Goal: Task Accomplishment & Management: Manage account settings

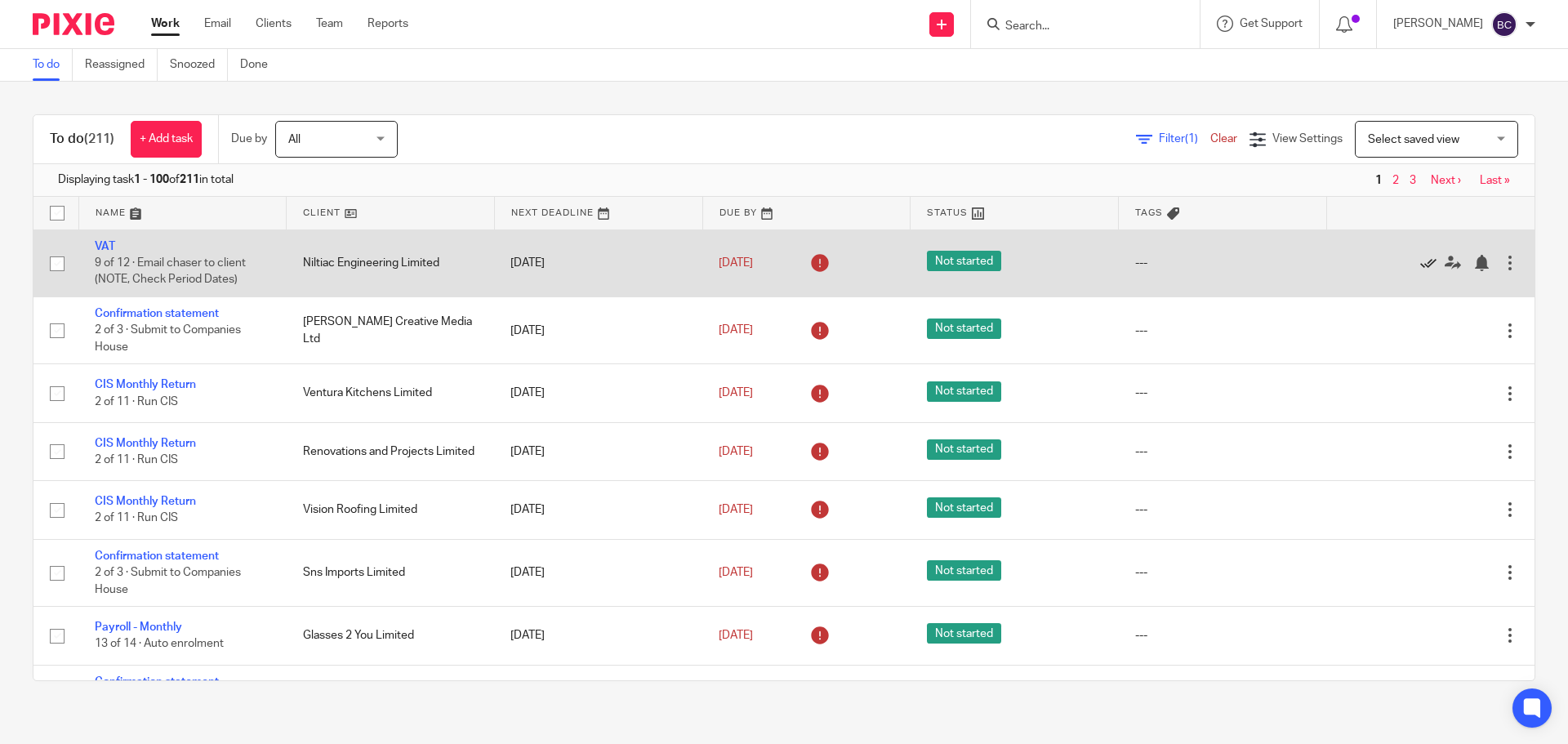
click at [1419, 264] on icon at bounding box center [1427, 263] width 16 height 16
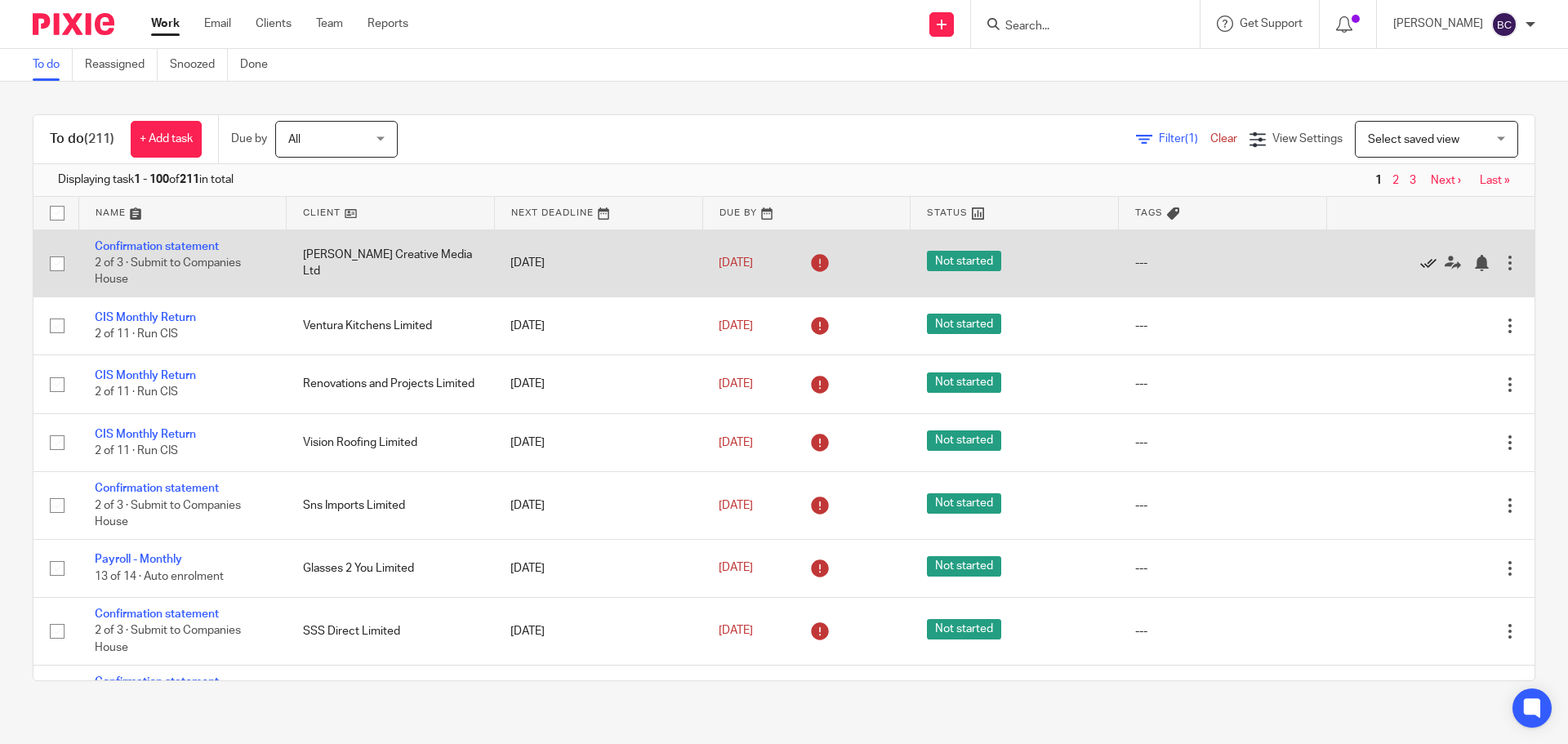
click at [1419, 269] on icon at bounding box center [1427, 263] width 16 height 16
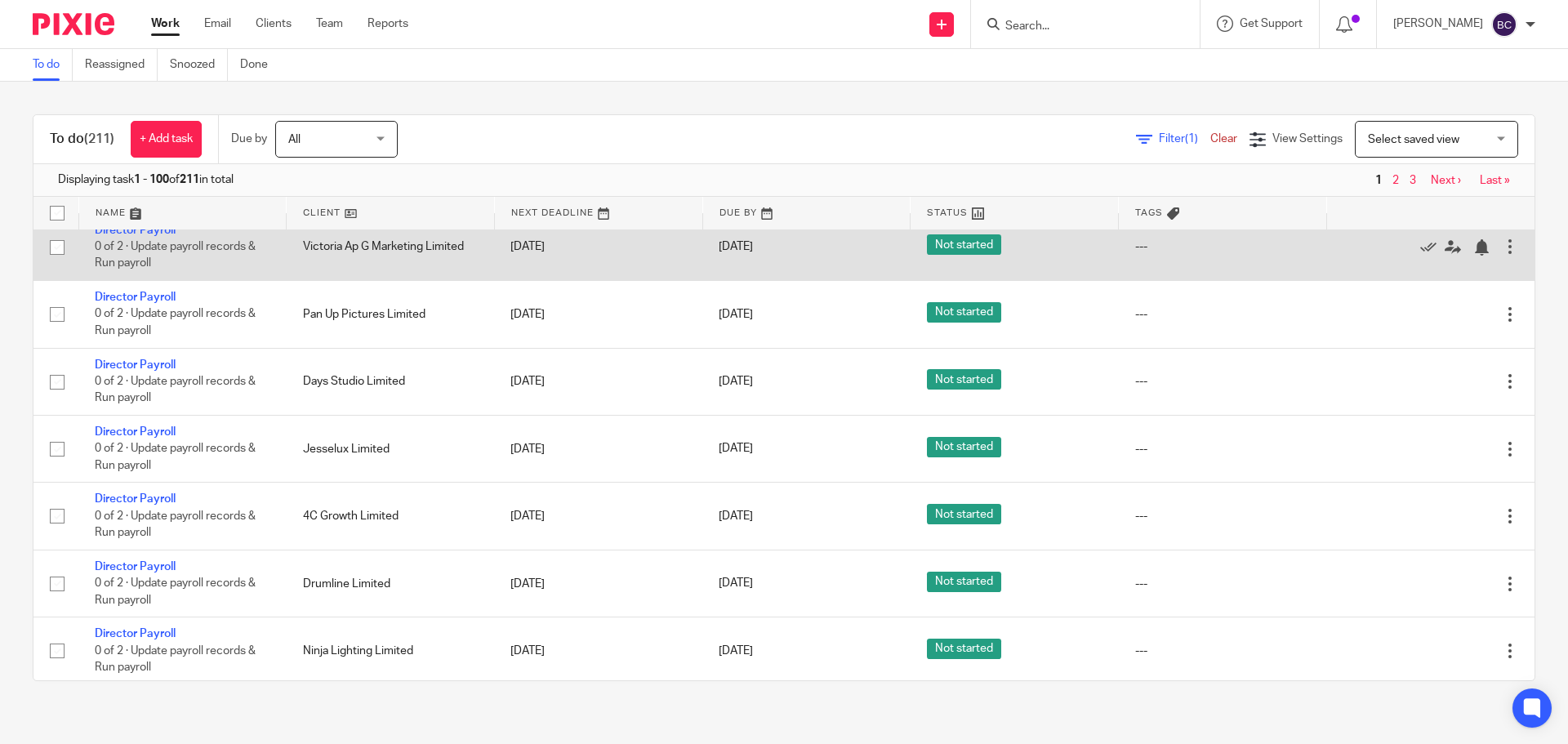
scroll to position [5903, 0]
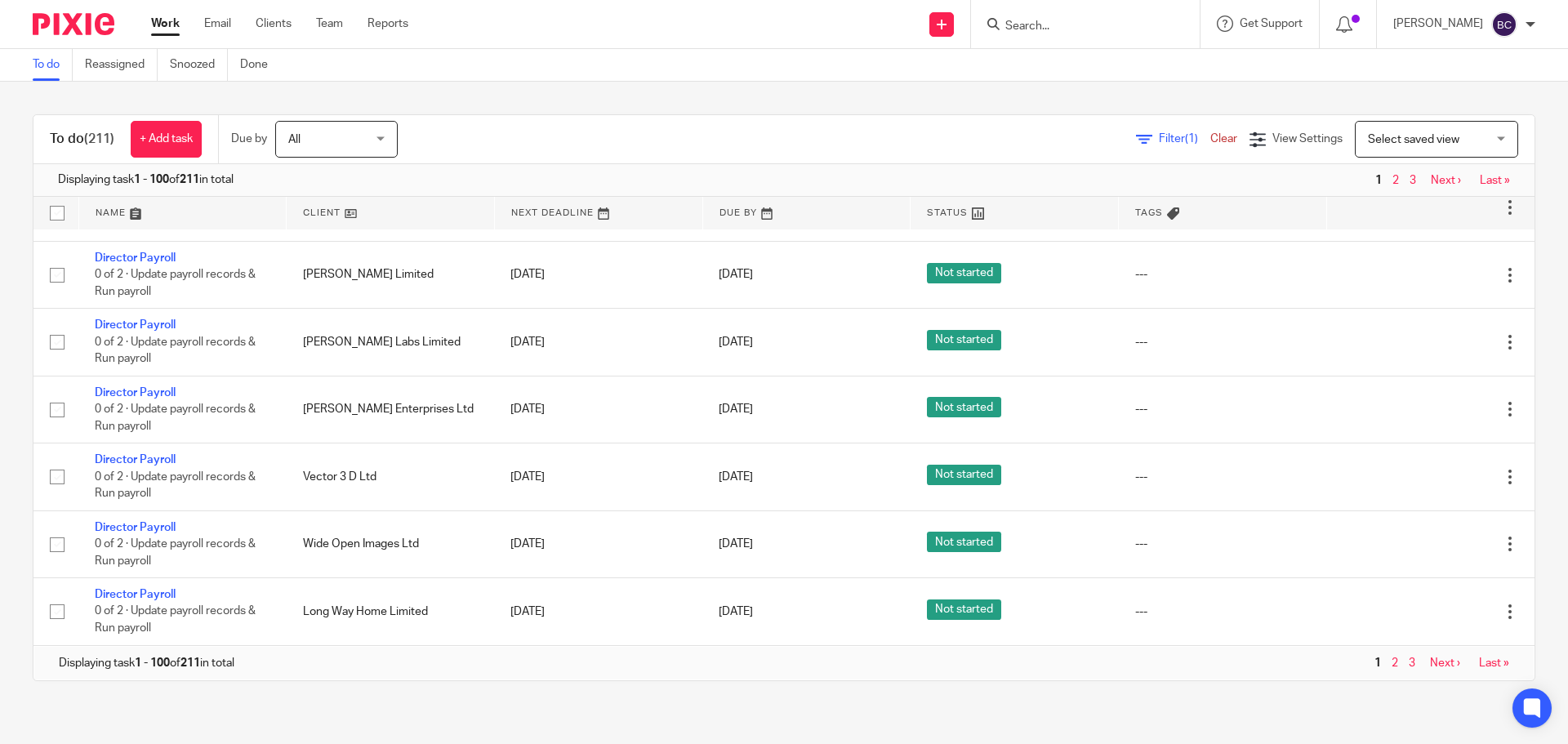
click at [1510, 296] on div "To do (211) + Add task Due by All All Today Tomorrow This week Next week This m…" at bounding box center [784, 397] width 1568 height 632
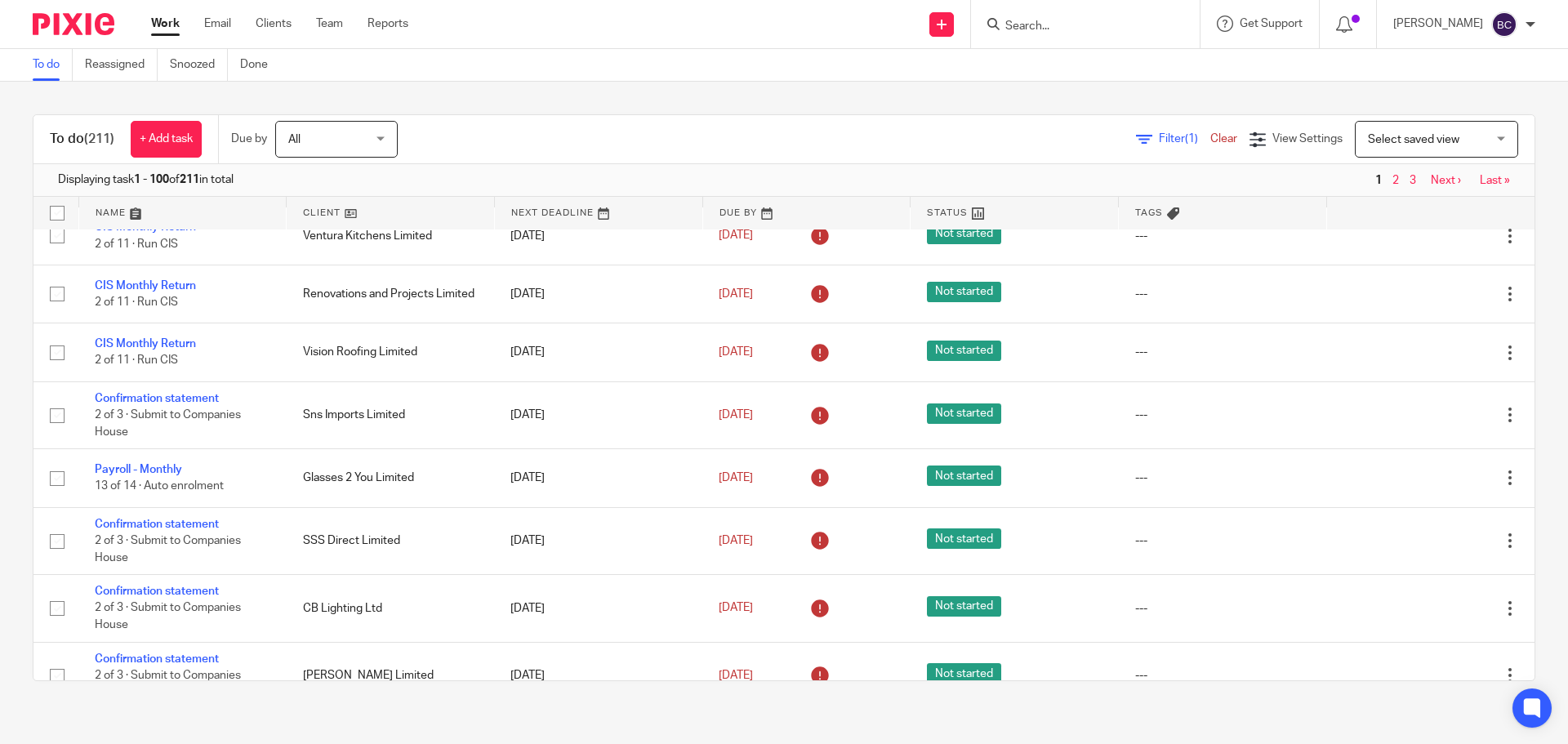
scroll to position [0, 0]
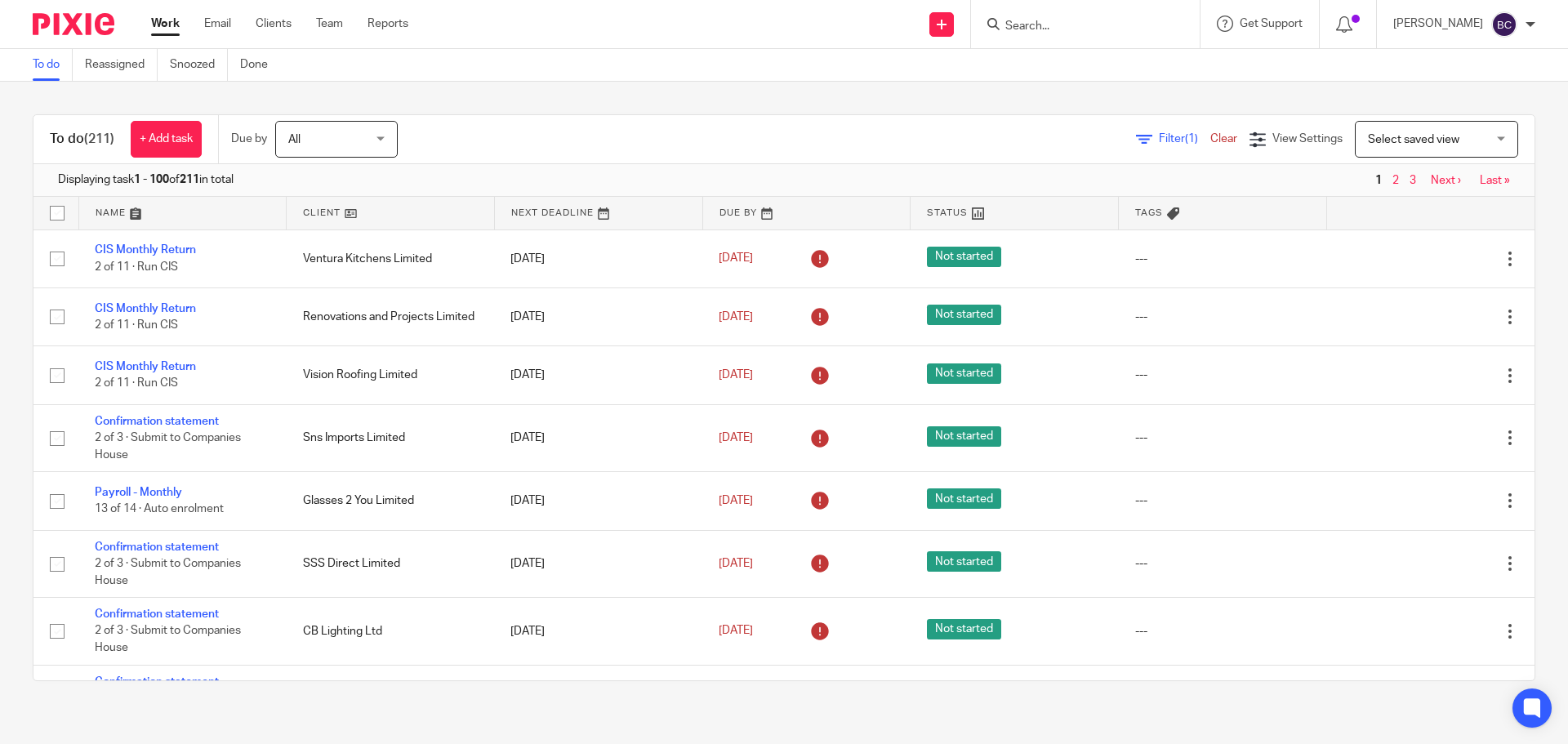
click at [364, 124] on span "All" at bounding box center [332, 139] width 86 height 35
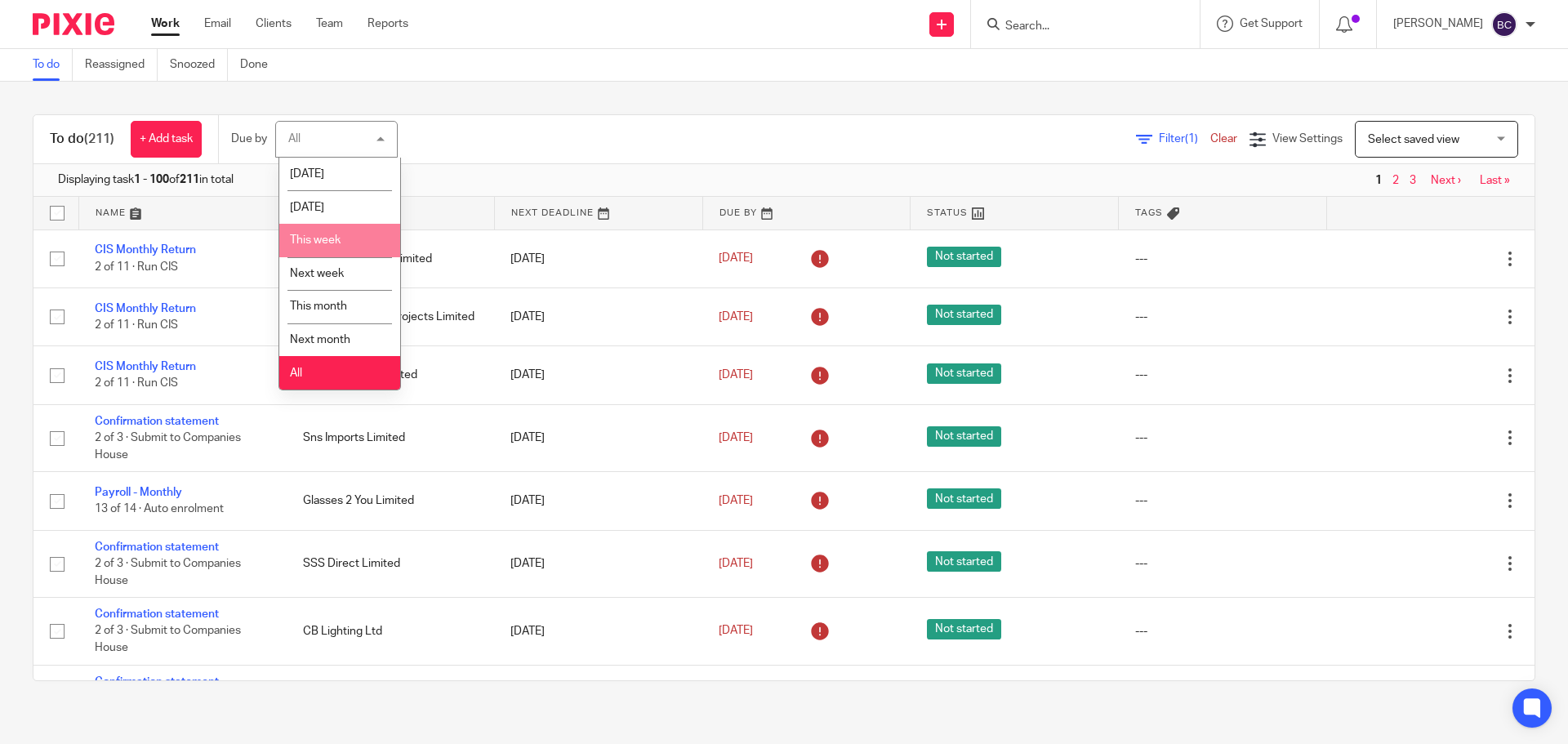
click at [346, 232] on li "This week" at bounding box center [340, 240] width 121 height 34
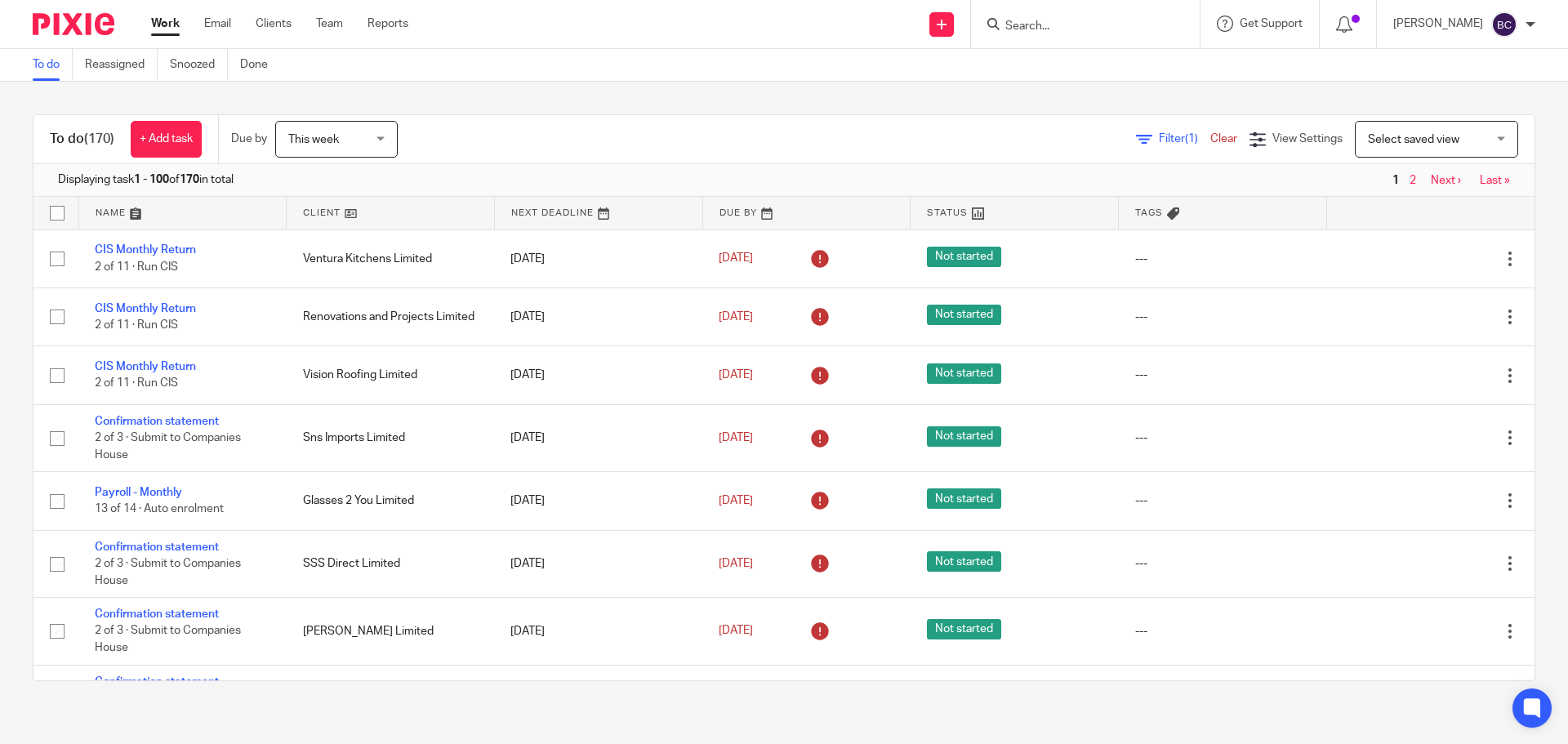
click at [1065, 29] on input "Search" at bounding box center [1076, 27] width 147 height 15
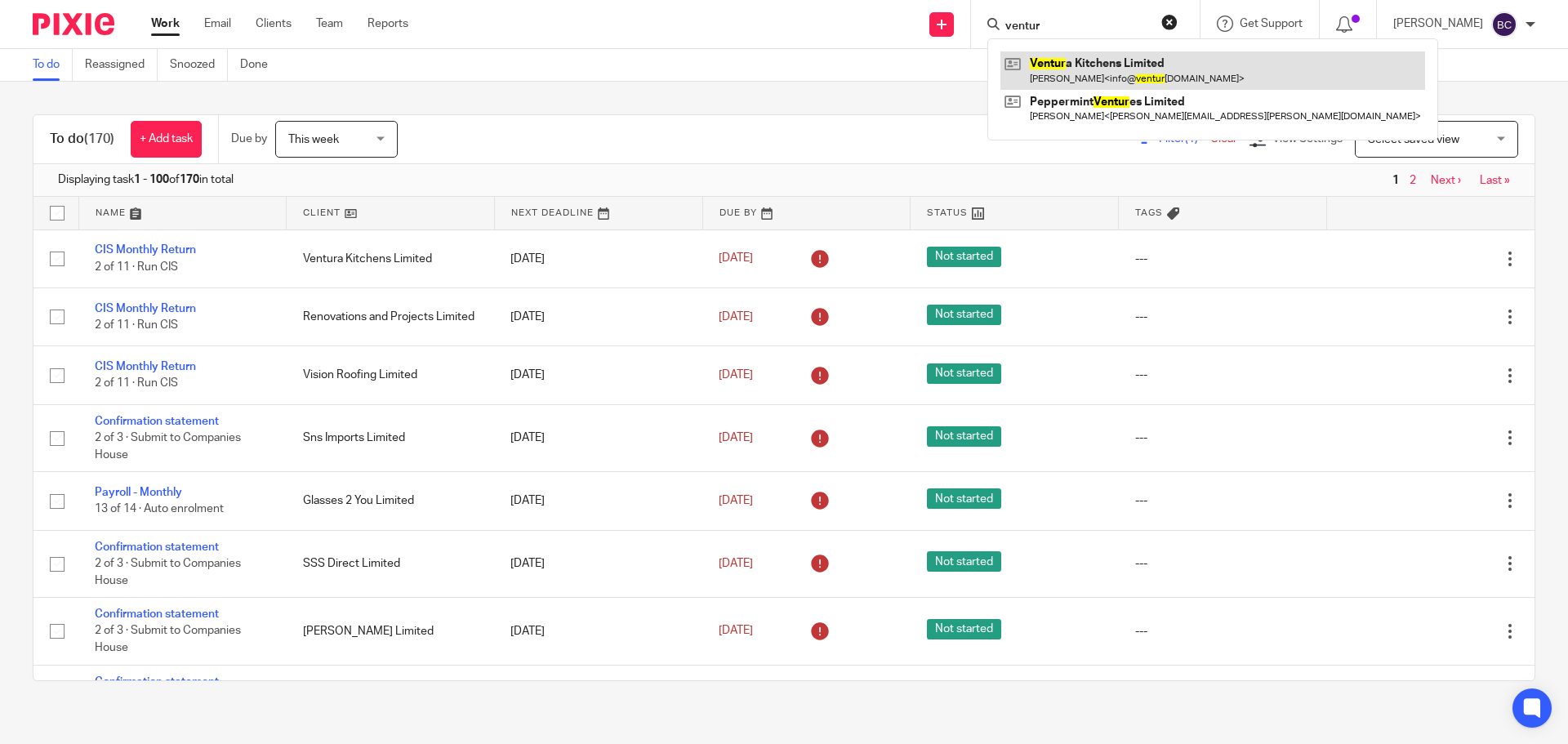
type input "ventur"
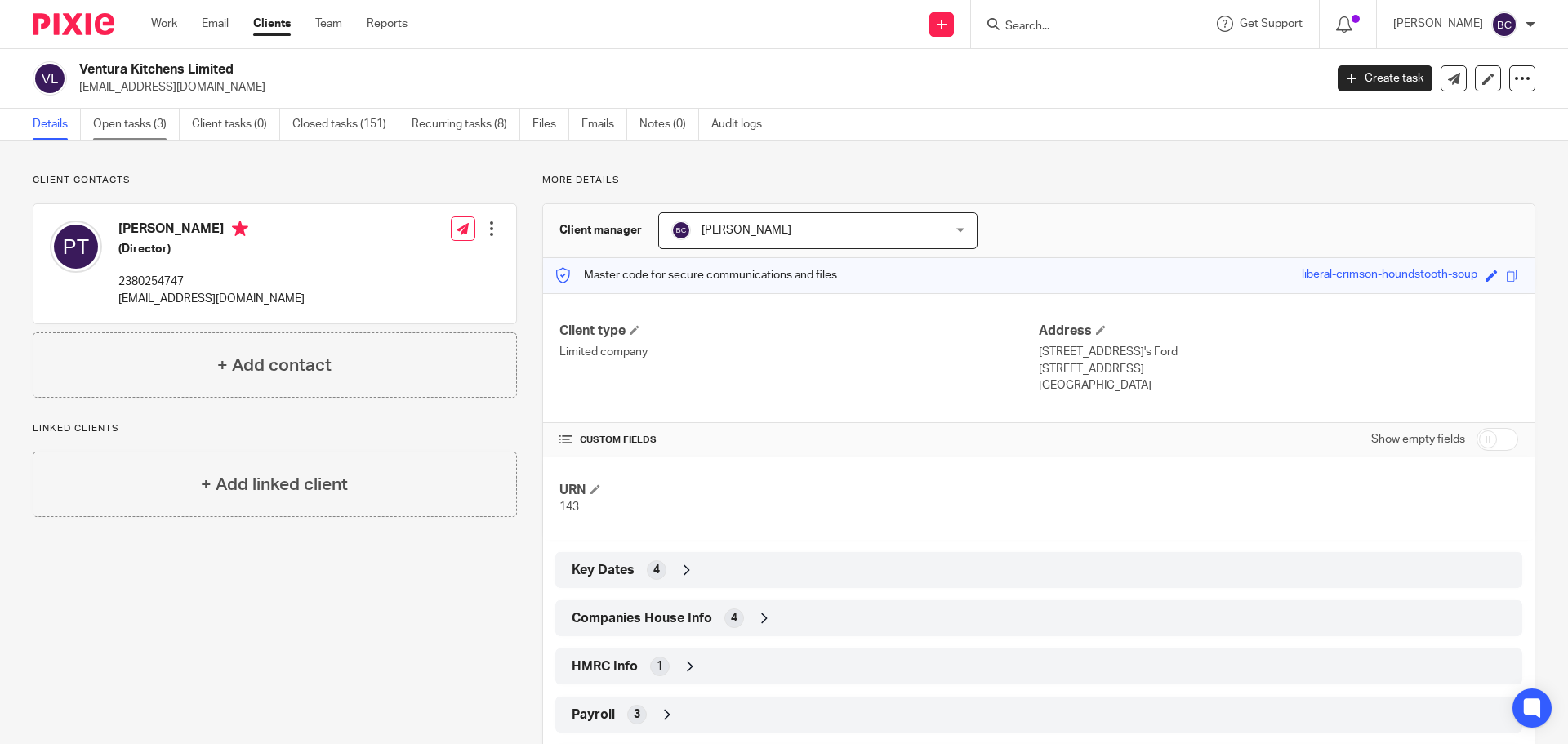
click at [166, 123] on link "Open tasks (3)" at bounding box center [136, 124] width 86 height 32
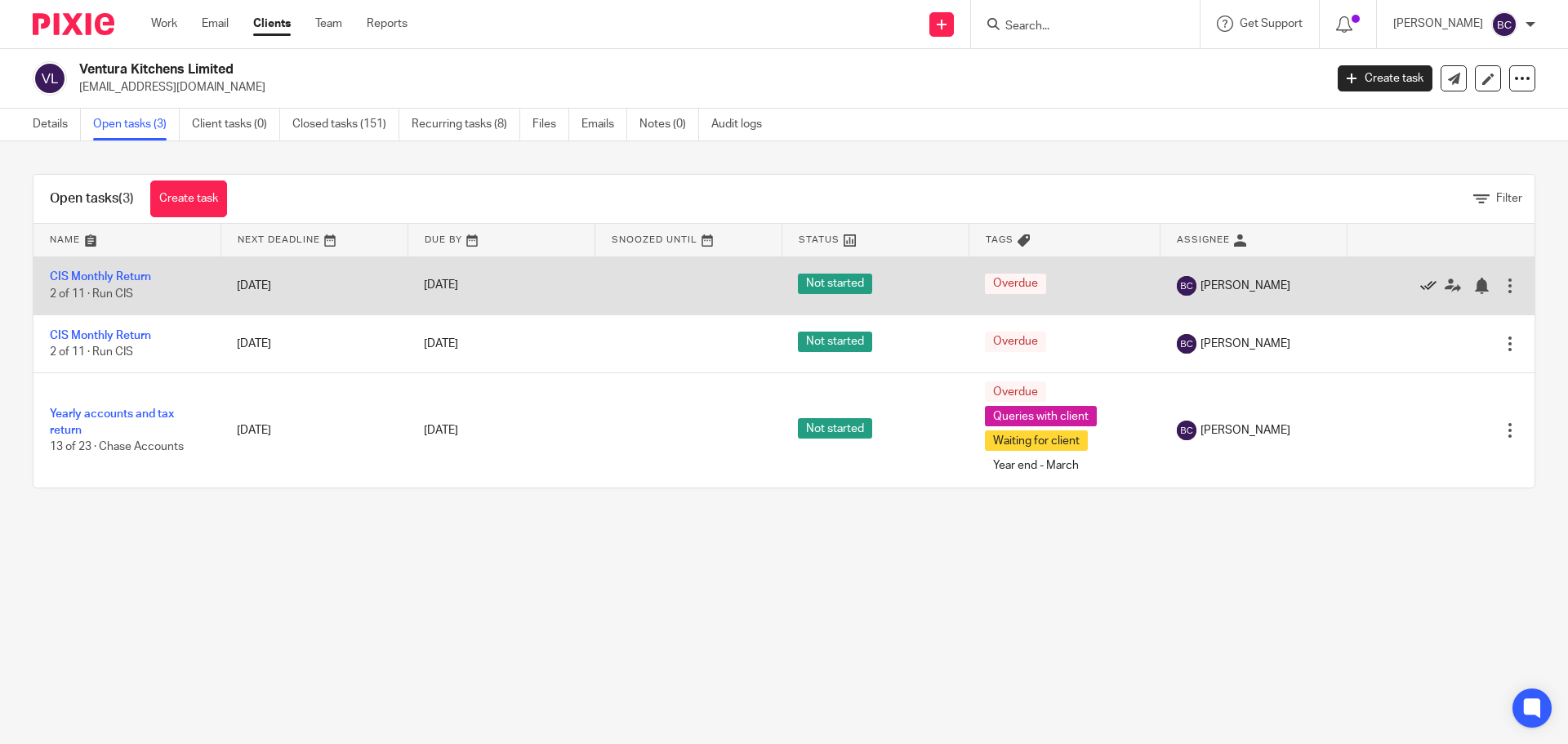
click at [1419, 281] on icon at bounding box center [1427, 285] width 16 height 16
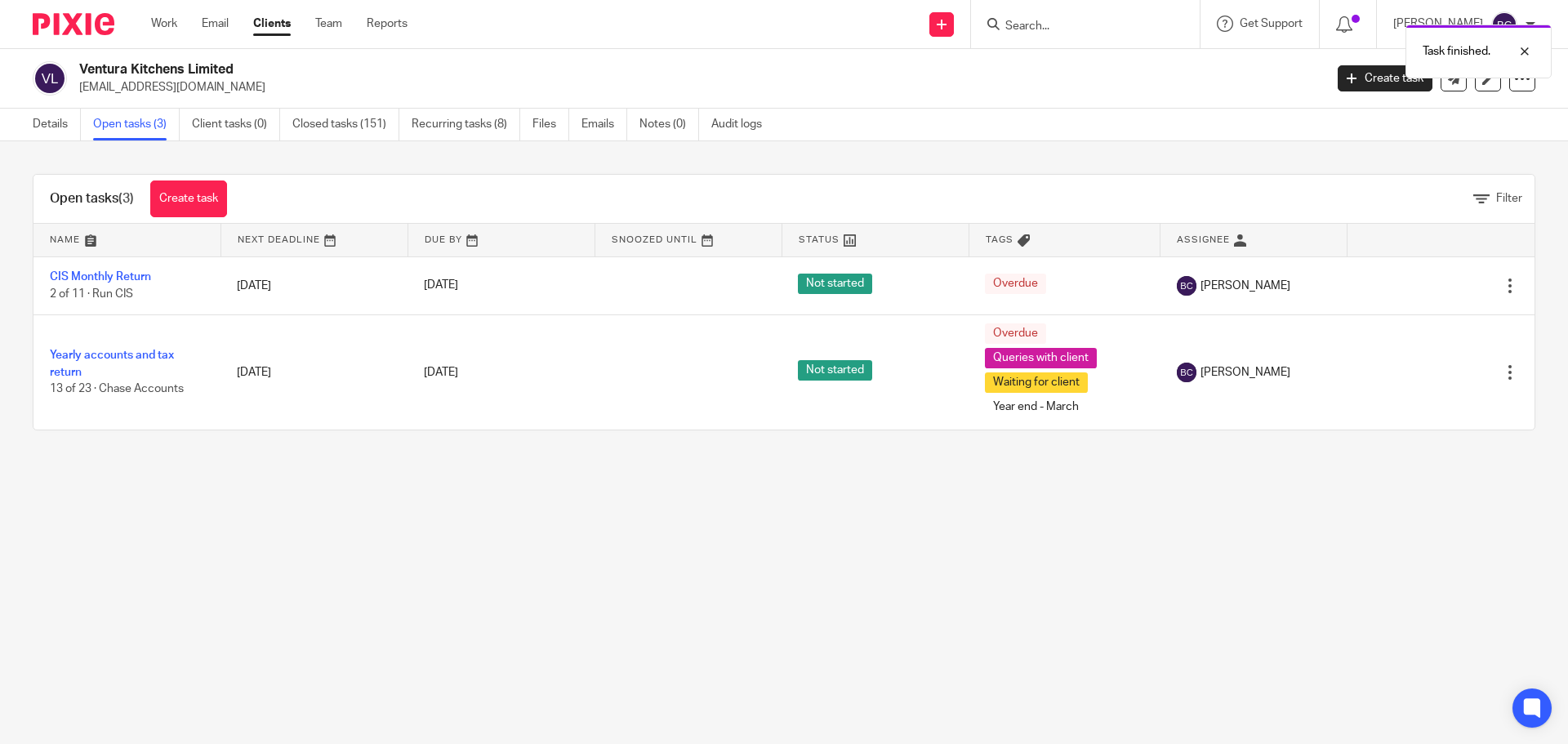
click at [1419, 281] on icon at bounding box center [1427, 285] width 16 height 16
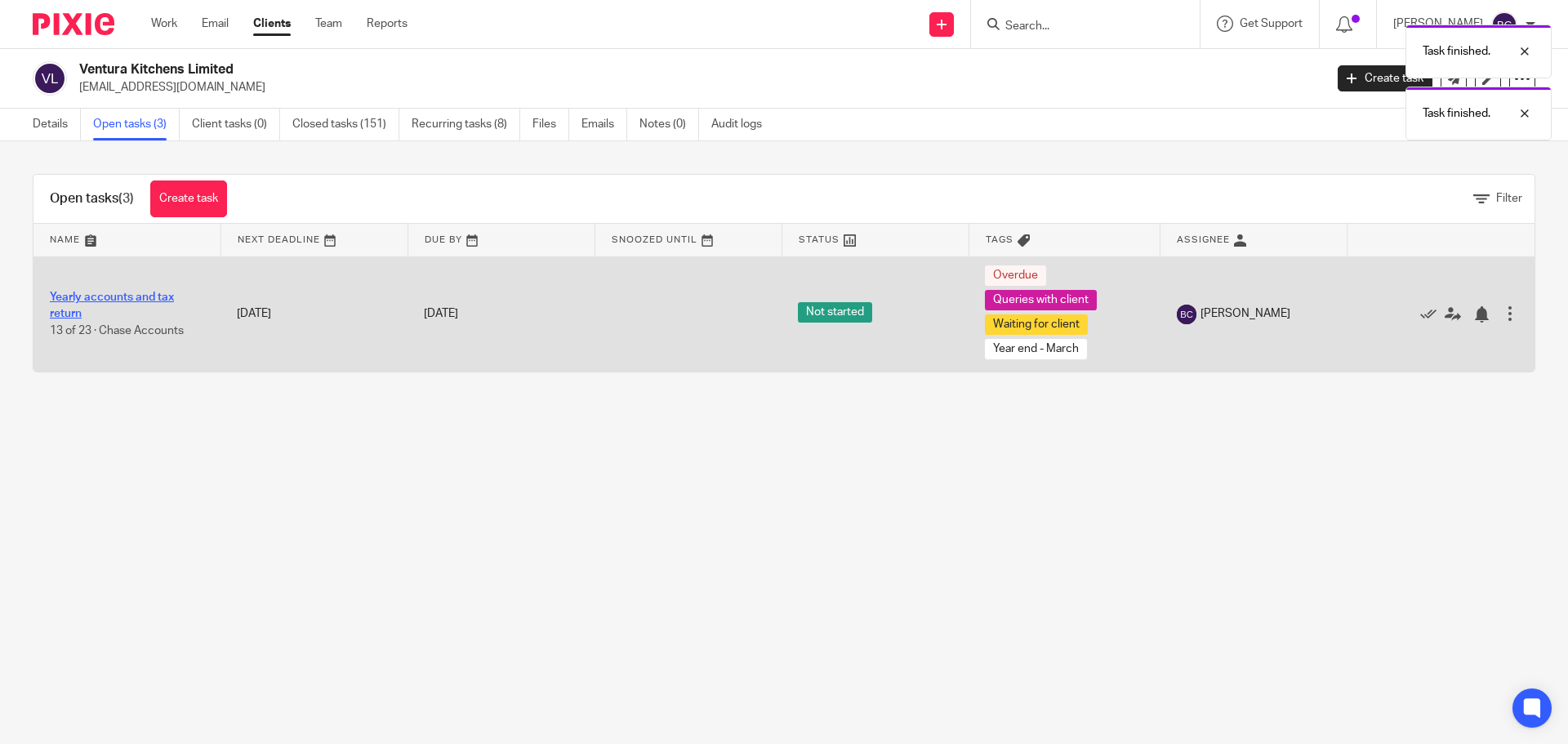
click at [95, 296] on link "Yearly accounts and tax return" at bounding box center [112, 305] width 124 height 28
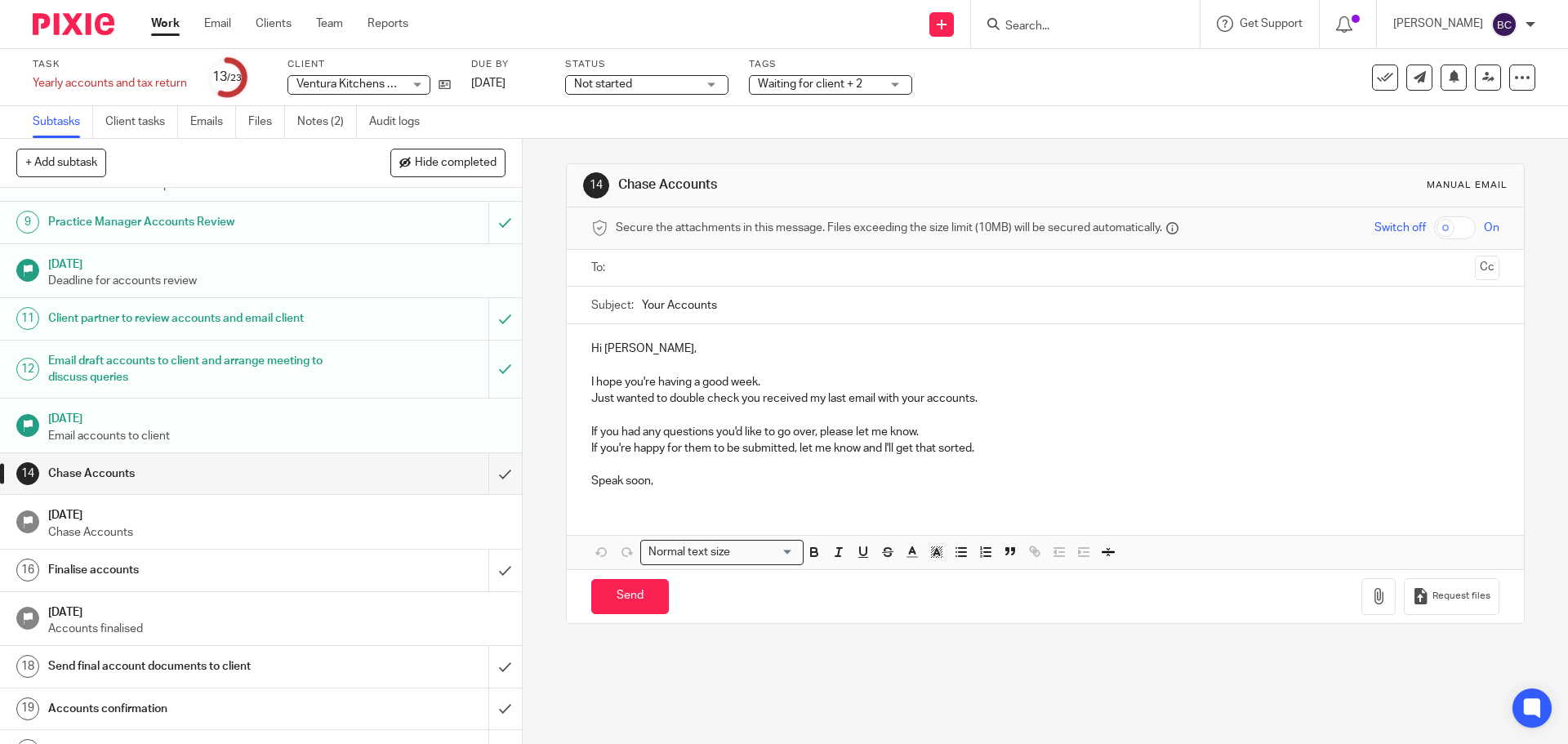
scroll to position [500, 0]
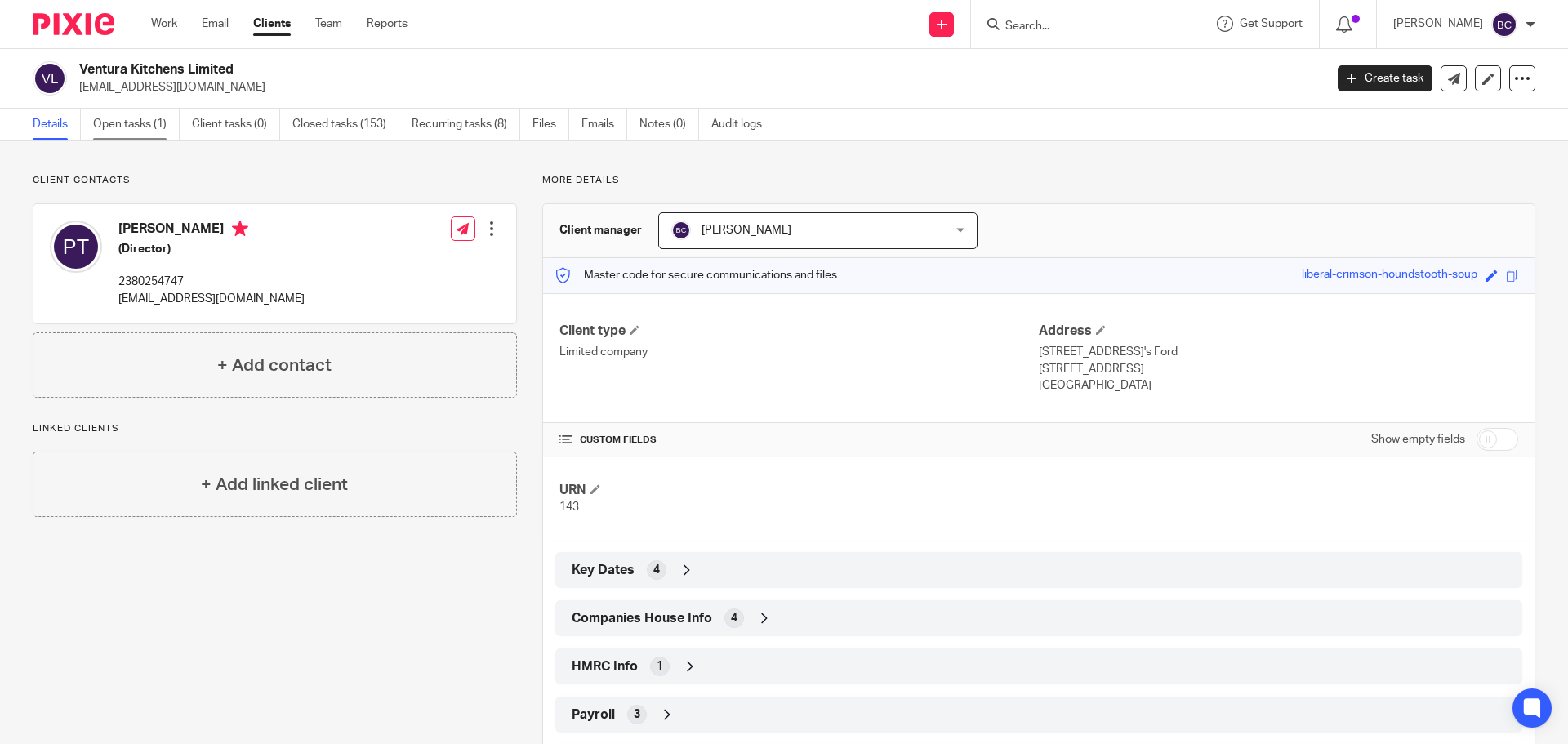
click at [154, 126] on link "Open tasks (1)" at bounding box center [136, 124] width 86 height 32
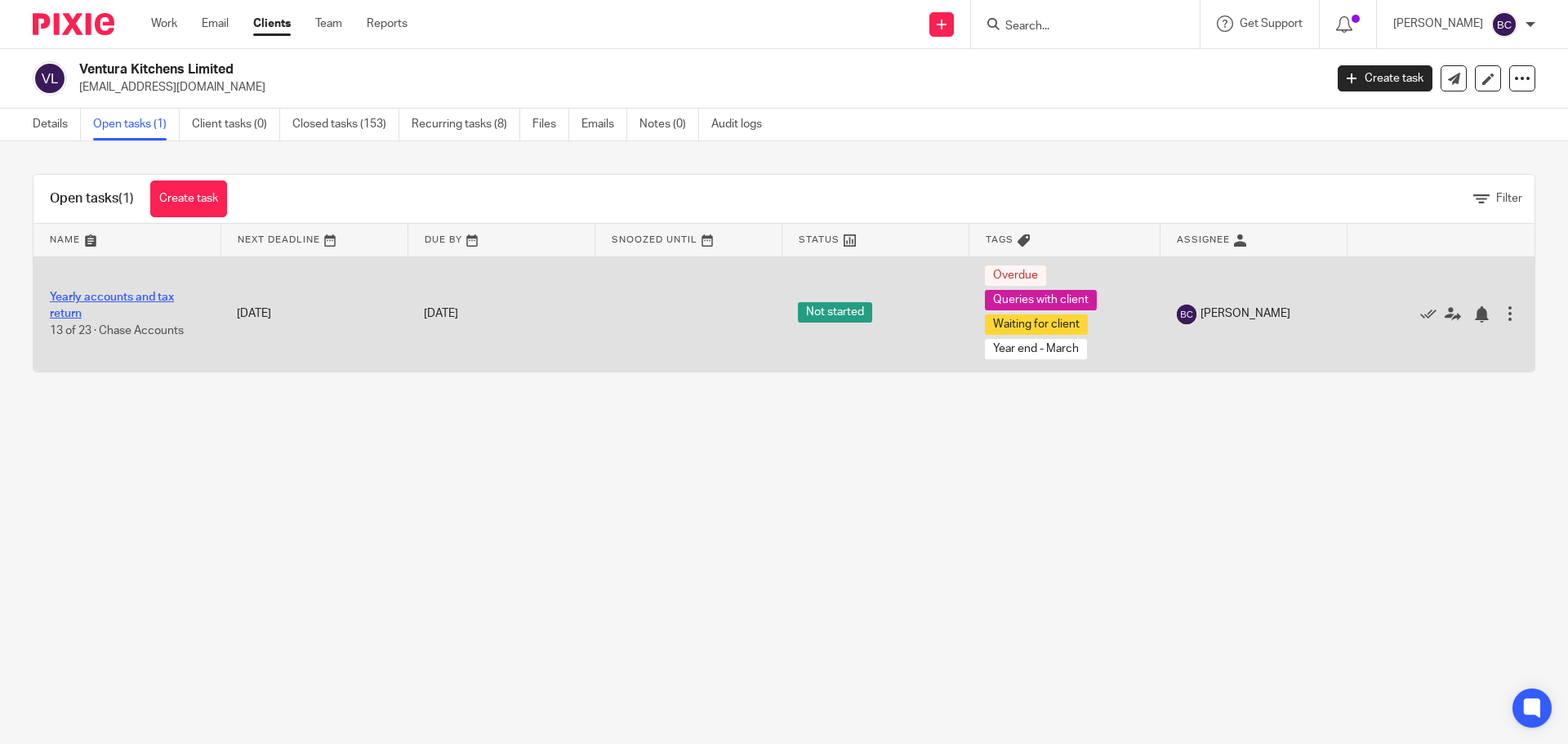
click at [54, 298] on link "Yearly accounts and tax return" at bounding box center [112, 305] width 124 height 28
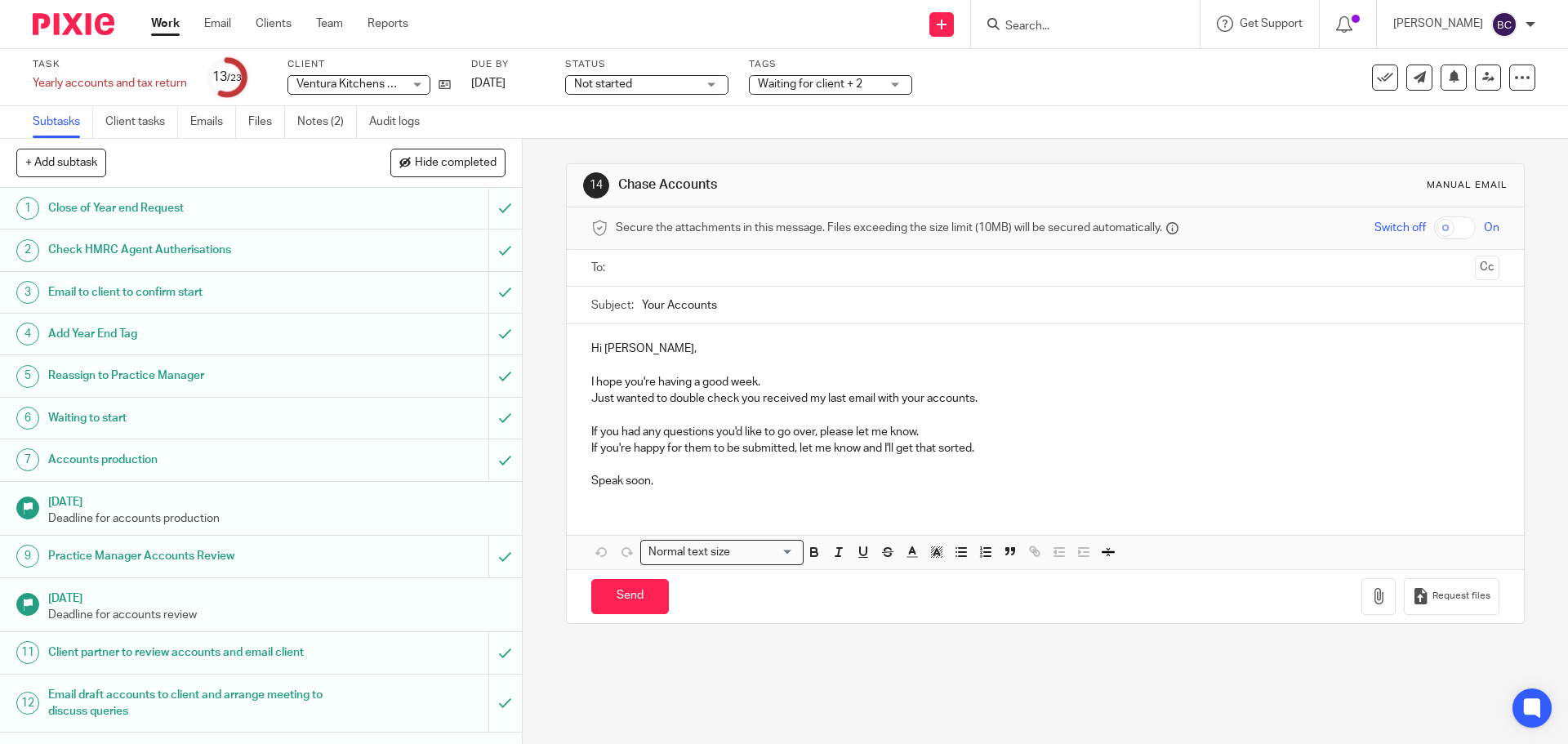
click at [796, 86] on span "Waiting for client + 2" at bounding box center [809, 84] width 105 height 11
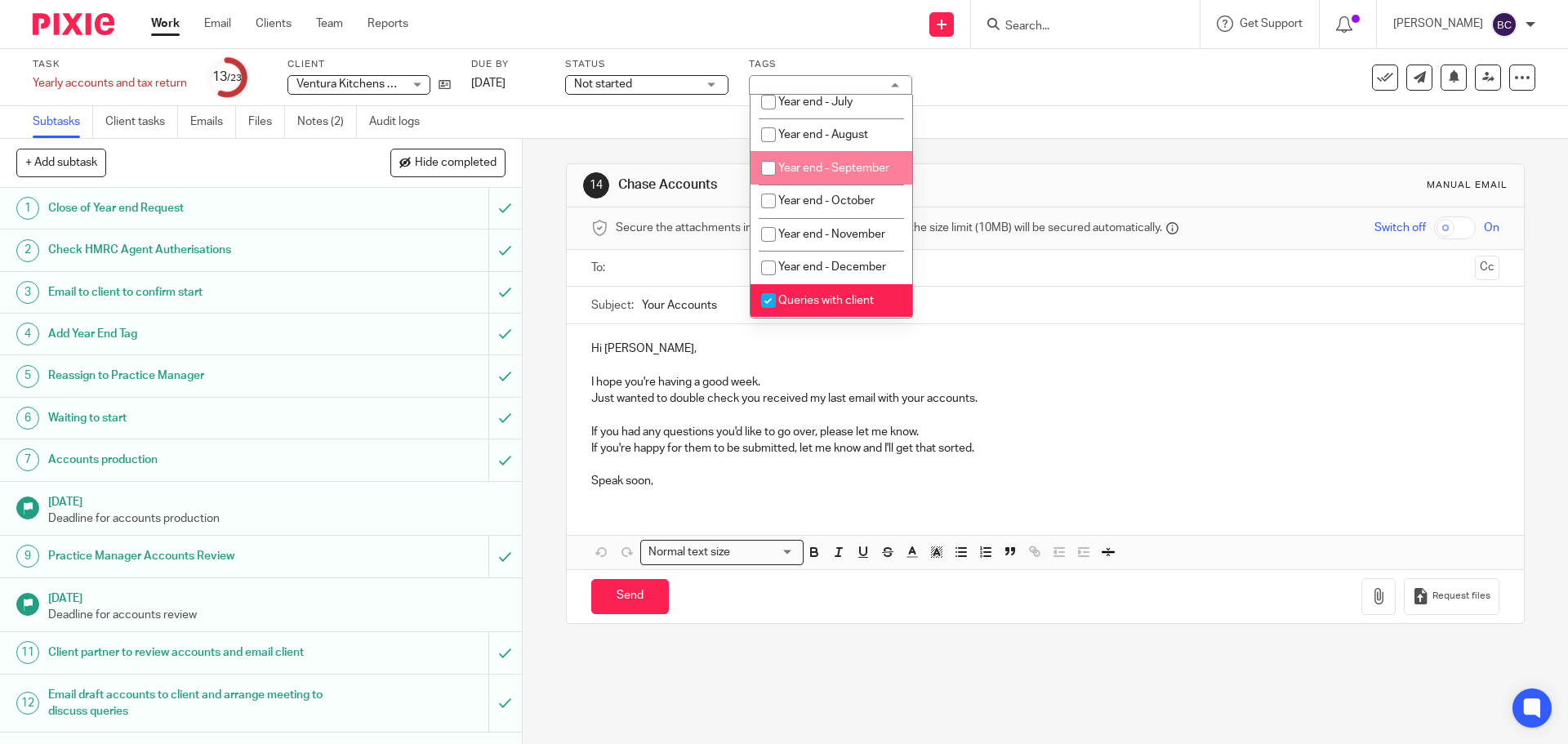
scroll to position [788, 0]
click at [295, 118] on ul "Subtasks Client tasks Emails Files Notes (2) Audit logs" at bounding box center [238, 122] width 411 height 32
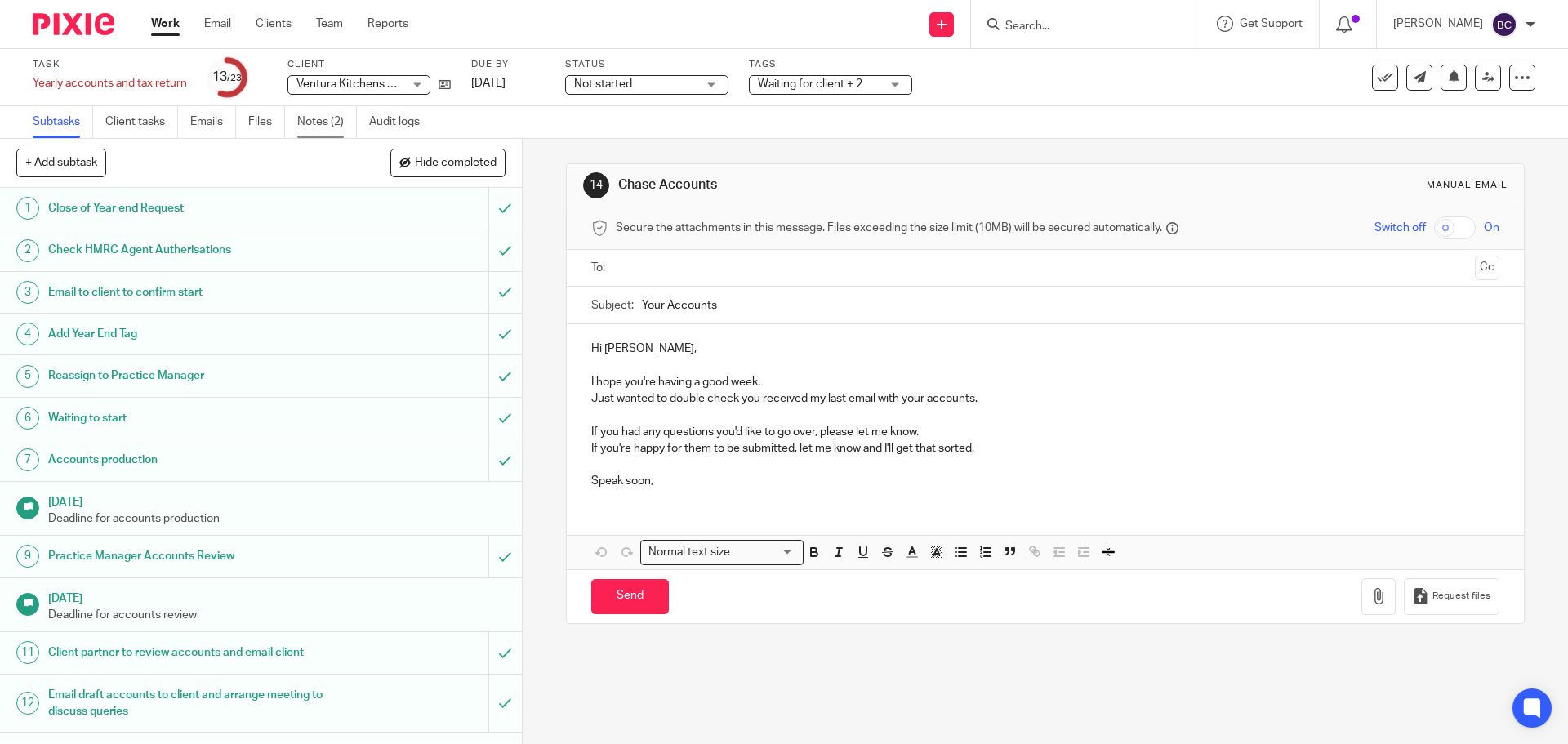
click at [306, 118] on link "Notes (2)" at bounding box center [327, 122] width 60 height 32
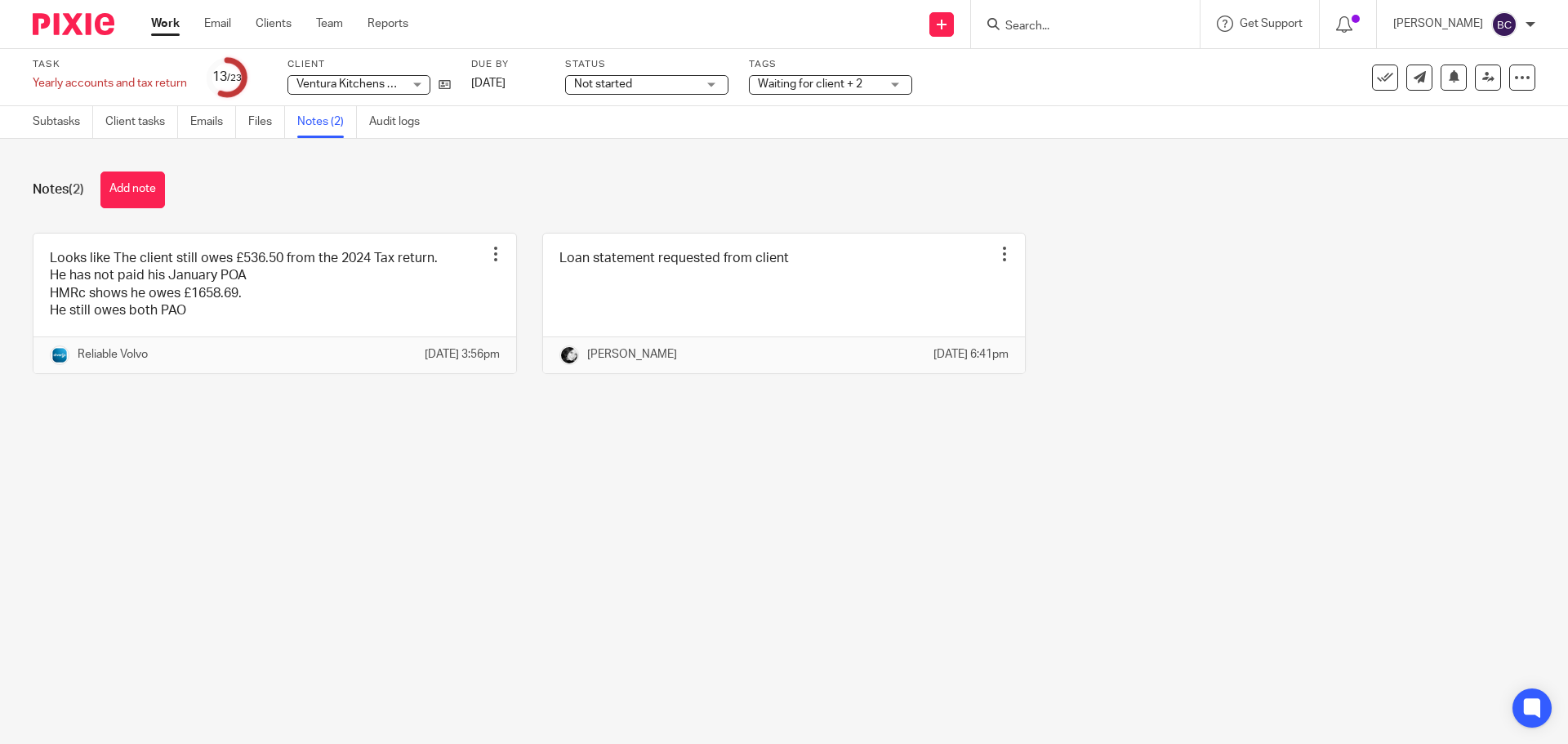
click at [11, 105] on div "Task Yearly accounts and tax return Save Yearly accounts and tax return 13 /23 …" at bounding box center [784, 78] width 1568 height 57
click at [41, 120] on link "Subtasks" at bounding box center [63, 122] width 60 height 32
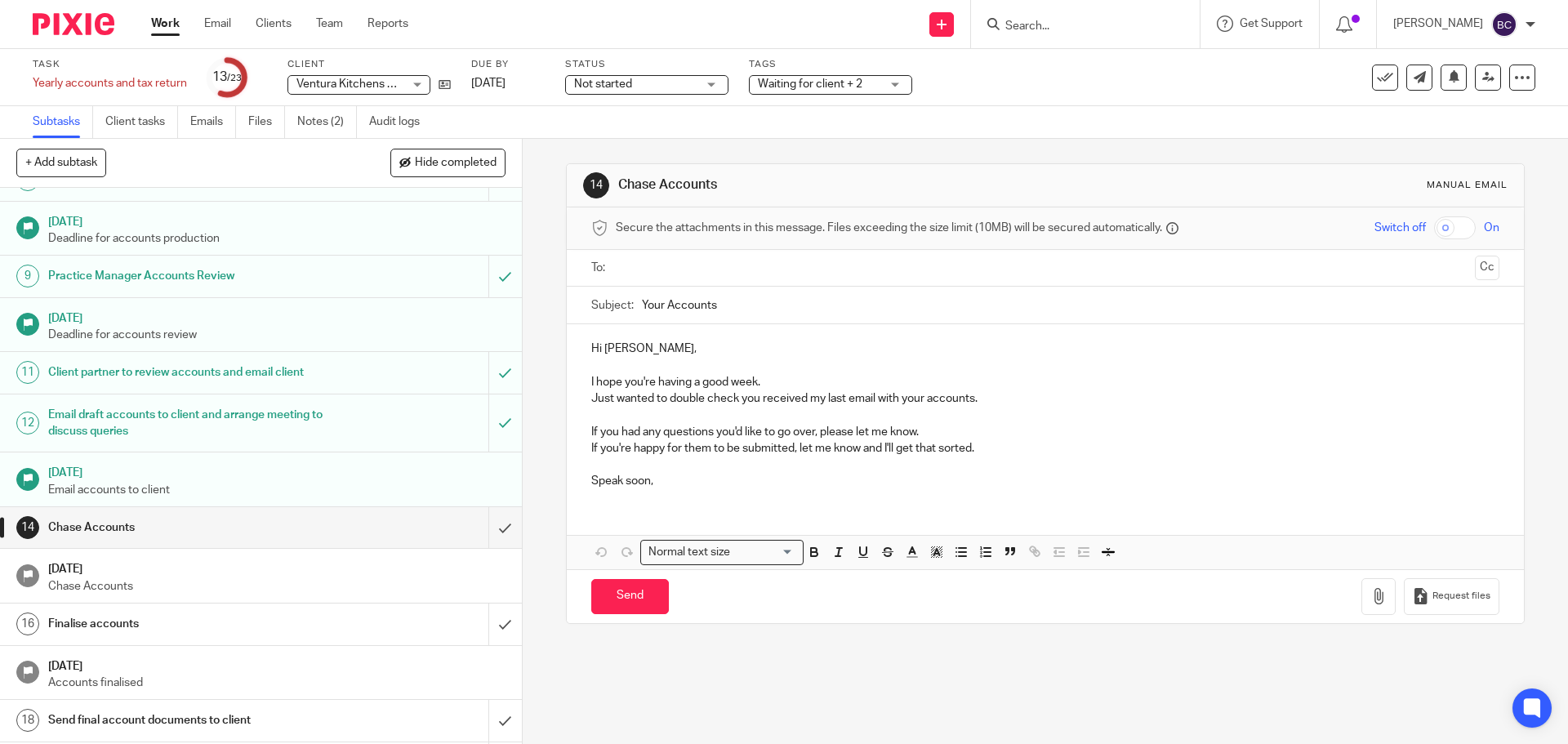
scroll to position [500, 0]
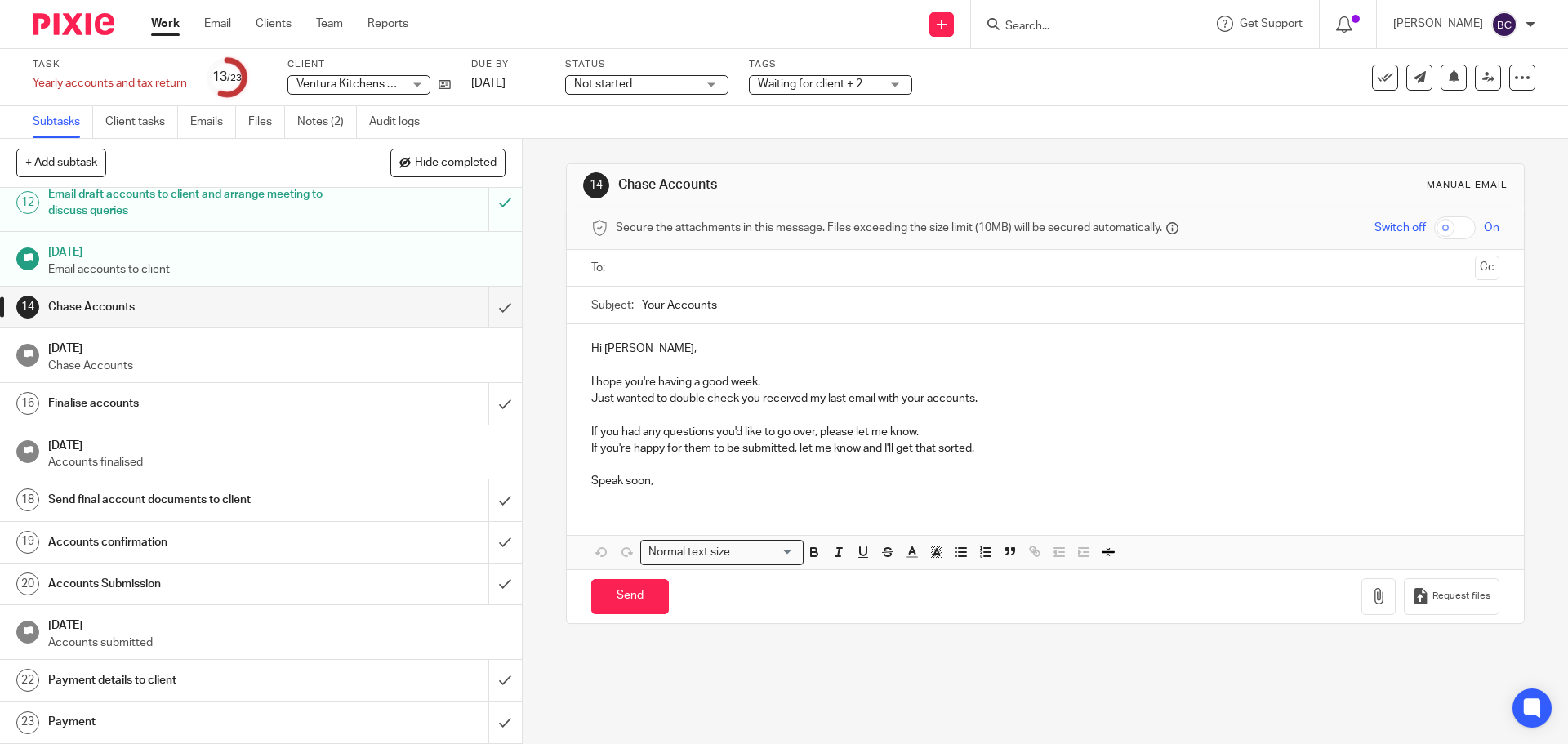
click at [897, 86] on div "Waiting for client + 2" at bounding box center [830, 85] width 163 height 20
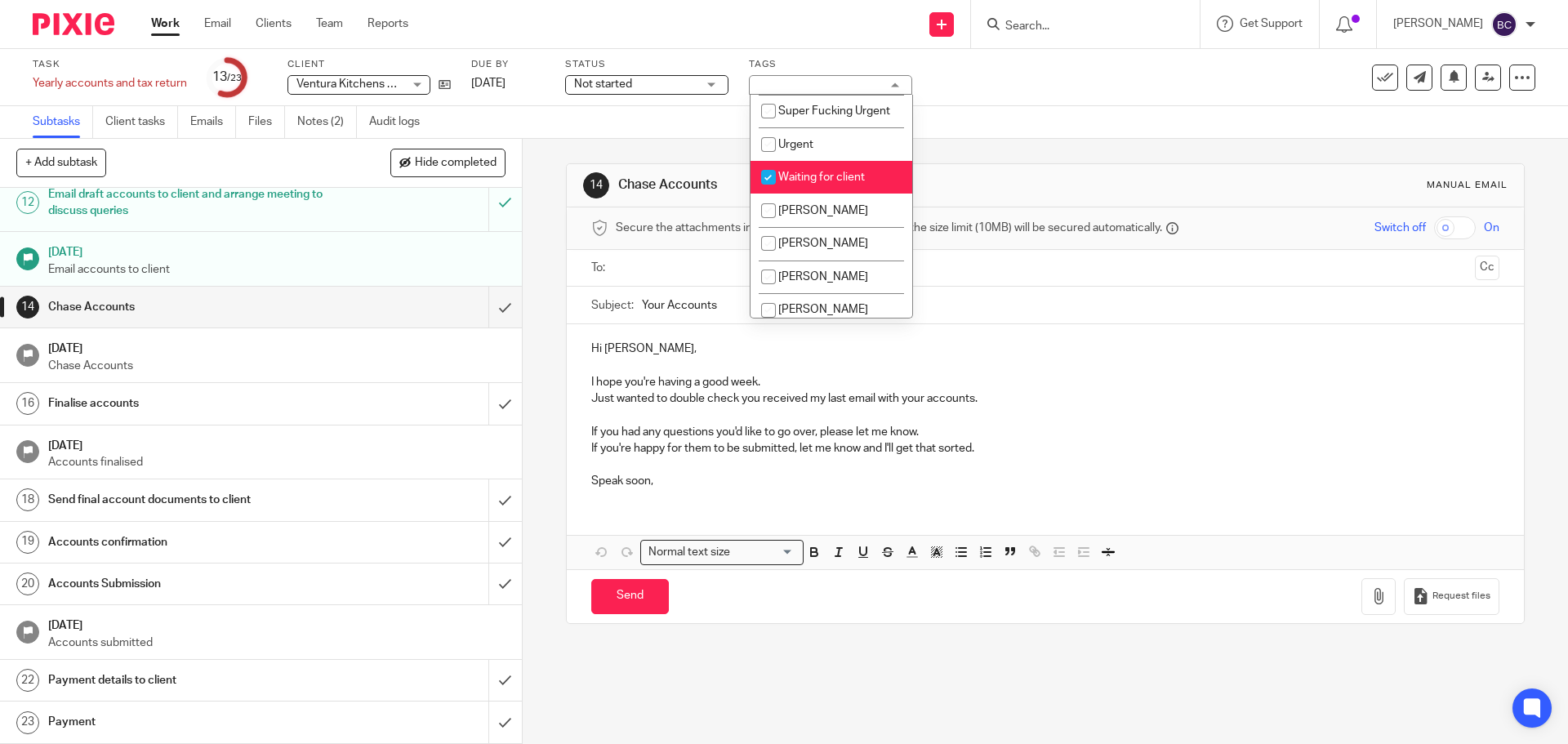
scroll to position [327, 0]
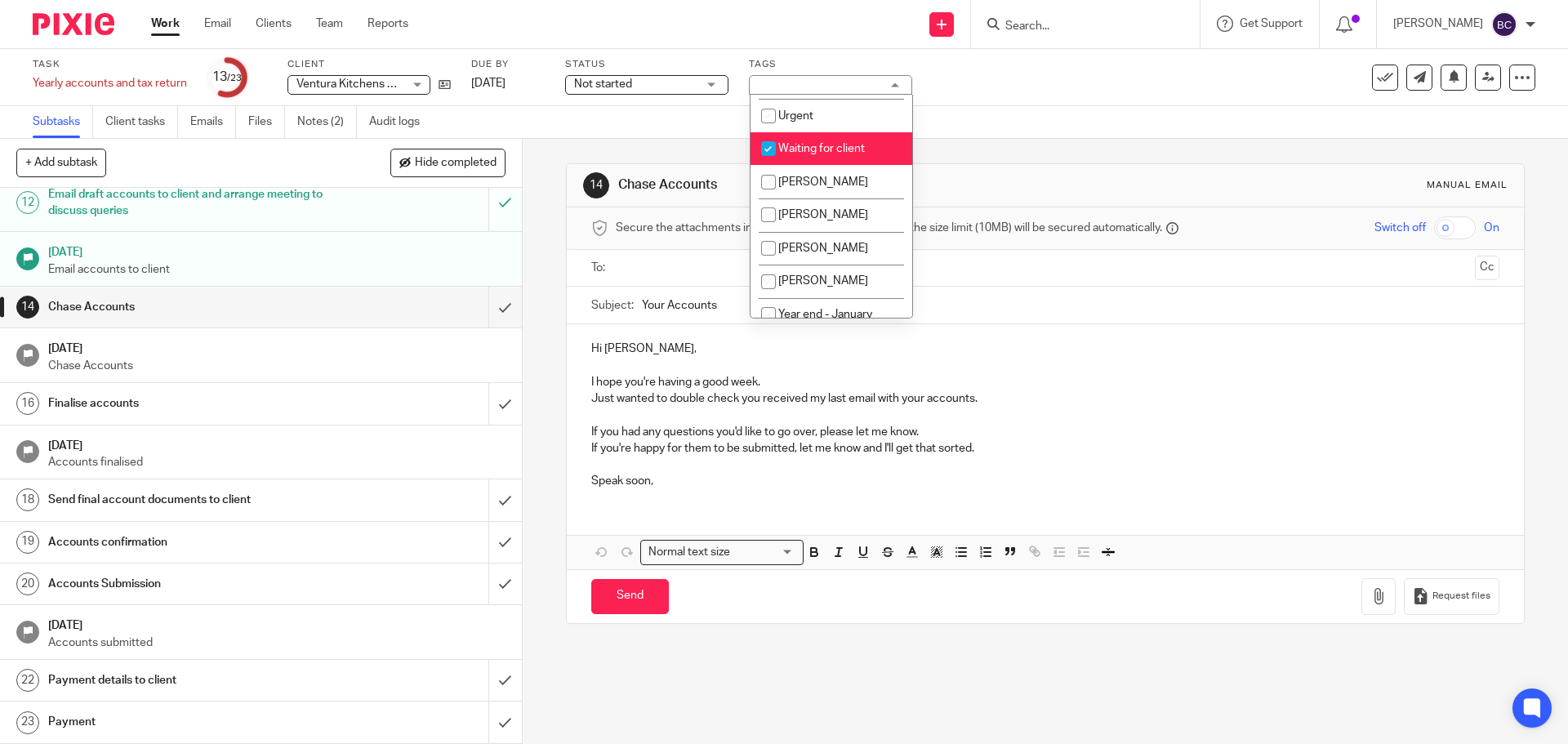
click at [865, 166] on li "Waiting for client" at bounding box center [831, 149] width 162 height 34
checkbox input "false"
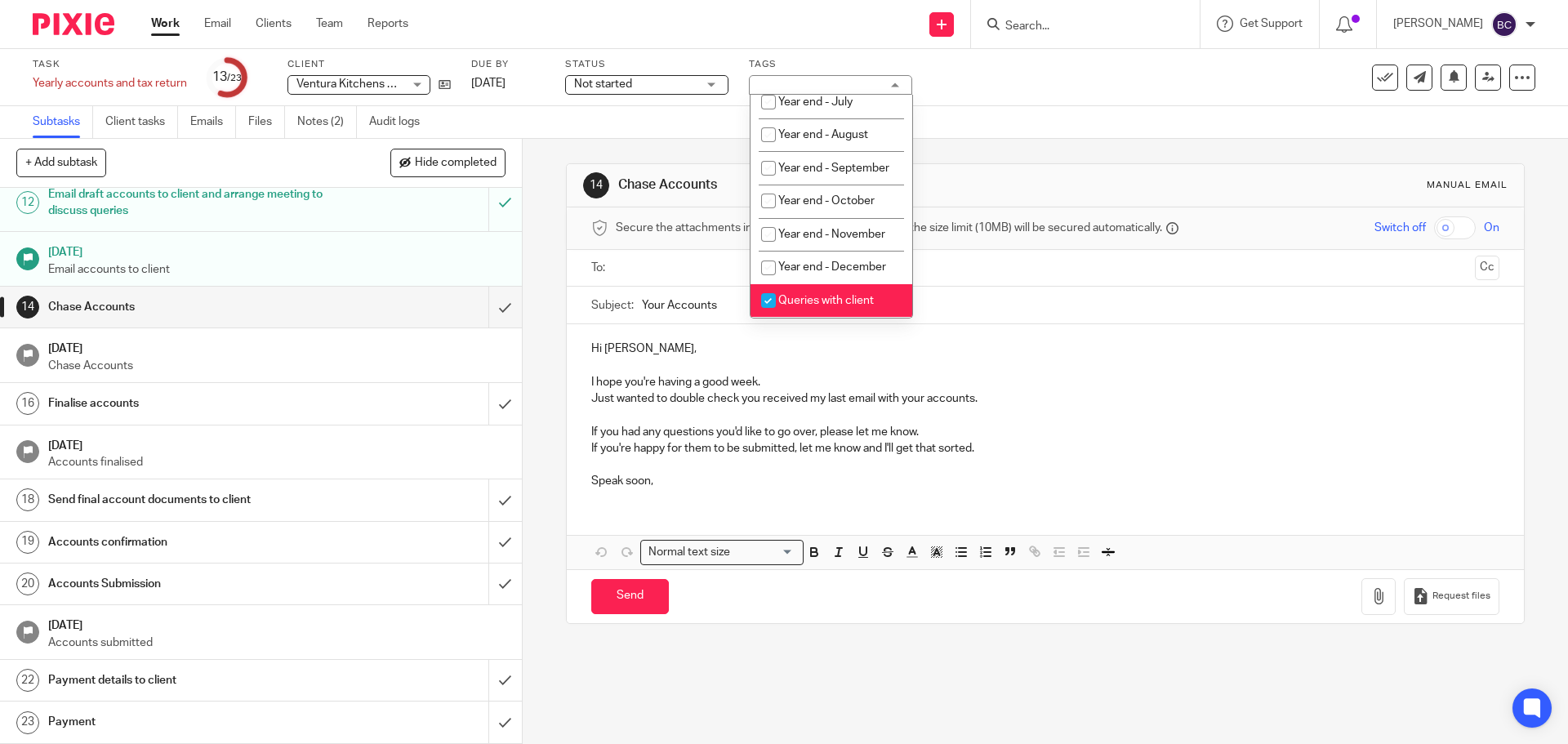
scroll to position [788, 0]
click at [840, 295] on li "Queries with client" at bounding box center [831, 301] width 162 height 34
checkbox input "false"
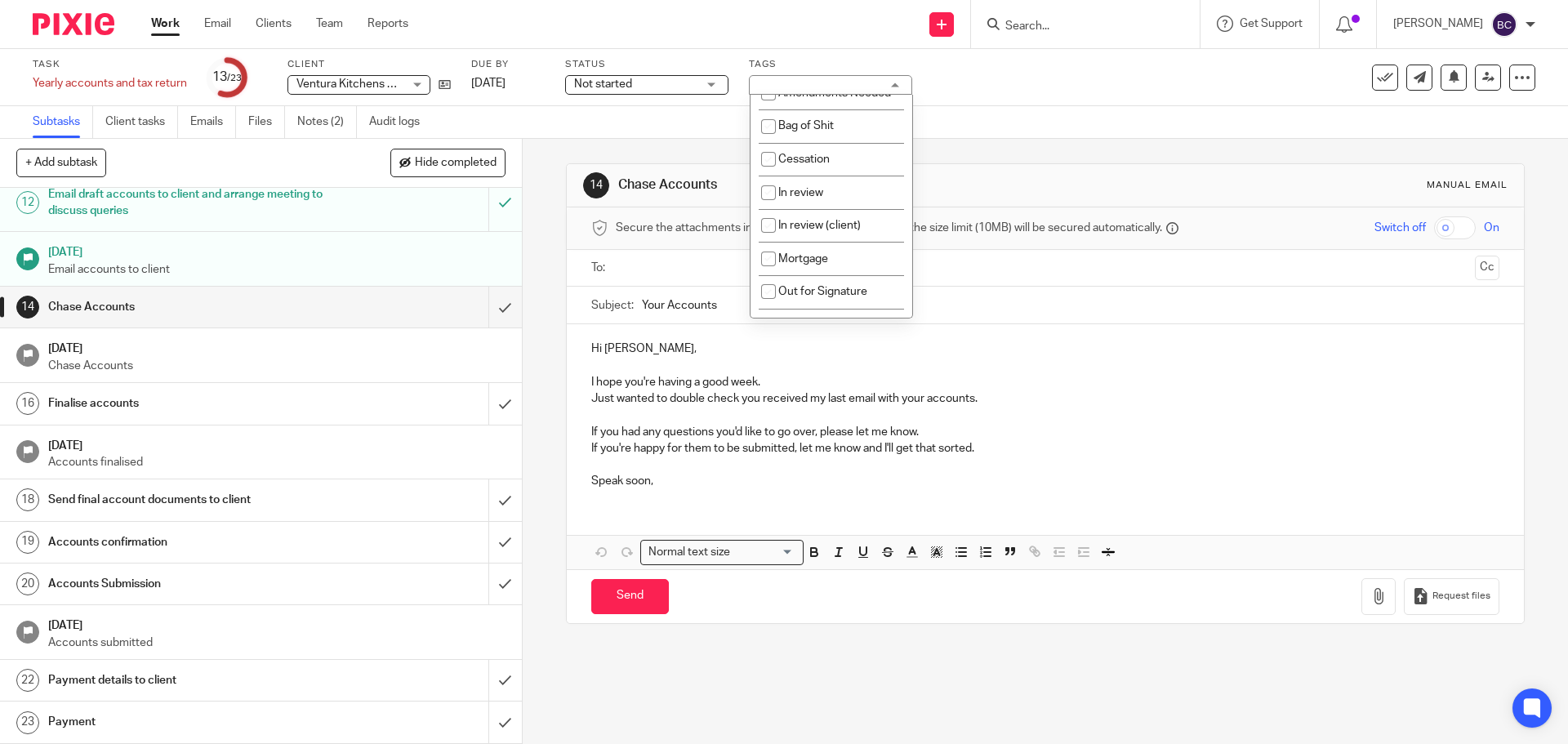
scroll to position [0, 0]
click at [843, 117] on li "Amendments Needed" at bounding box center [831, 111] width 162 height 34
checkbox input "true"
click at [993, 134] on div "Subtasks Client tasks Emails Files Notes (2) Audit logs" at bounding box center [784, 123] width 1568 height 33
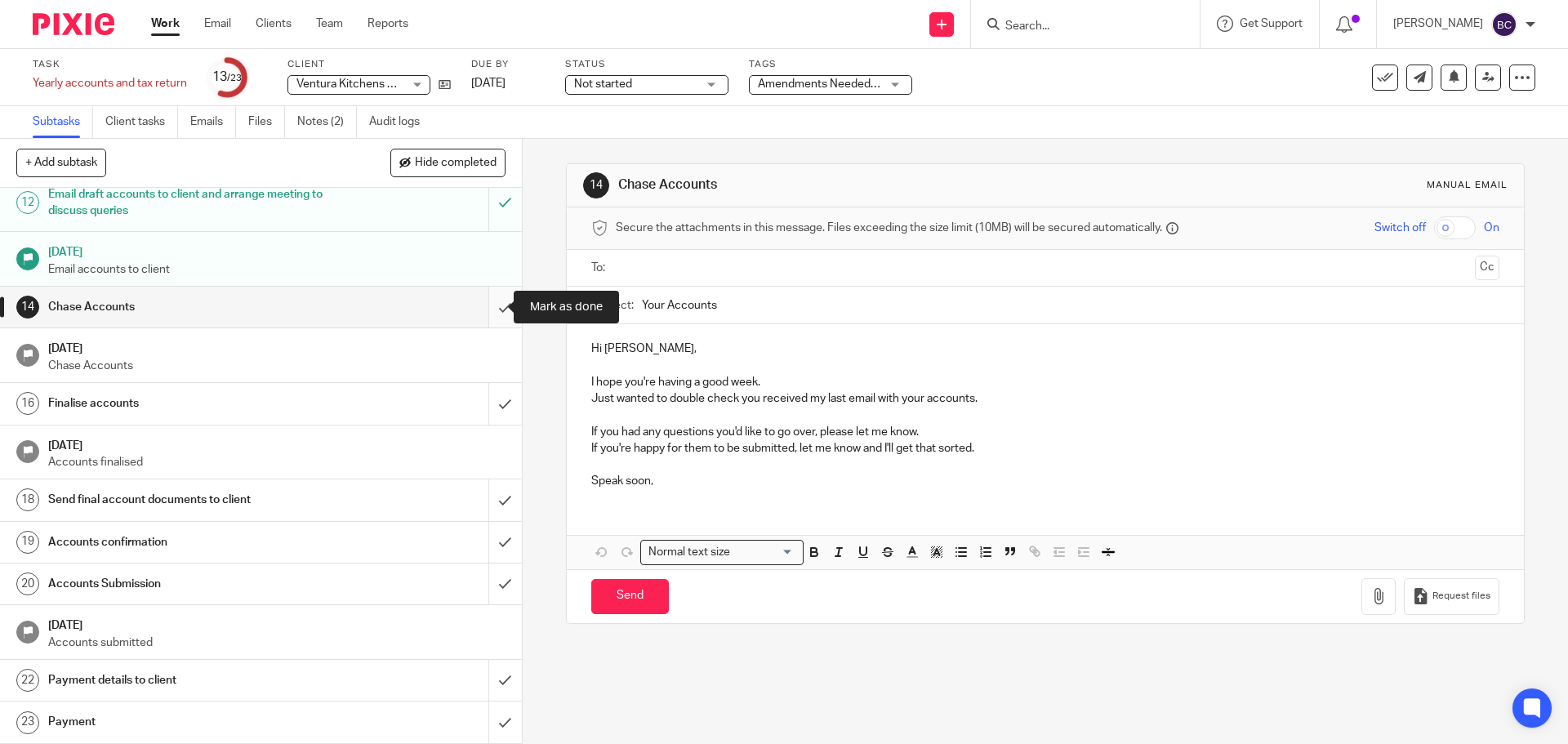
click at [491, 307] on input "submit" at bounding box center [261, 307] width 522 height 41
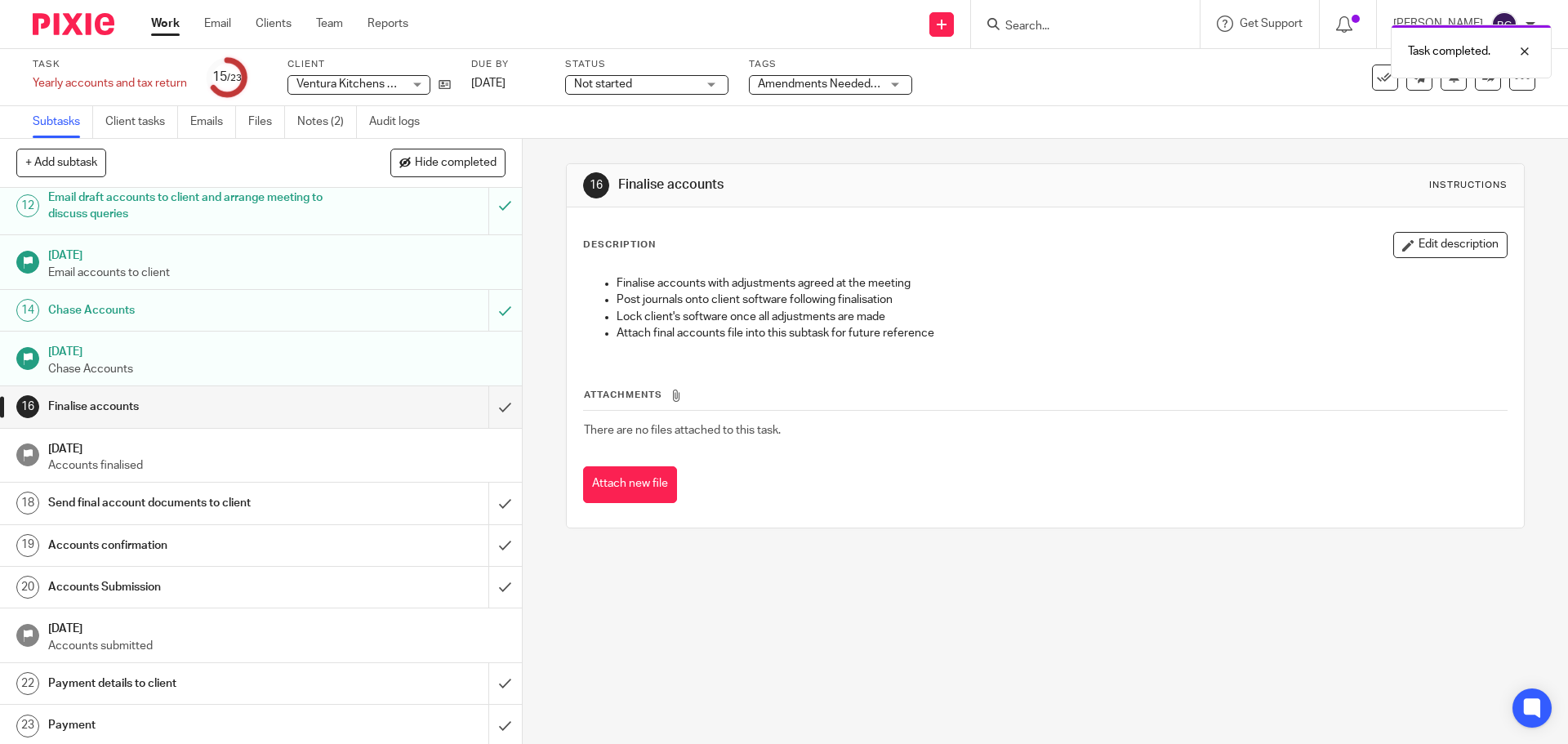
scroll to position [500, 0]
click at [1512, 87] on div at bounding box center [1521, 78] width 26 height 26
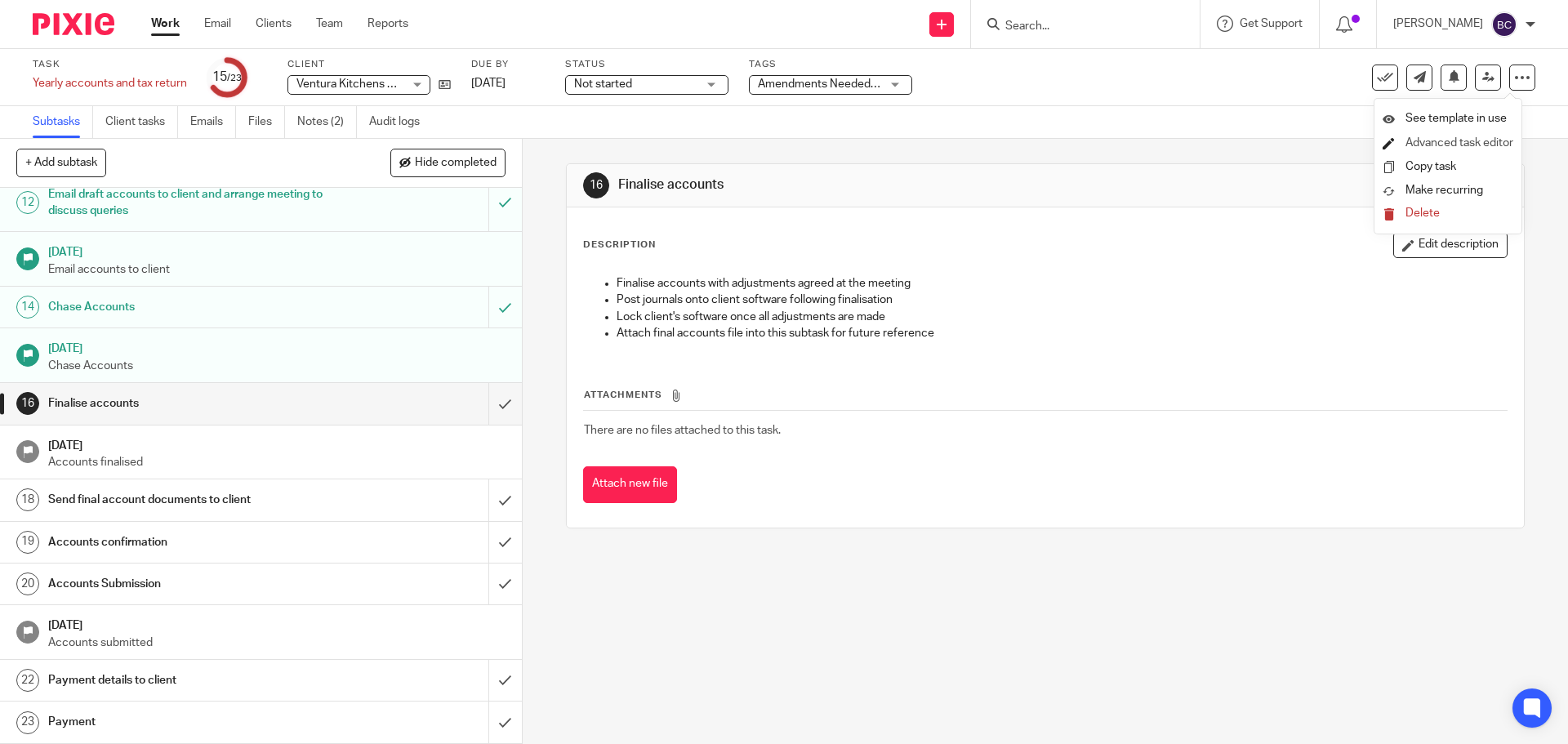
click at [1427, 143] on link "Advanced task editor" at bounding box center [1458, 143] width 108 height 11
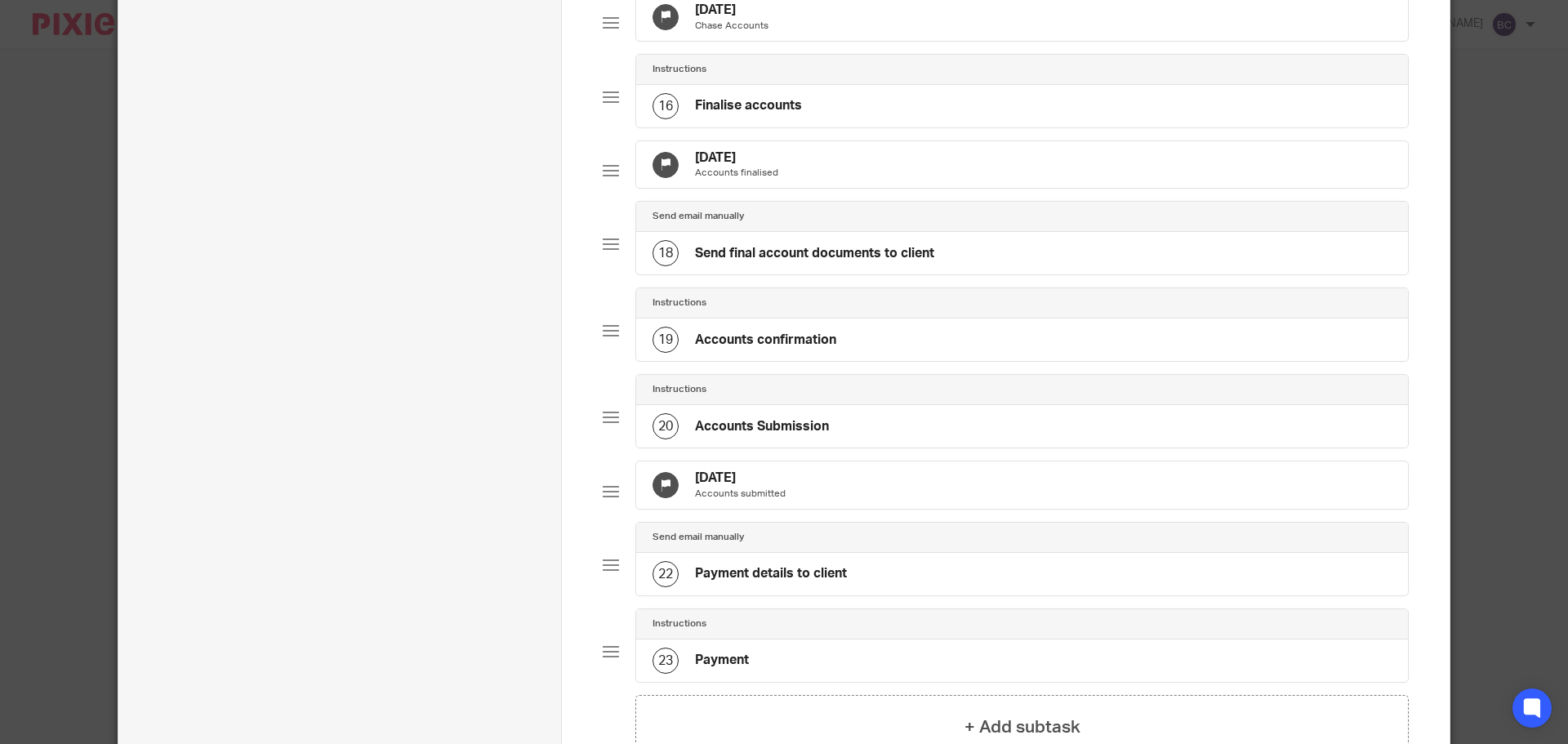
scroll to position [1307, 0]
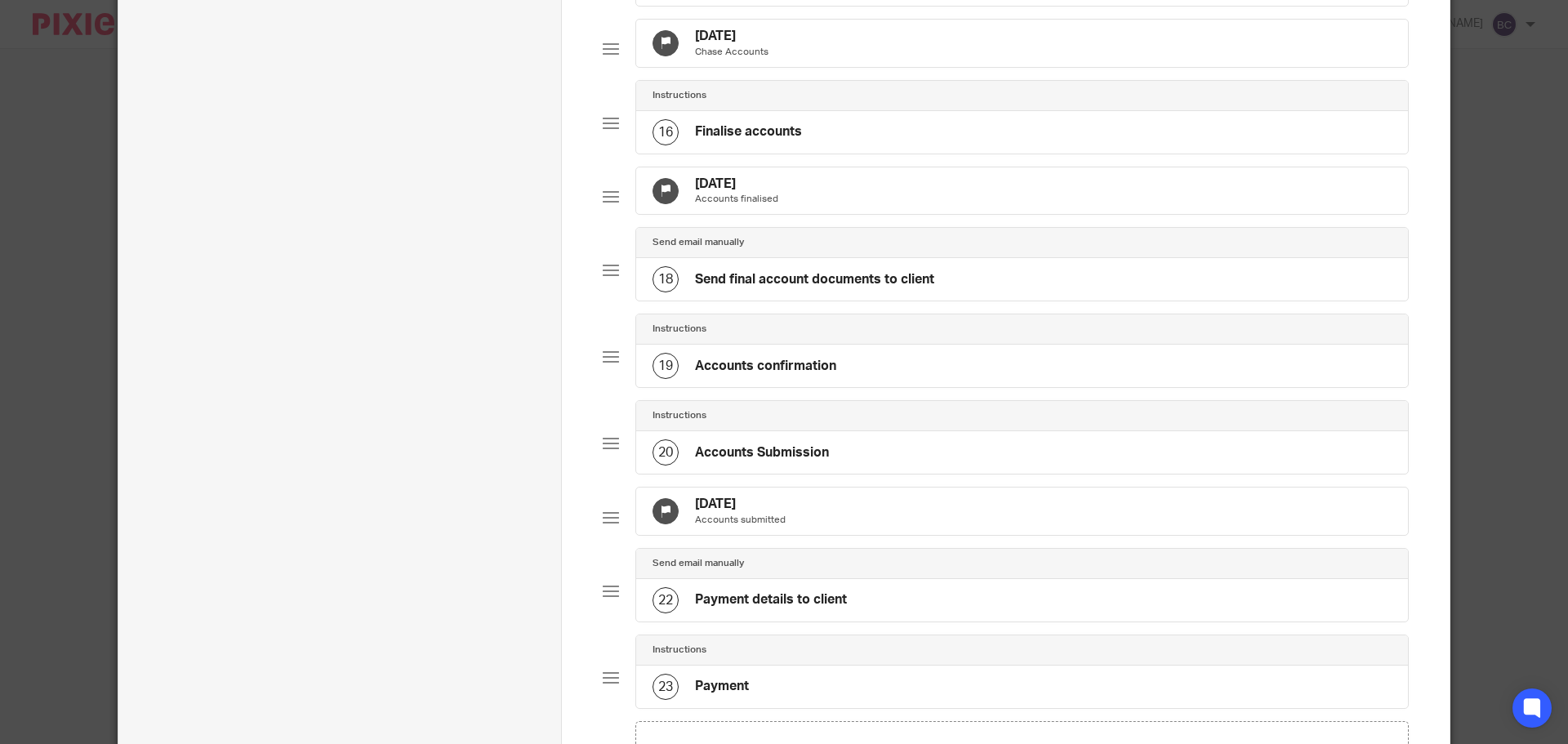
click at [825, 215] on div "[DATE] Accounts finalised" at bounding box center [1021, 191] width 771 height 48
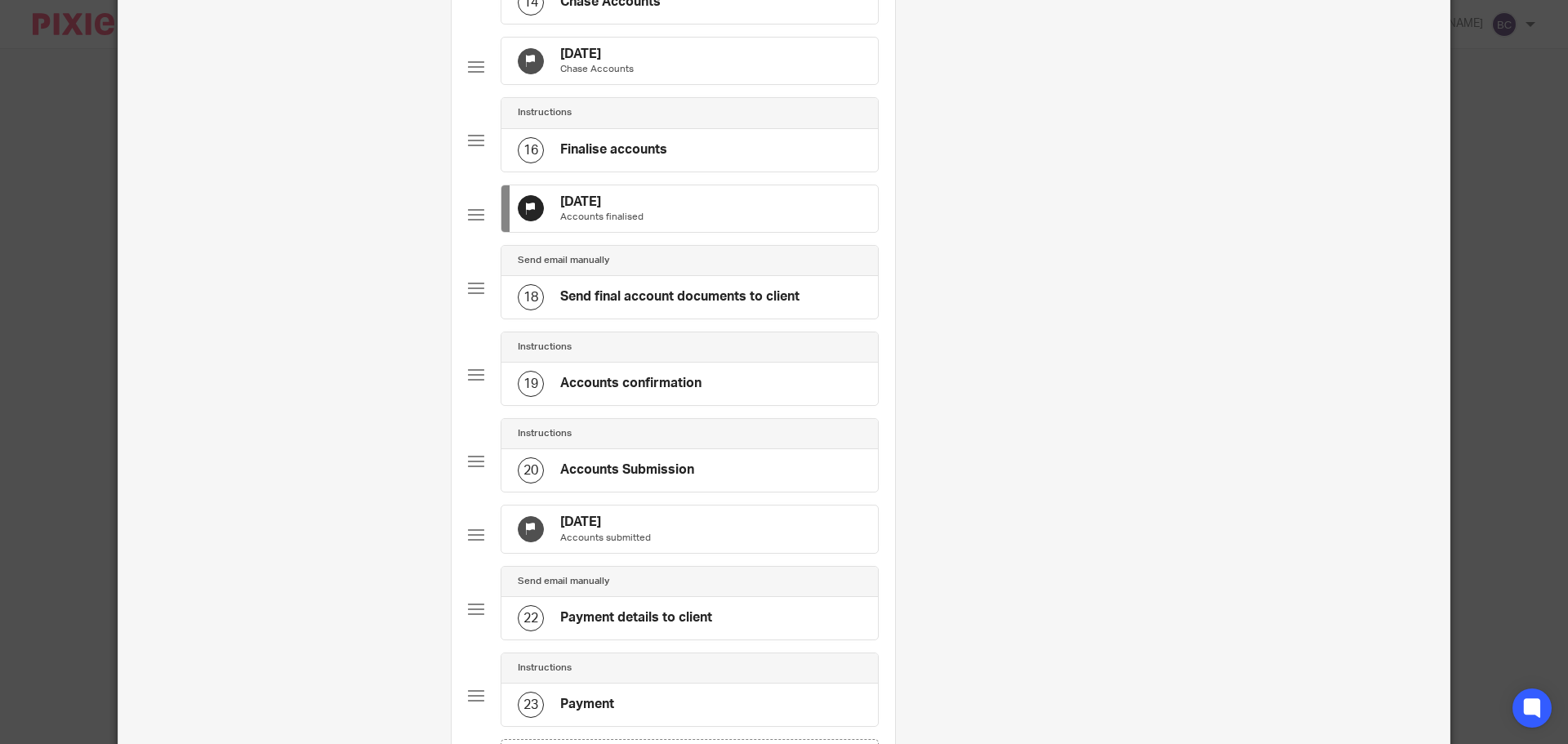
scroll to position [0, 0]
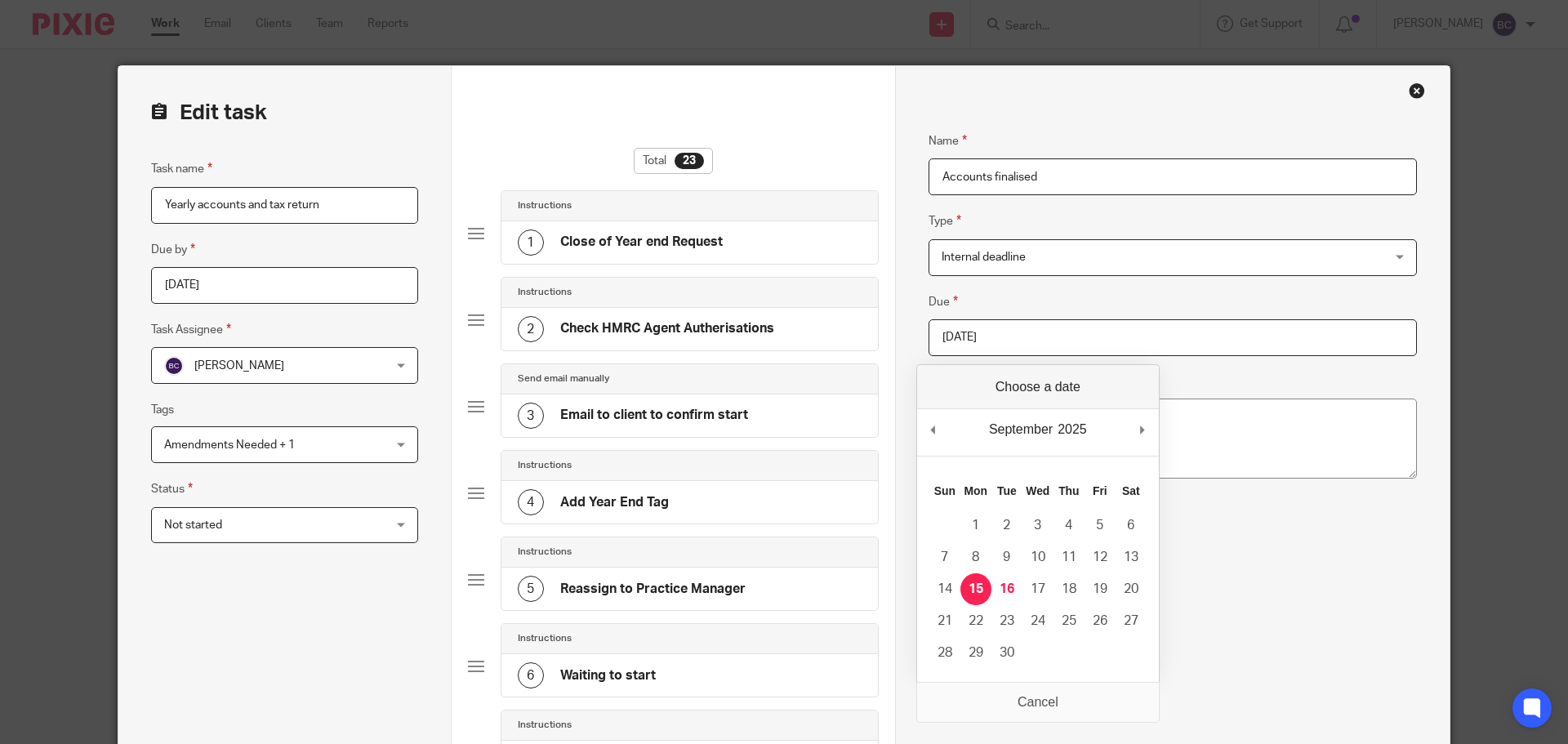
click at [1057, 335] on input "2025-09-15" at bounding box center [1172, 338] width 488 height 37
type input "2025-09-22"
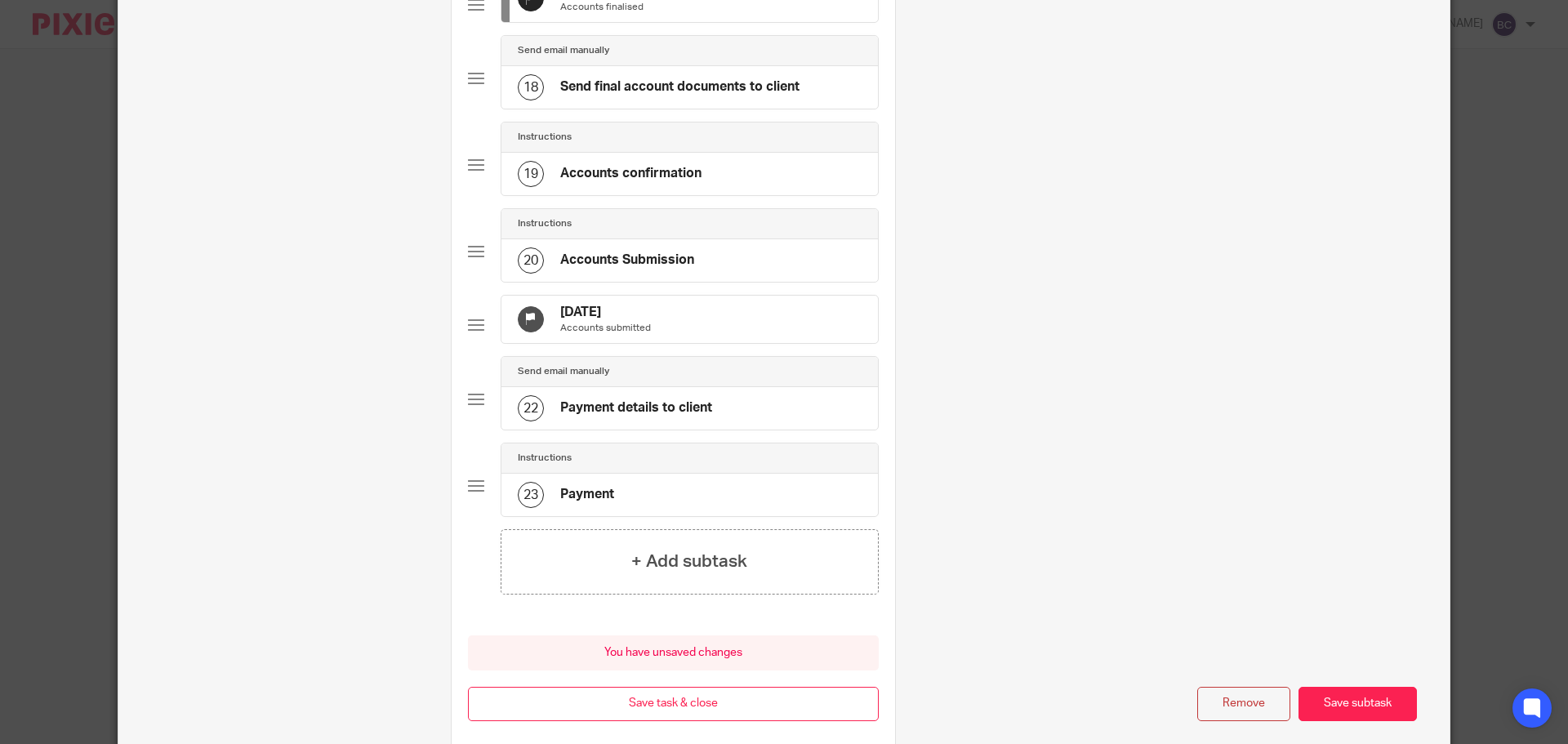
scroll to position [1598, 0]
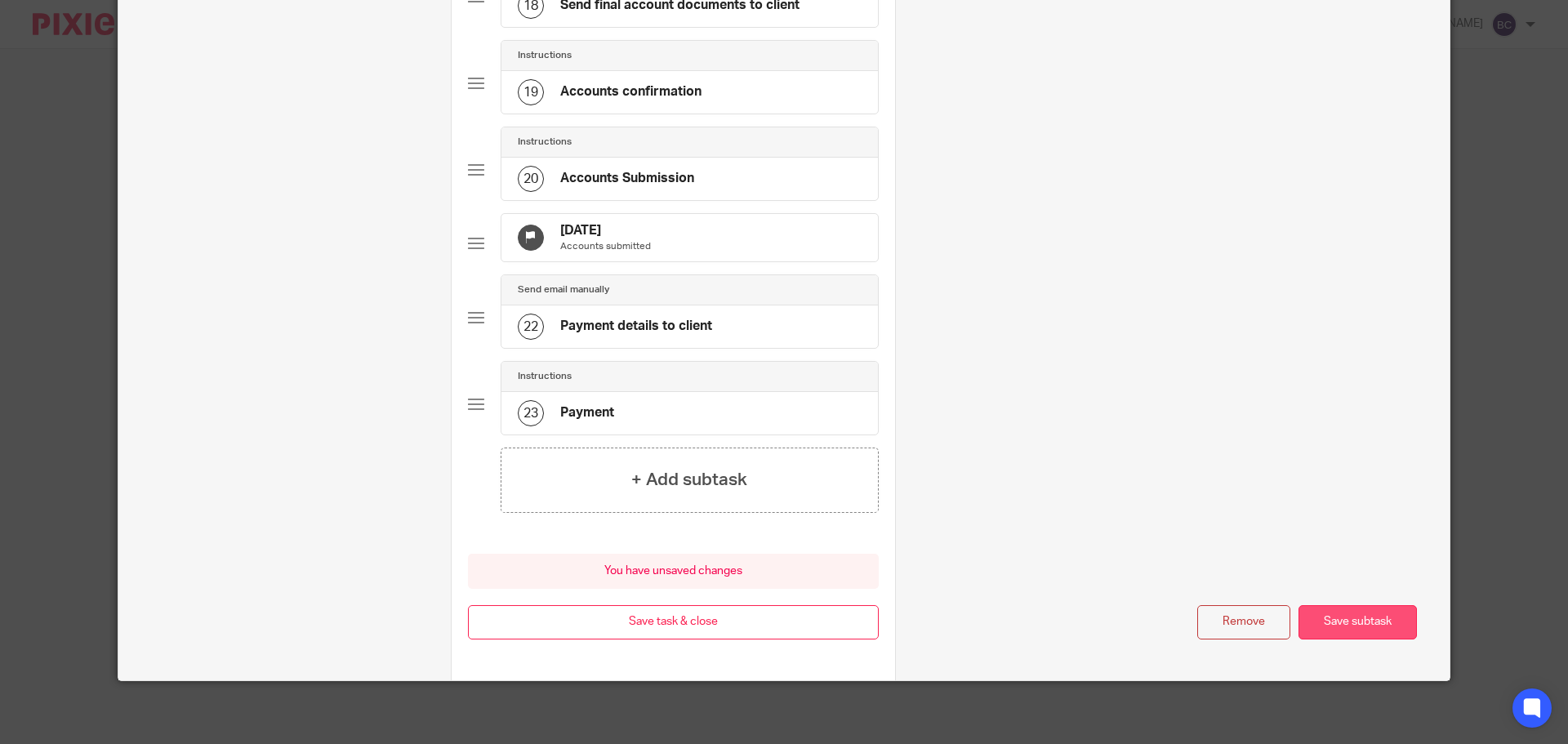
click at [1347, 640] on button "Save subtask" at bounding box center [1357, 622] width 118 height 35
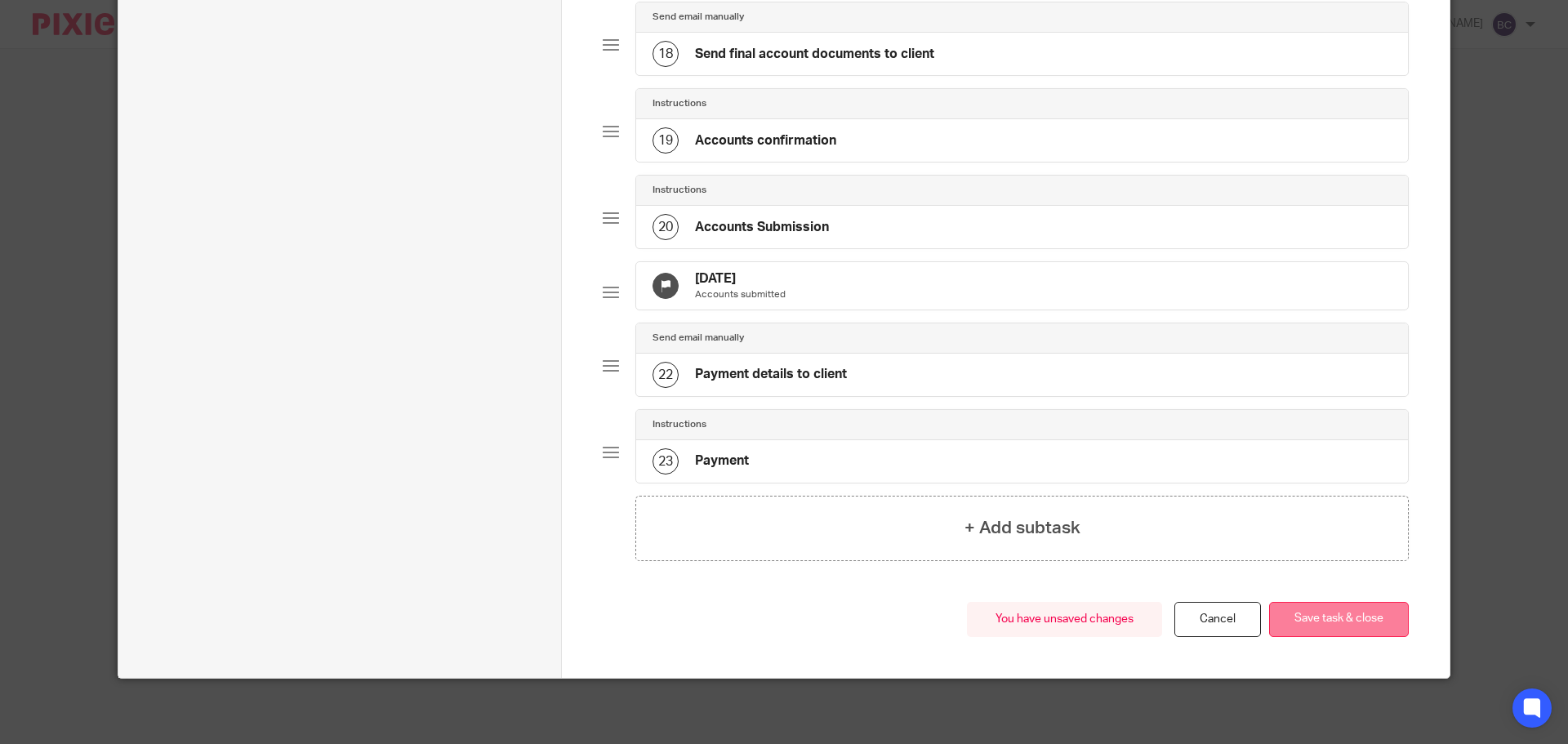
click at [1355, 637] on button "Save task & close" at bounding box center [1339, 620] width 140 height 35
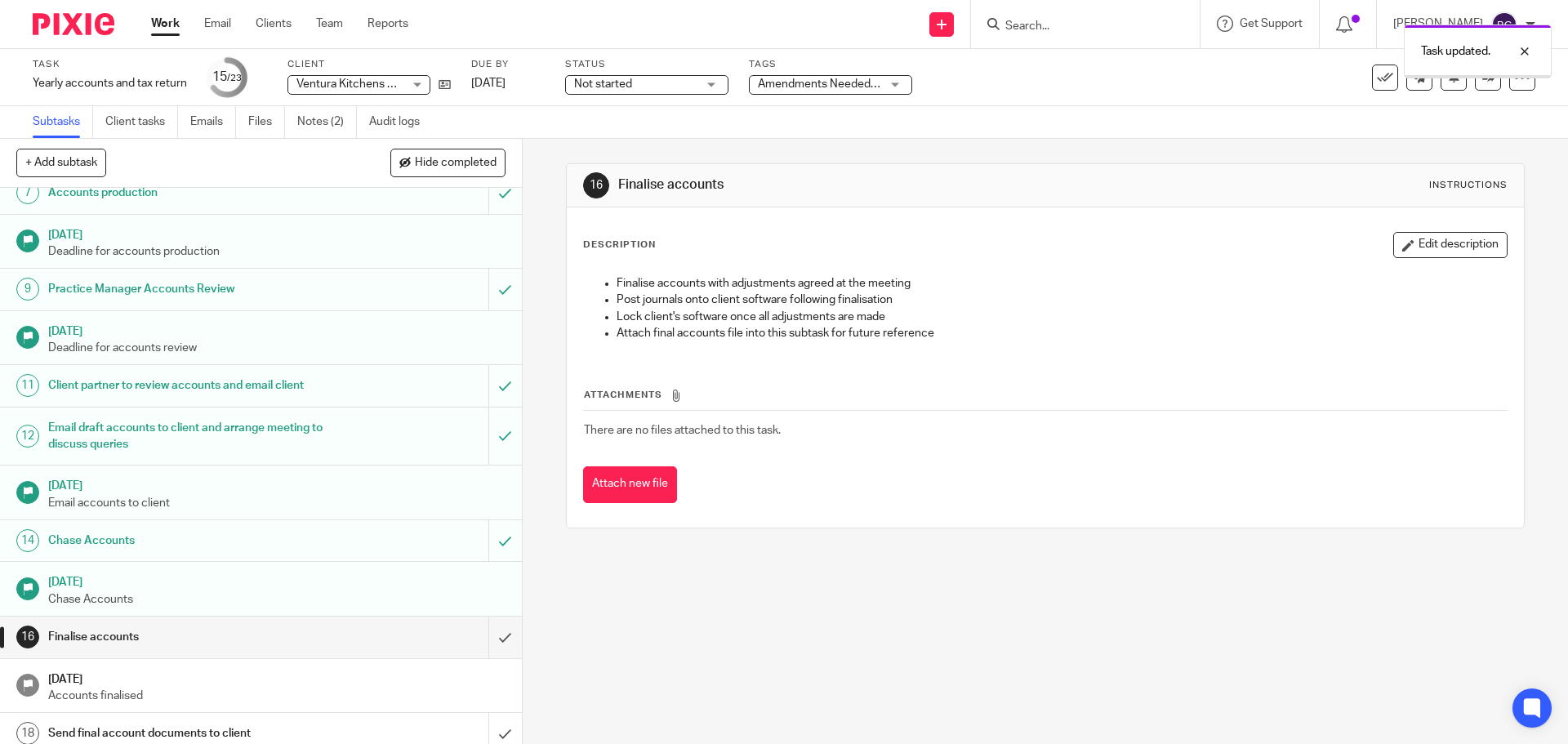
scroll to position [500, 0]
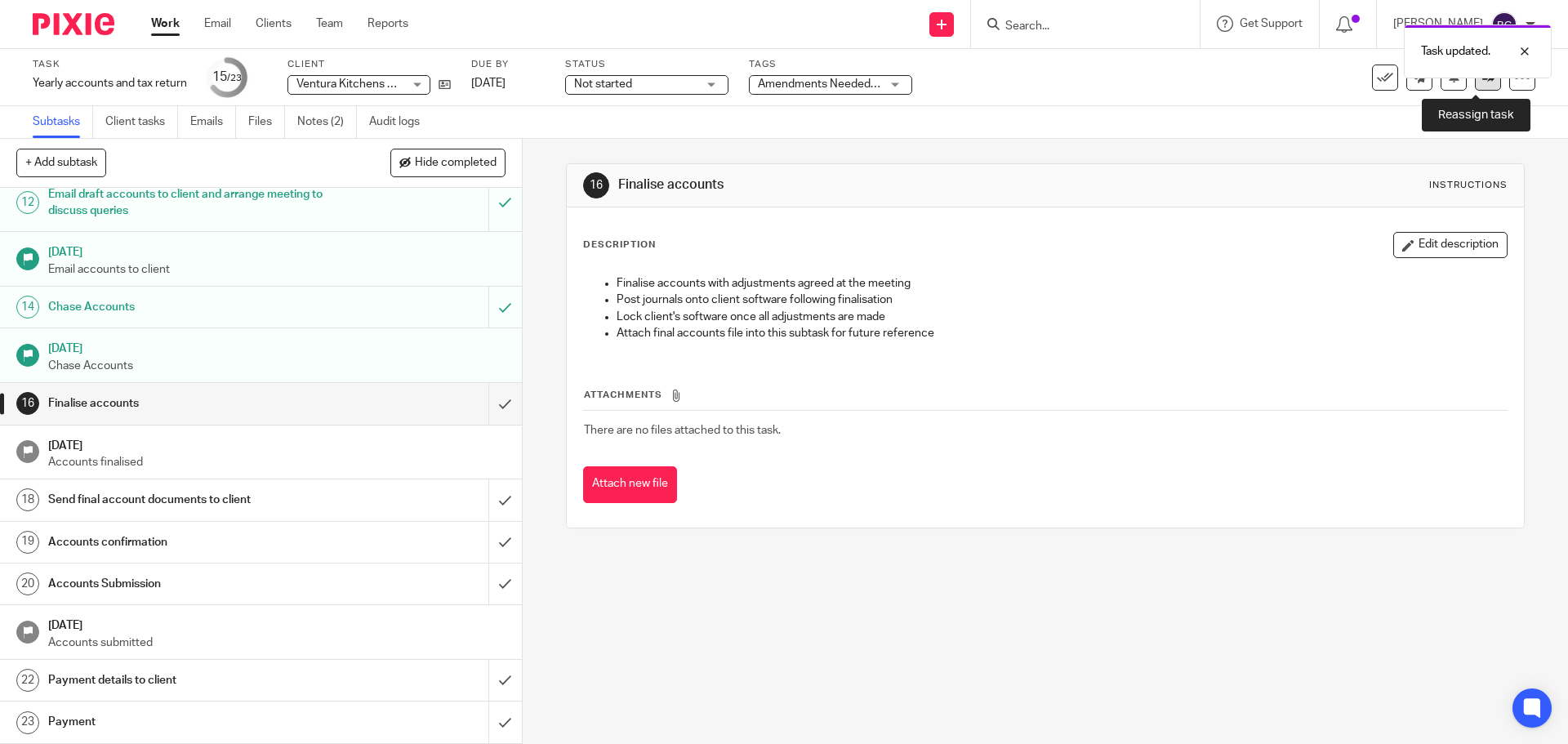
click at [1480, 84] on link at bounding box center [1488, 78] width 26 height 26
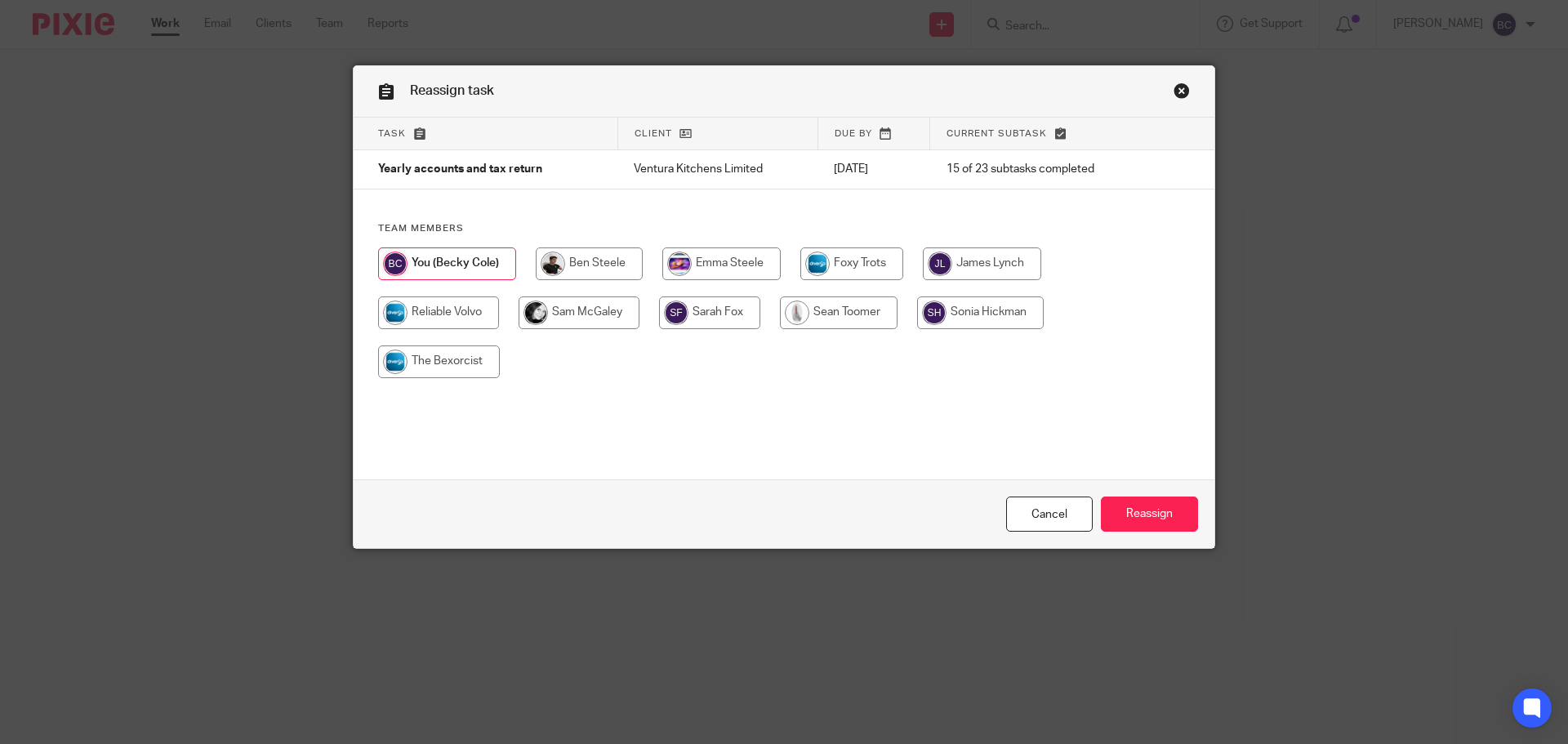
click at [955, 311] on input "radio" at bounding box center [980, 313] width 126 height 33
radio input "true"
click at [1122, 523] on input "Reassign" at bounding box center [1149, 514] width 97 height 35
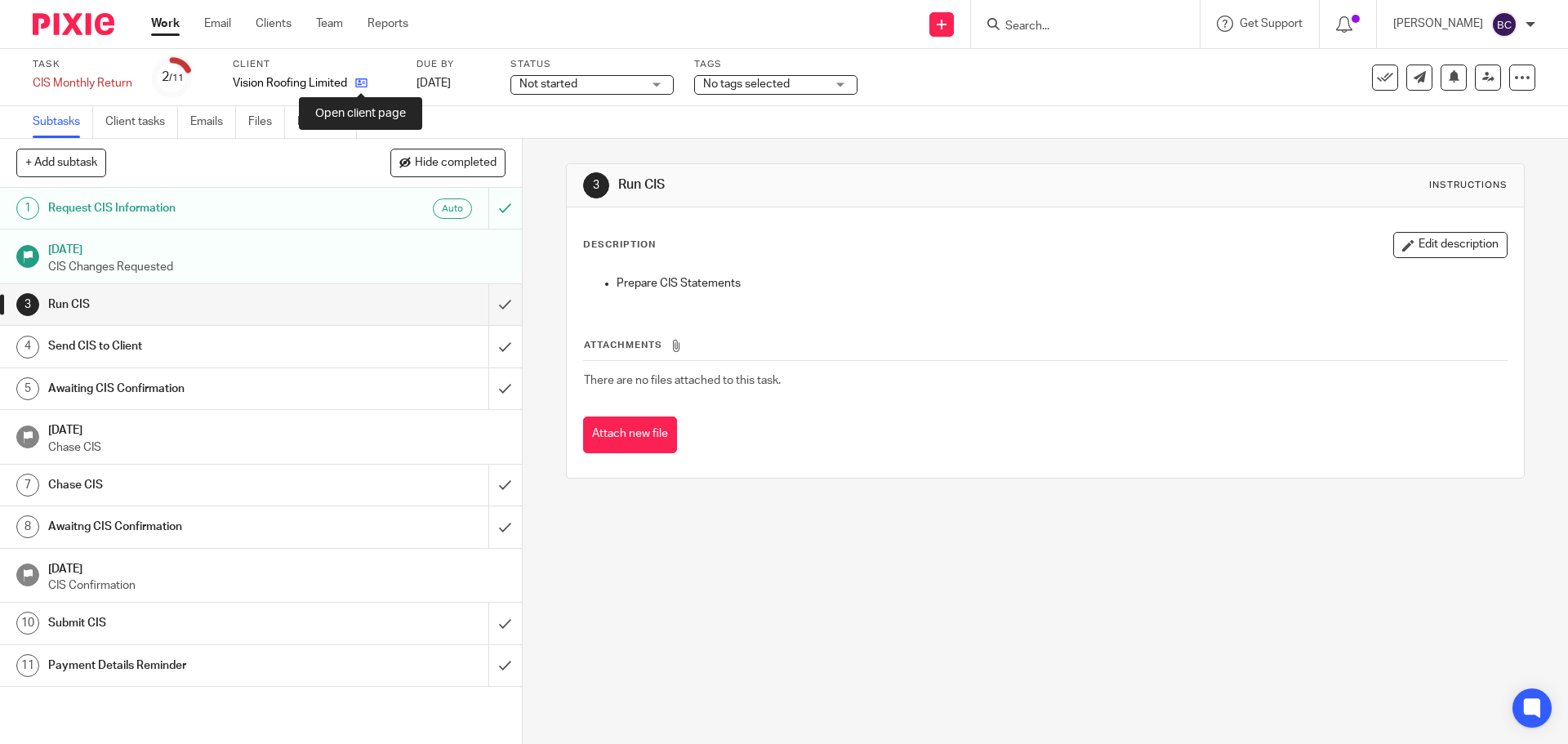
click at [365, 81] on icon at bounding box center [361, 83] width 12 height 12
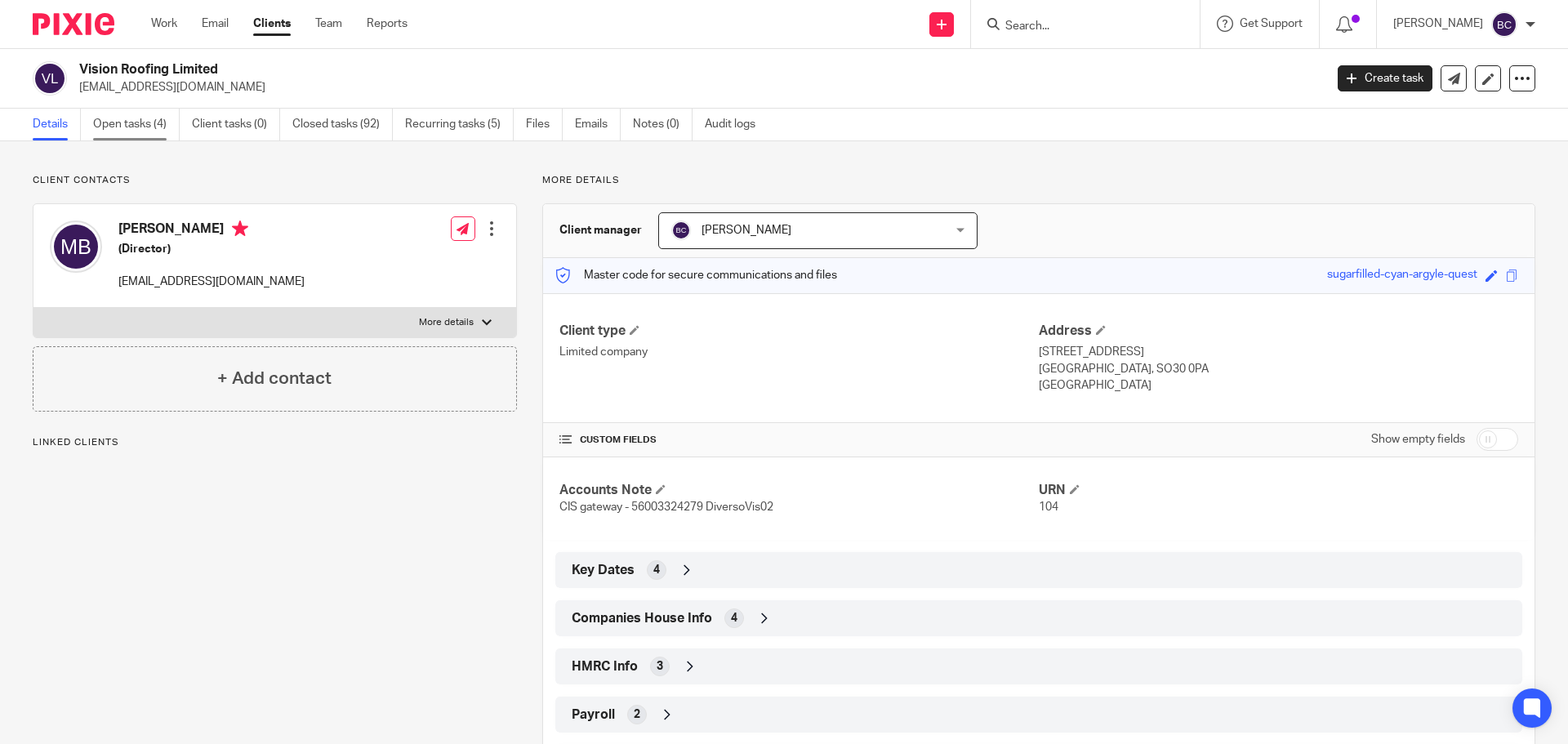
click at [125, 128] on link "Open tasks (4)" at bounding box center [136, 124] width 86 height 32
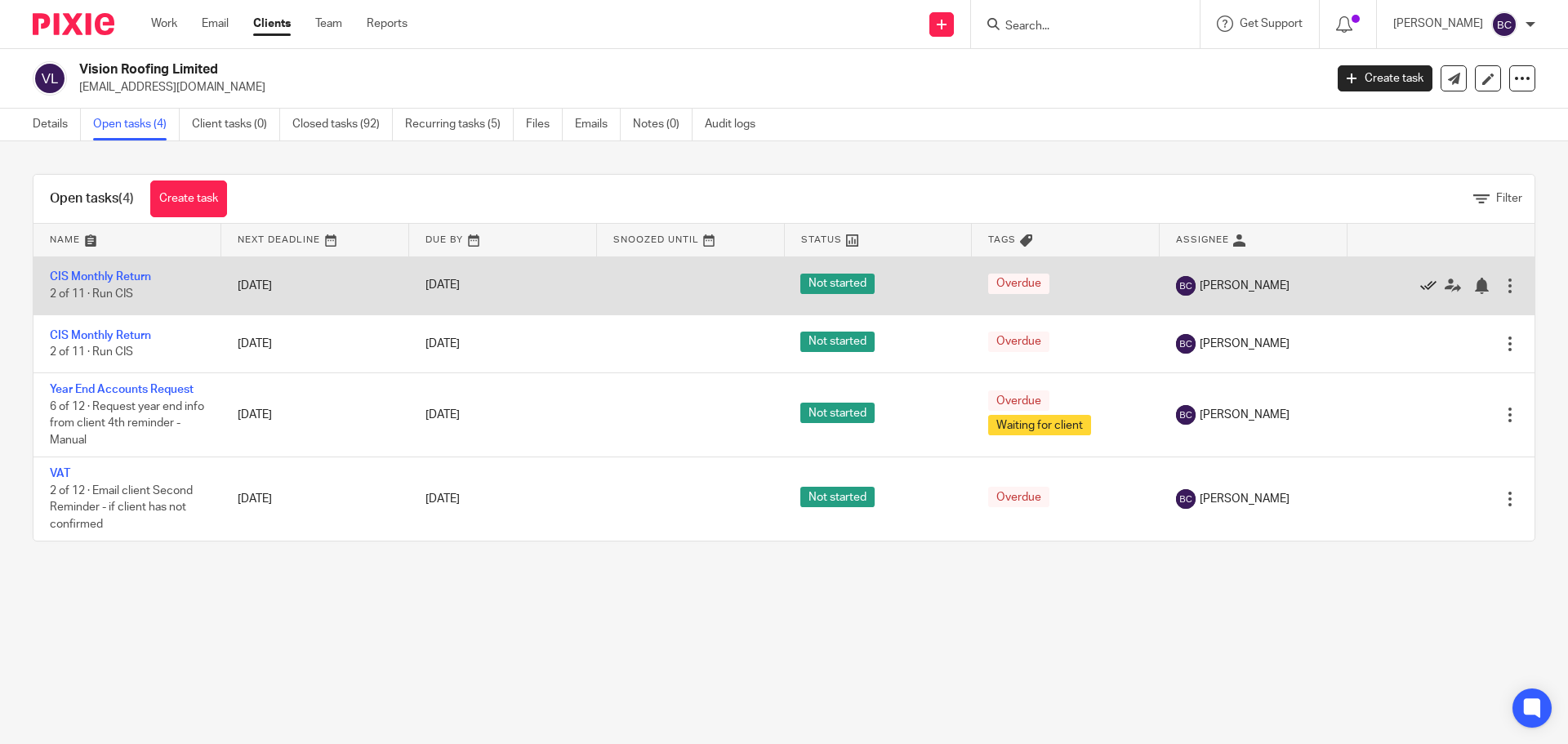
click at [1419, 279] on icon at bounding box center [1427, 285] width 16 height 16
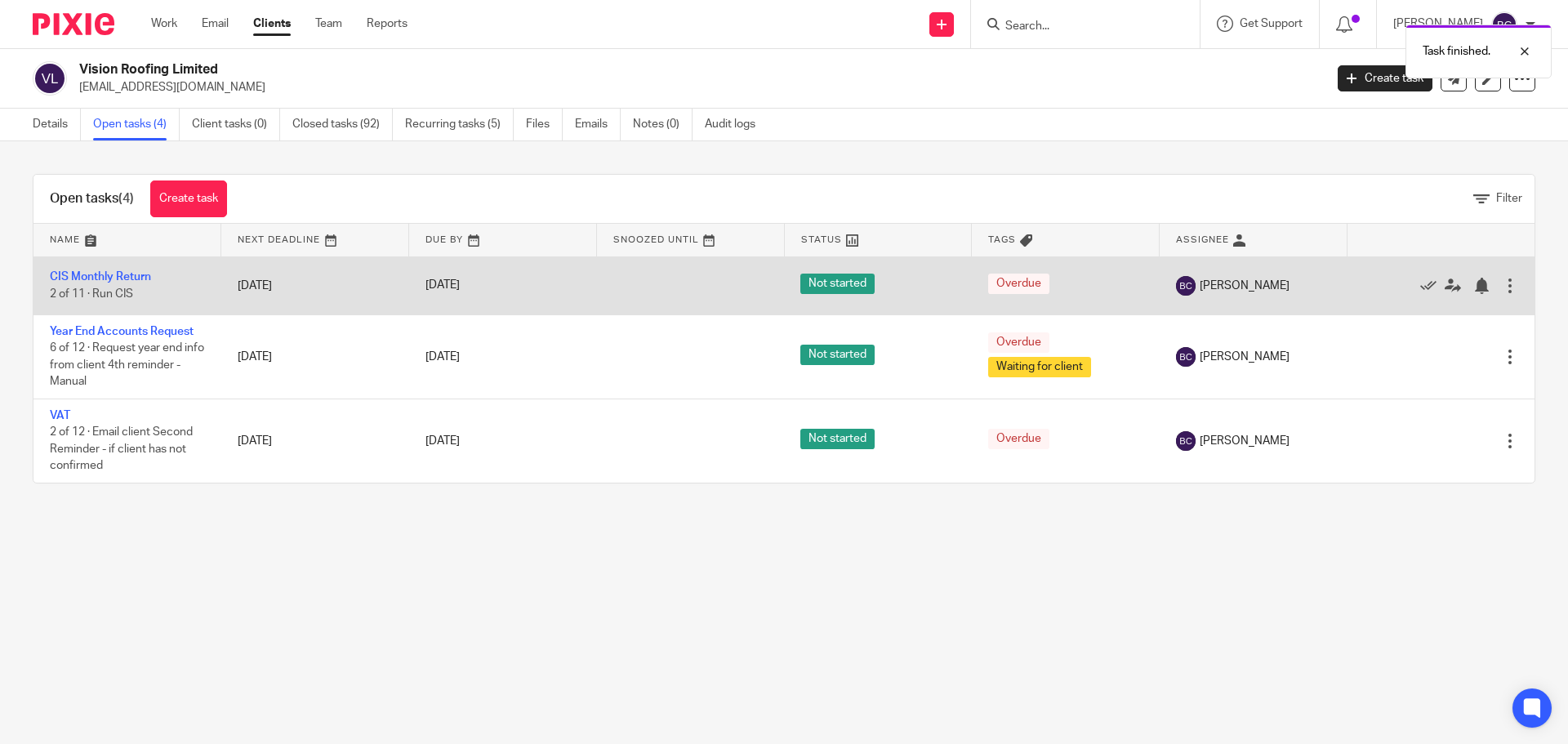
click at [109, 270] on td "CIS Monthly Return 2 of 11 · Run CIS" at bounding box center [127, 285] width 187 height 58
click at [105, 275] on link "CIS Monthly Return" at bounding box center [100, 277] width 101 height 11
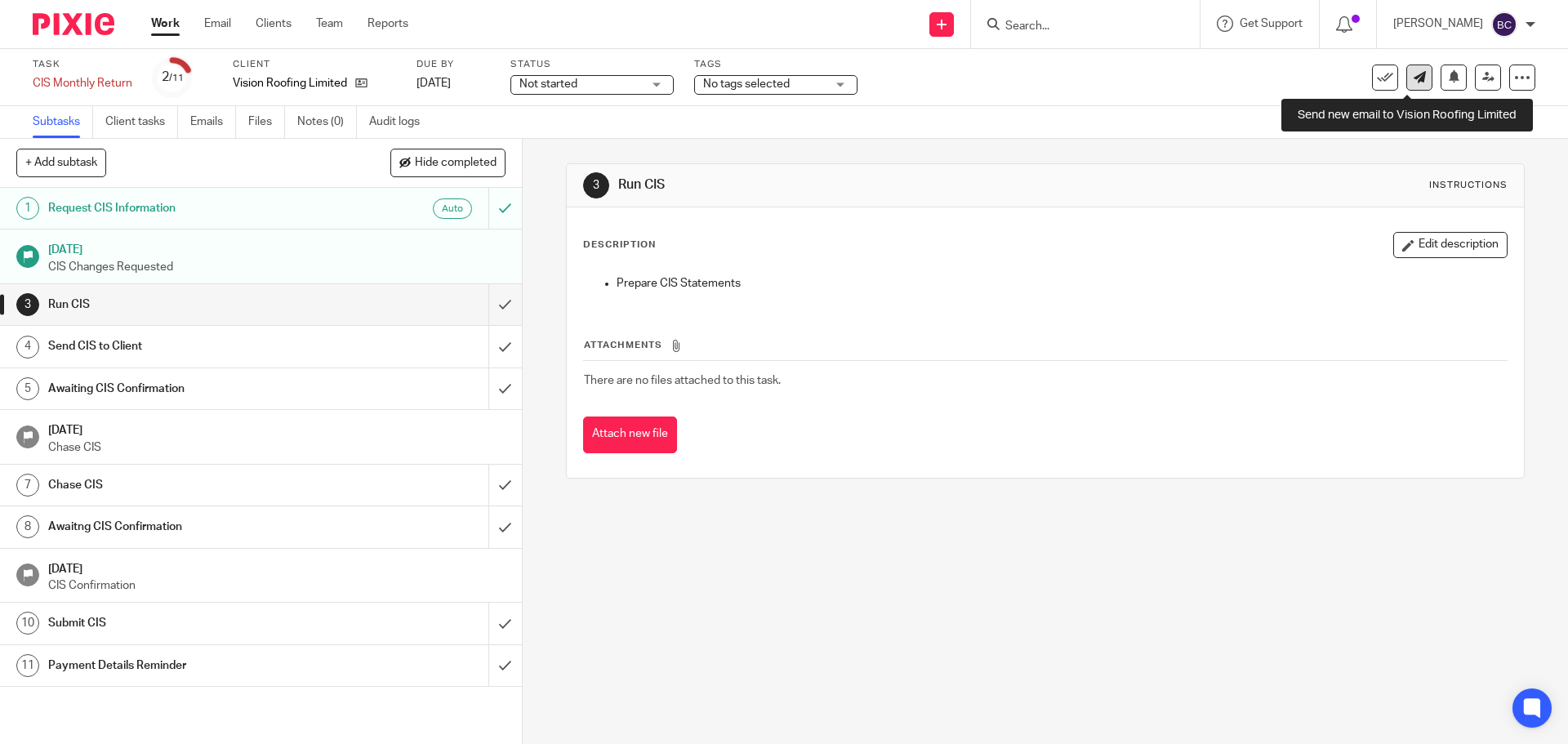
click at [1413, 79] on icon at bounding box center [1419, 77] width 12 height 12
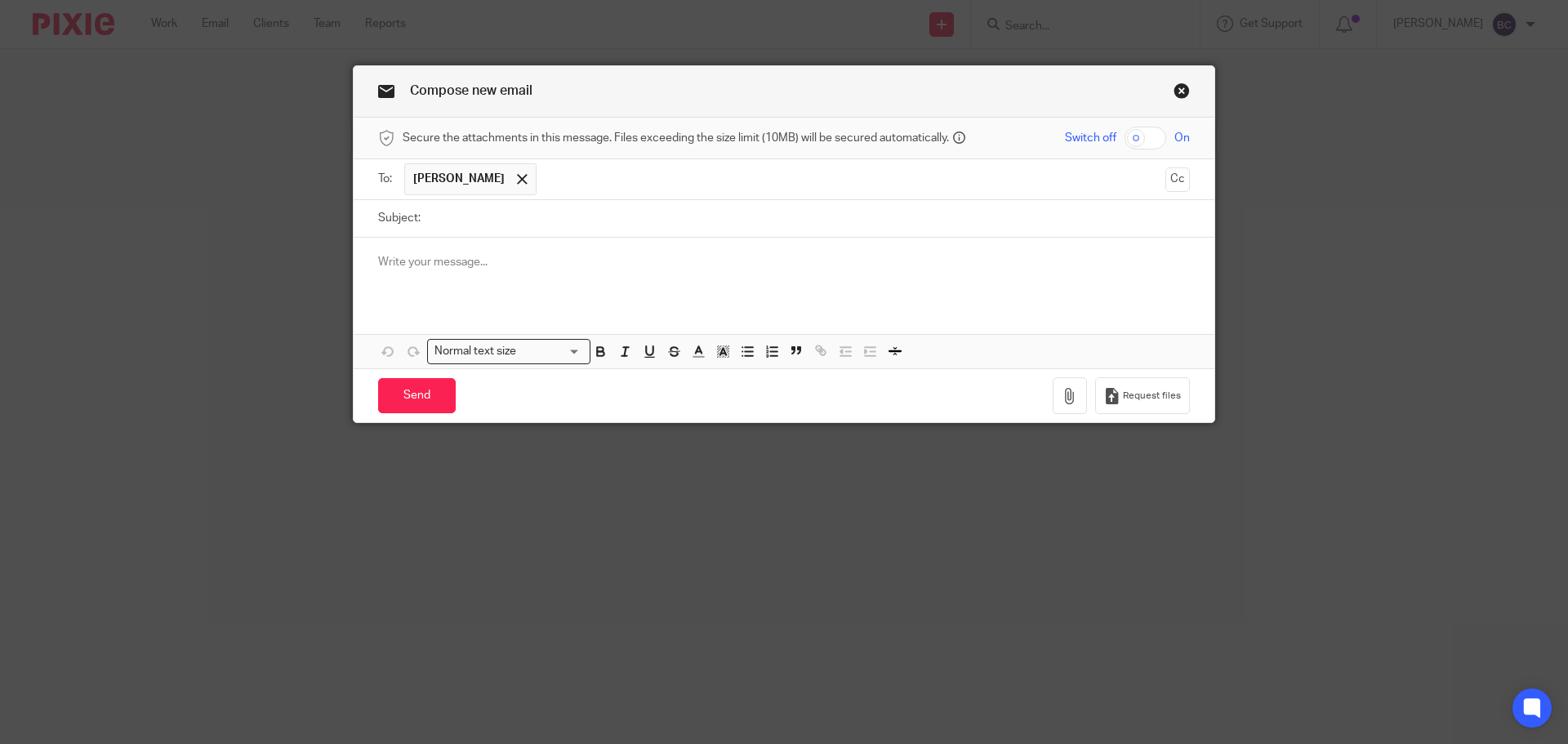
click at [475, 215] on input "Subject:" at bounding box center [809, 219] width 761 height 37
type input "CIS"
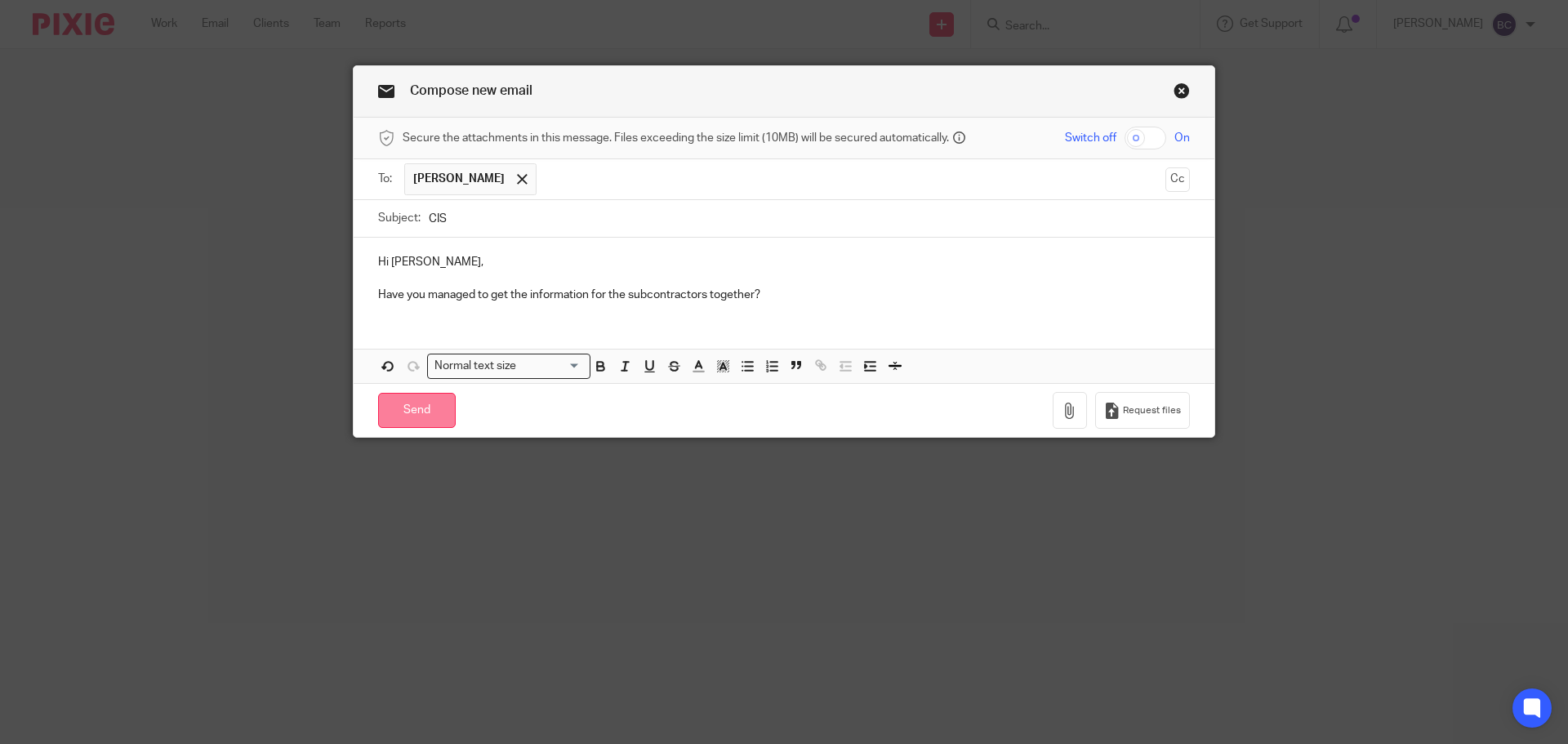
click at [393, 402] on input "Send" at bounding box center [417, 410] width 78 height 35
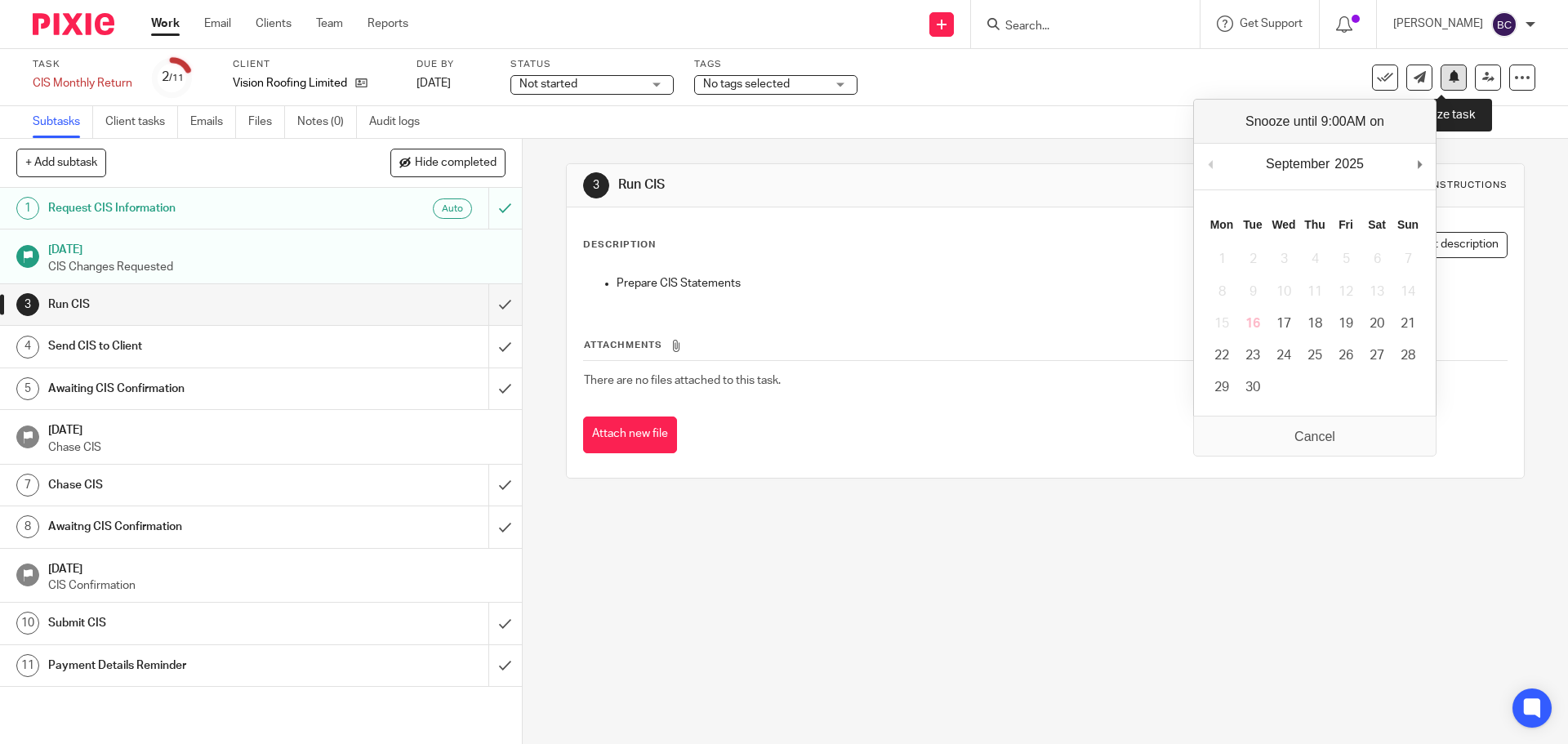
click at [1448, 82] on icon at bounding box center [1454, 76] width 12 height 12
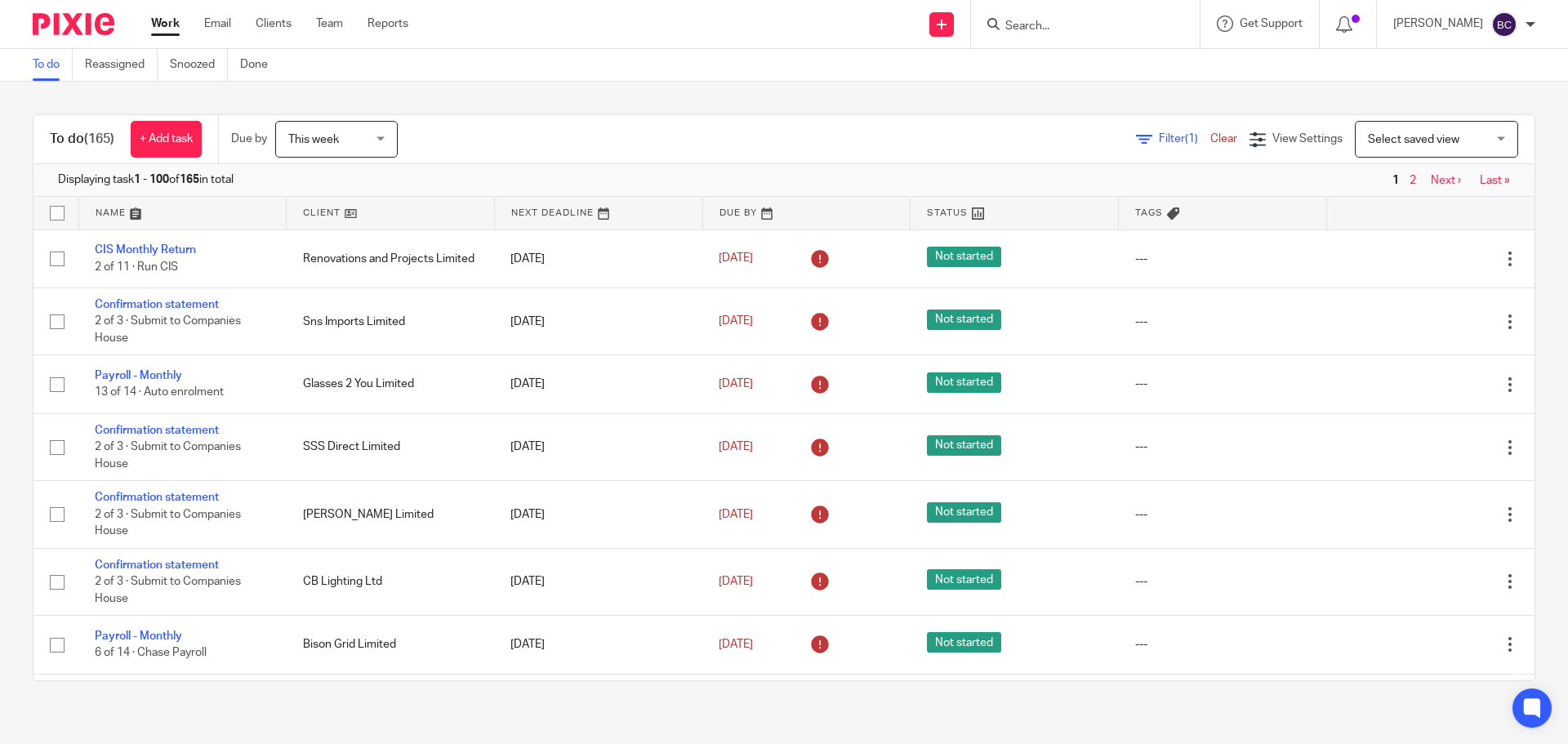
click at [1049, 27] on input "Search" at bounding box center [1076, 27] width 147 height 15
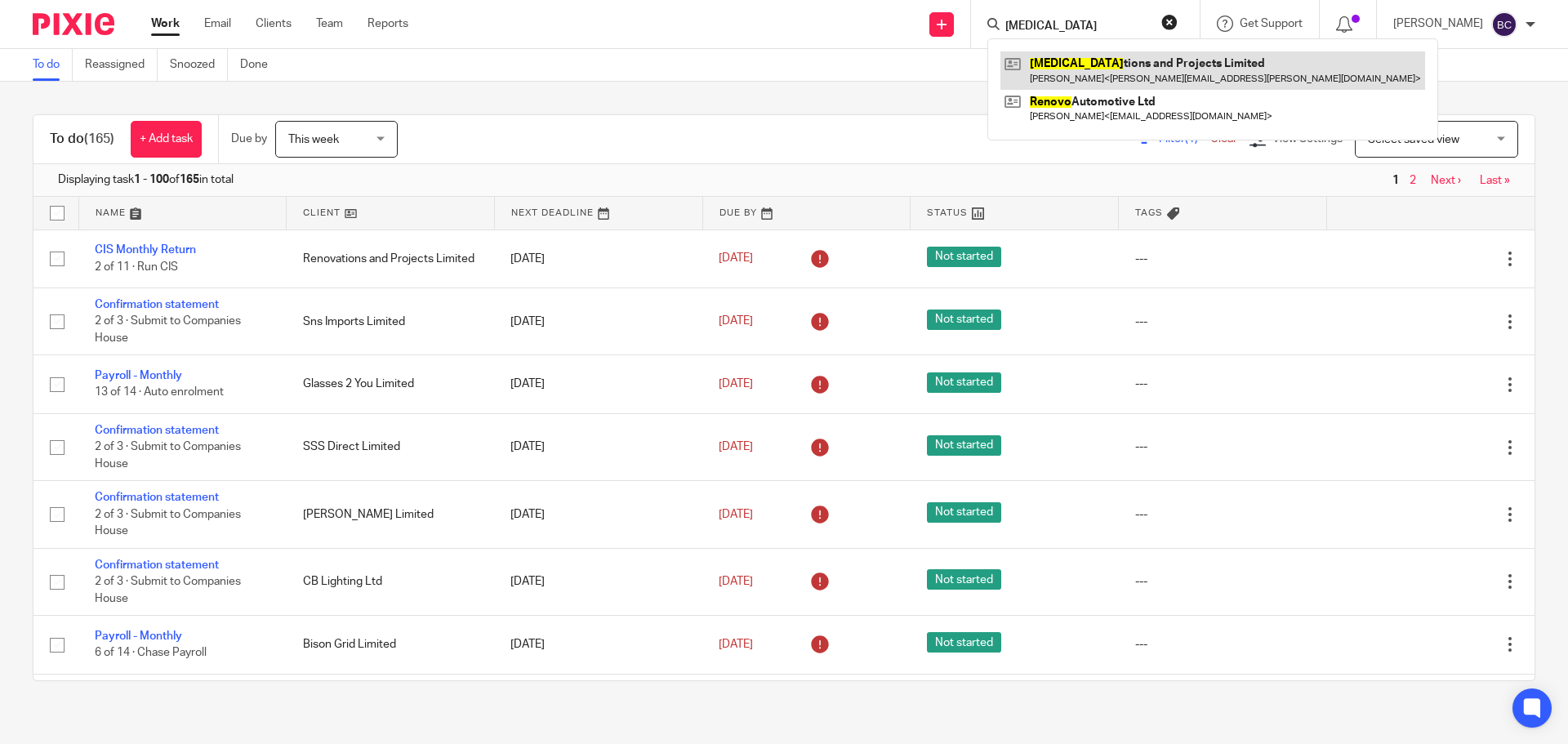
type input "renova"
click at [1100, 74] on link at bounding box center [1212, 70] width 424 height 37
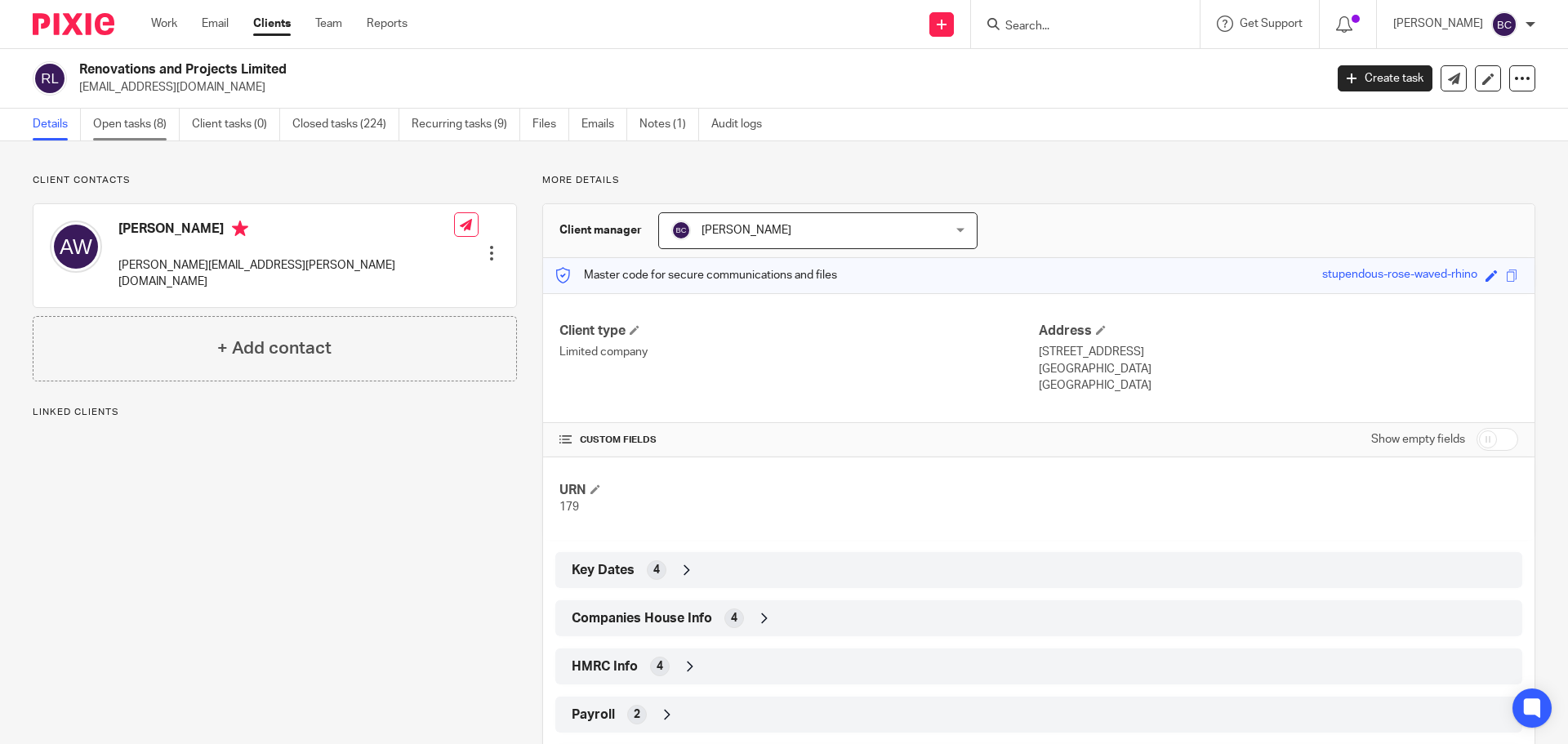
click at [111, 125] on link "Open tasks (8)" at bounding box center [136, 124] width 86 height 32
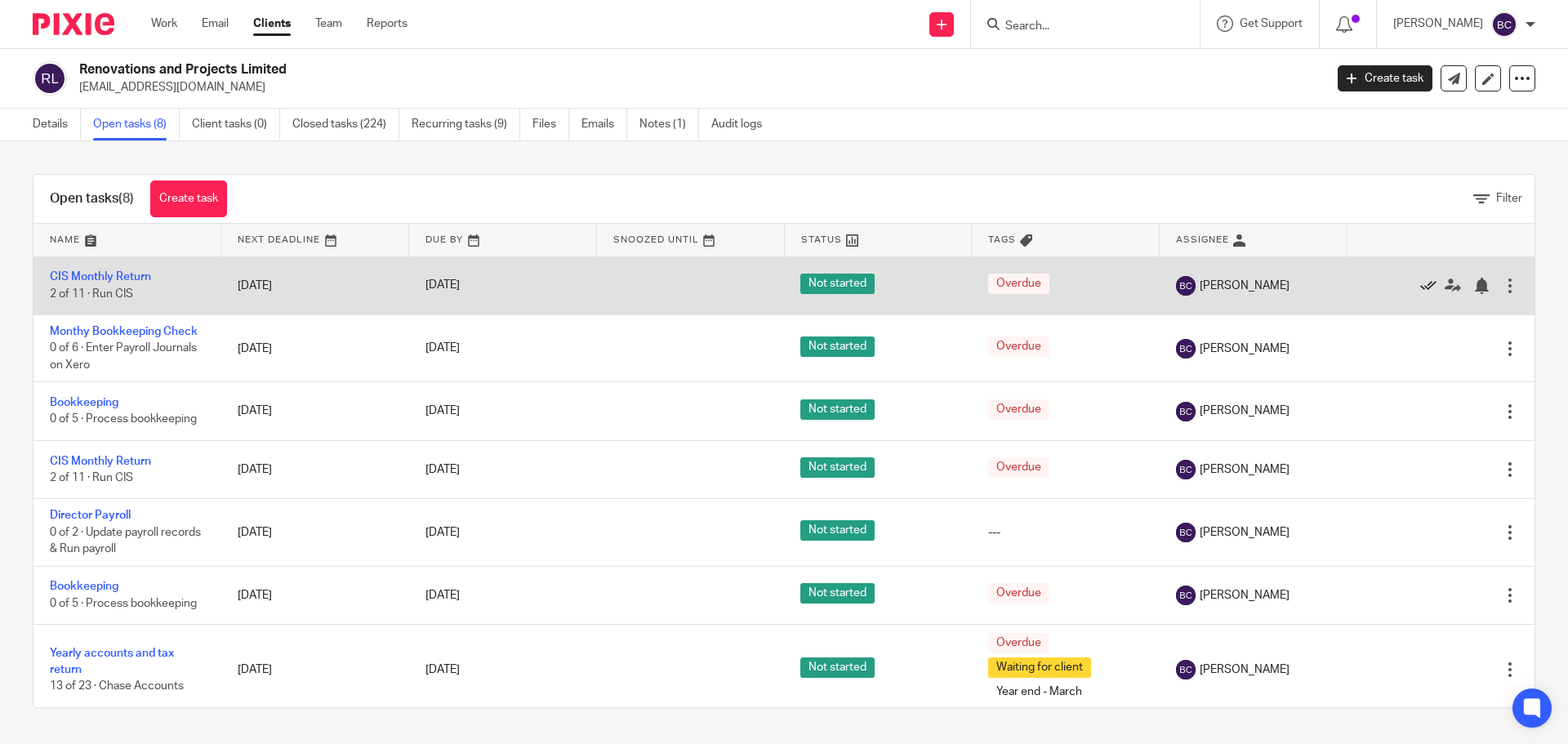
click at [1419, 286] on icon at bounding box center [1427, 285] width 16 height 16
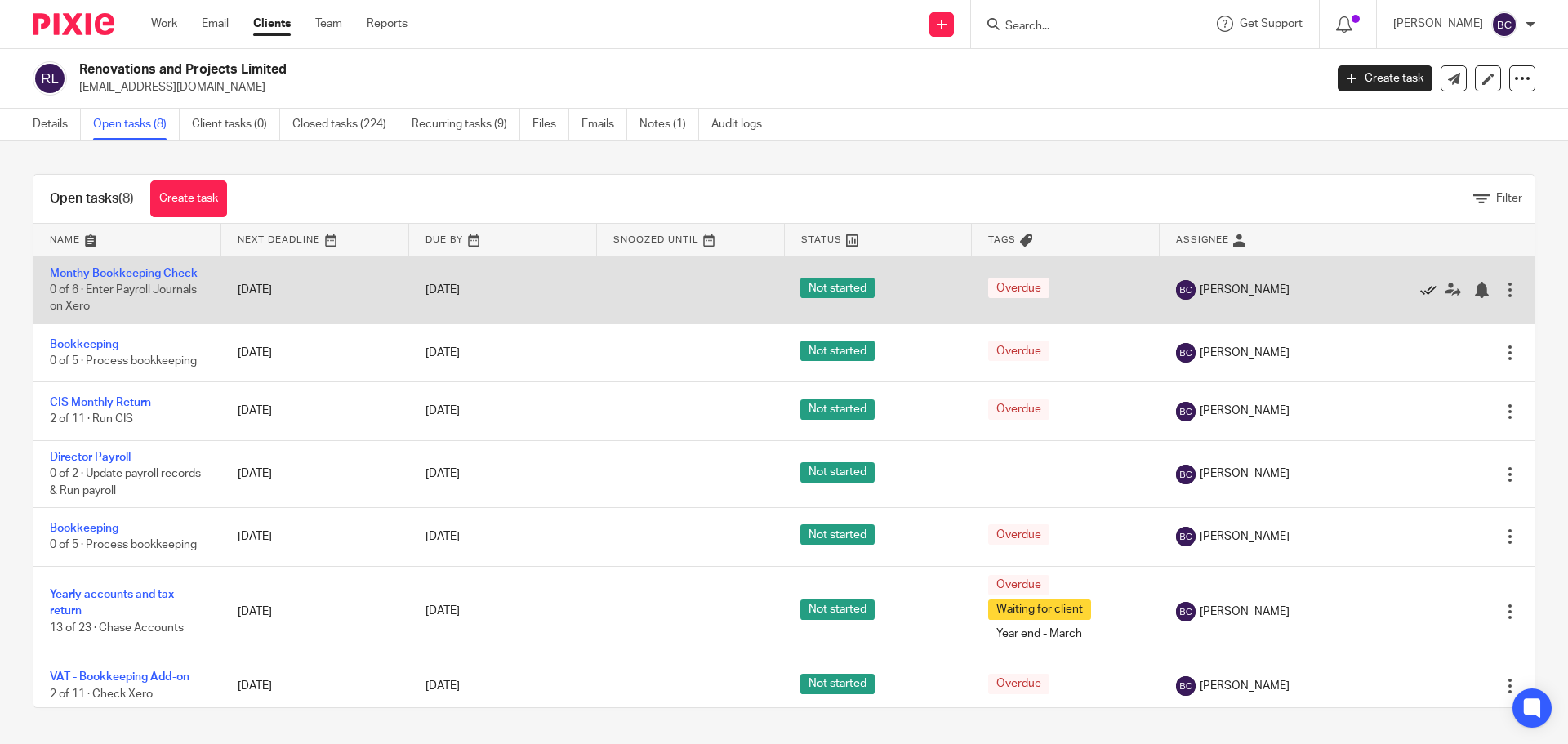
click at [1419, 289] on icon at bounding box center [1427, 289] width 16 height 16
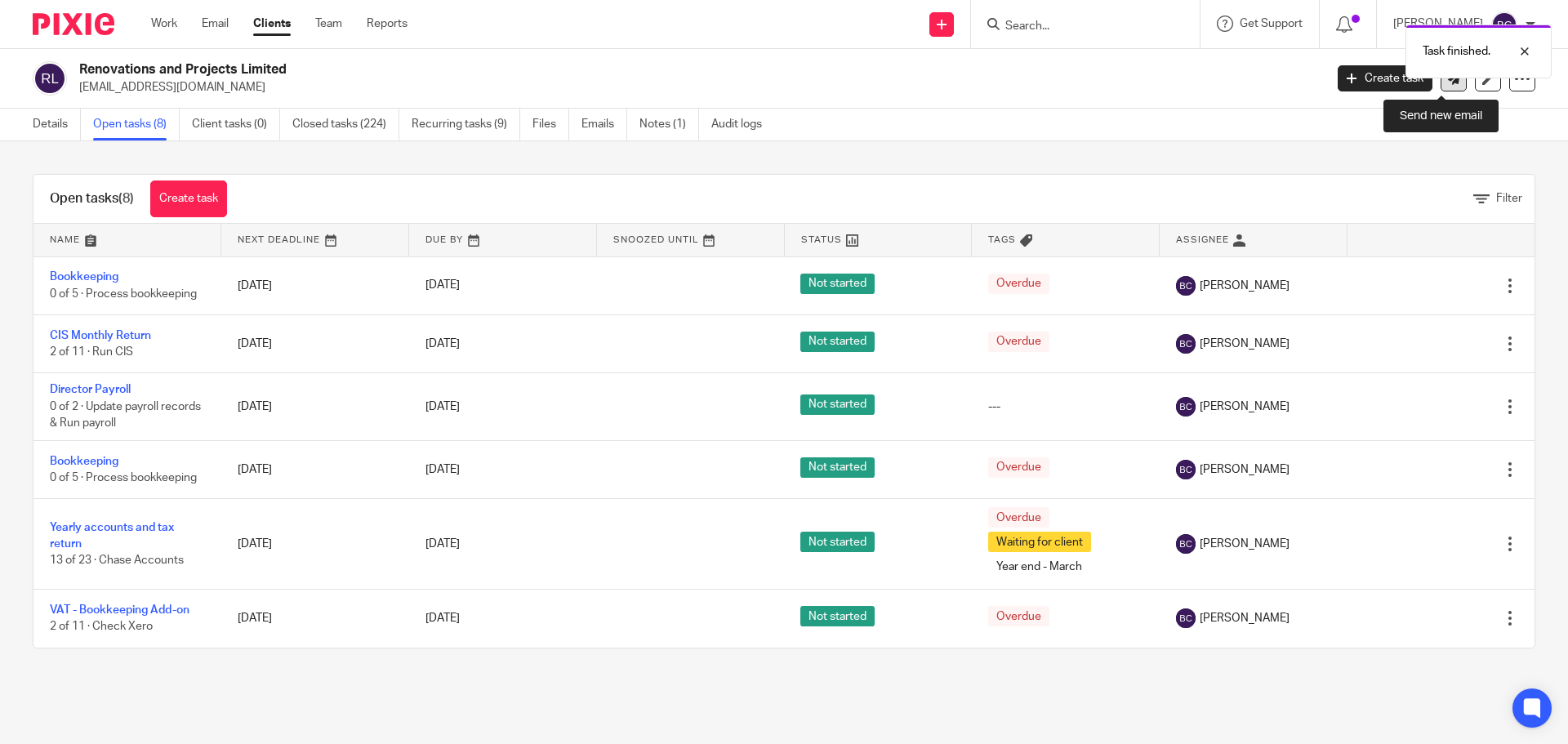
click at [1440, 86] on link at bounding box center [1453, 79] width 26 height 26
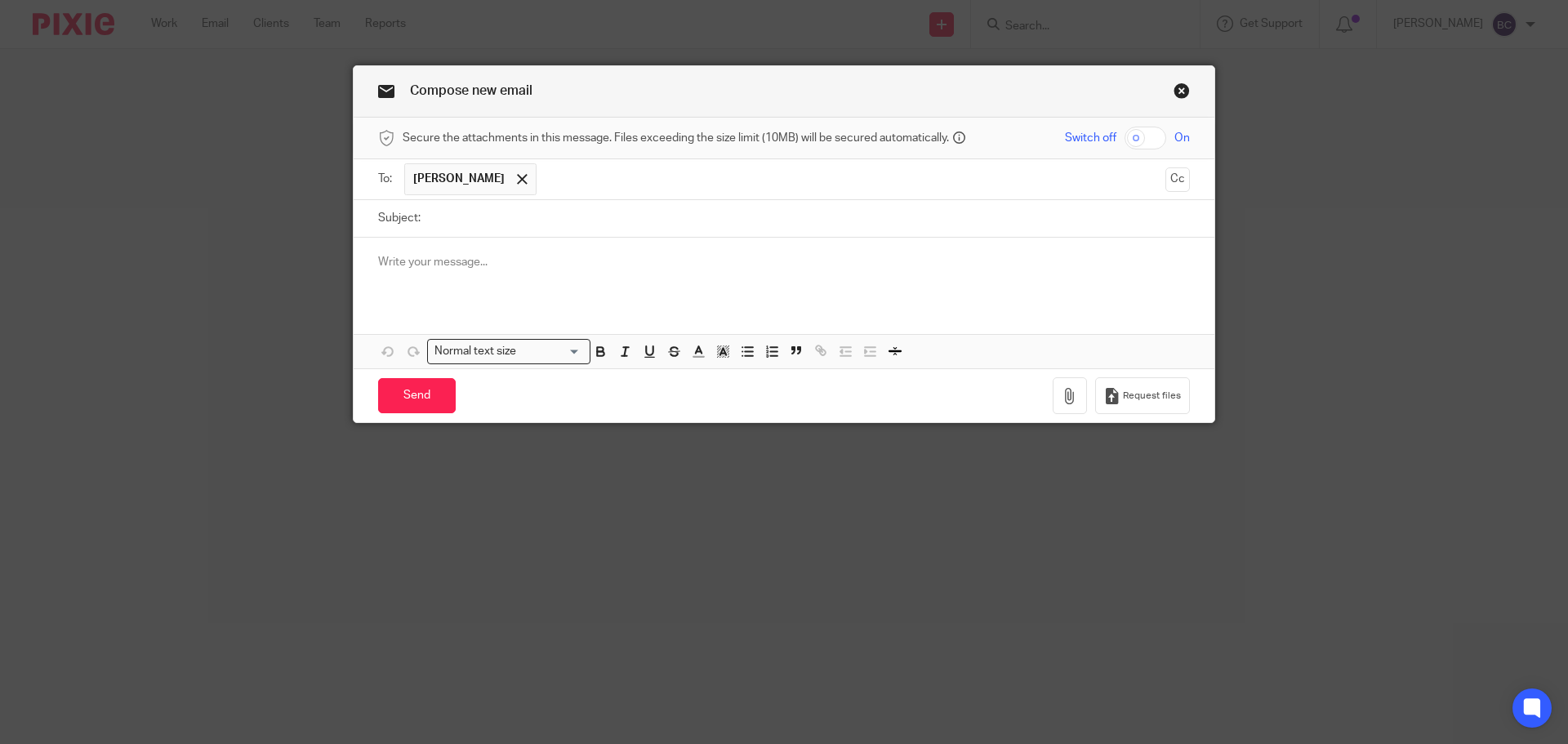
click at [615, 215] on input "Subject:" at bounding box center [809, 219] width 761 height 37
type input "Xero"
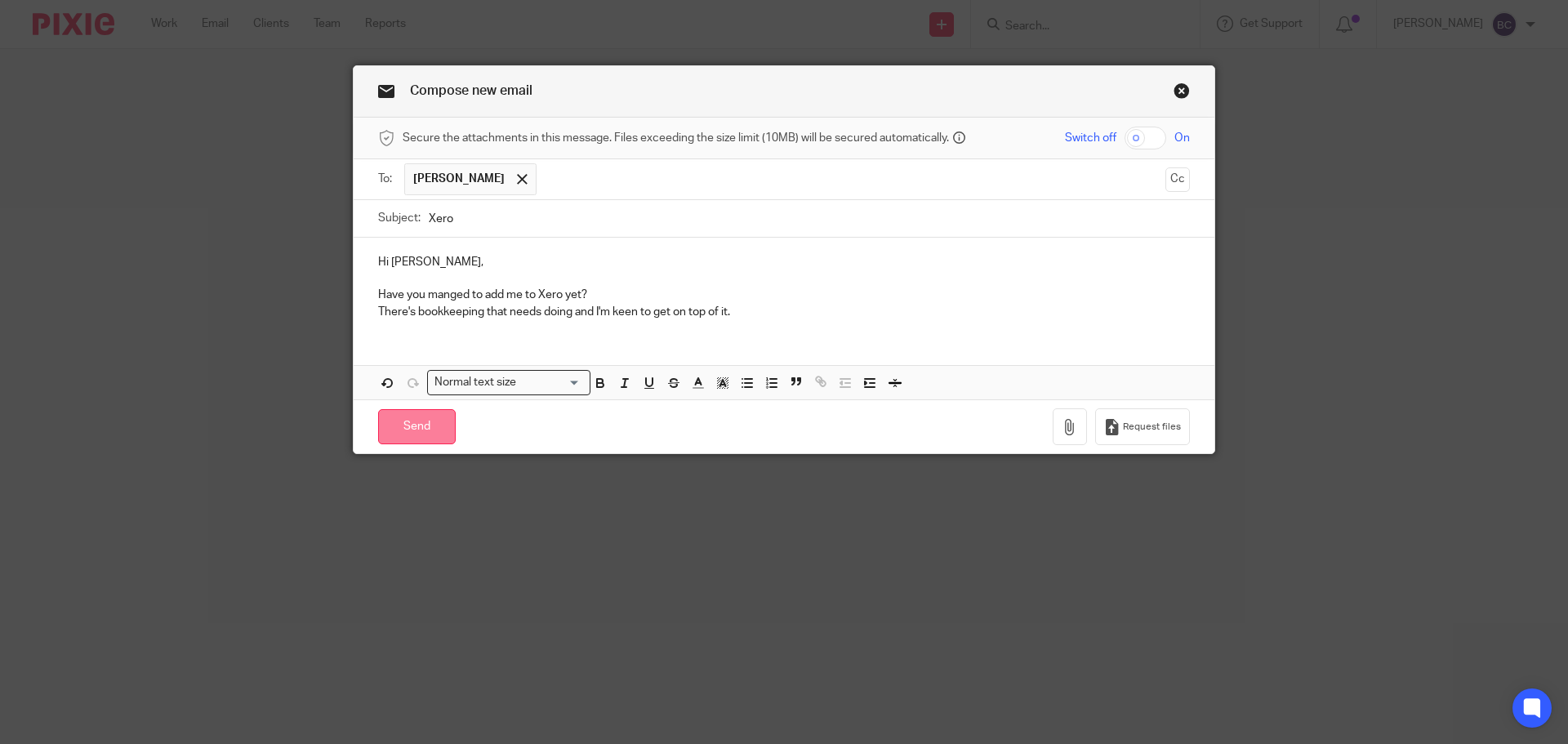
click at [416, 422] on input "Send" at bounding box center [417, 426] width 78 height 35
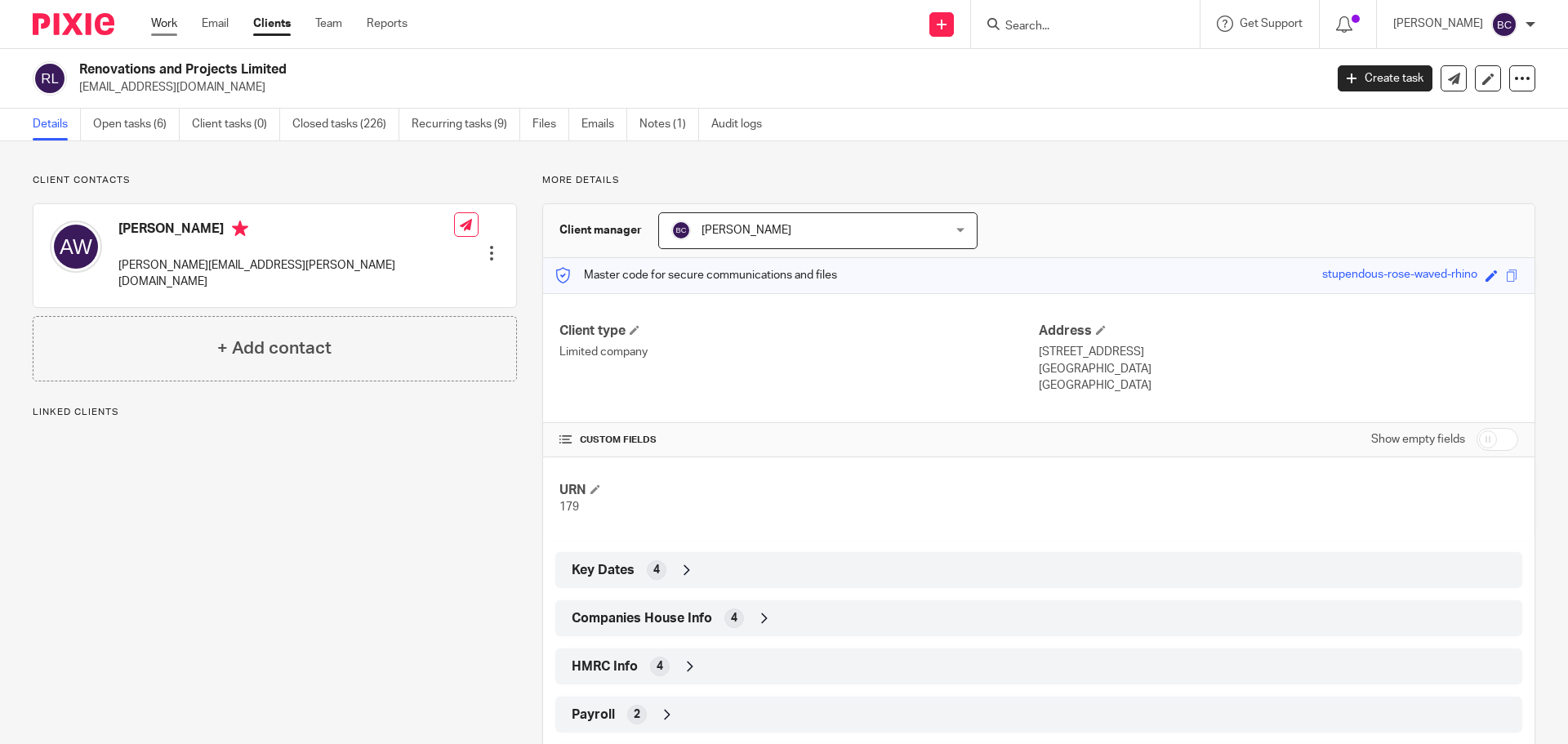
click at [158, 20] on link "Work" at bounding box center [164, 23] width 26 height 16
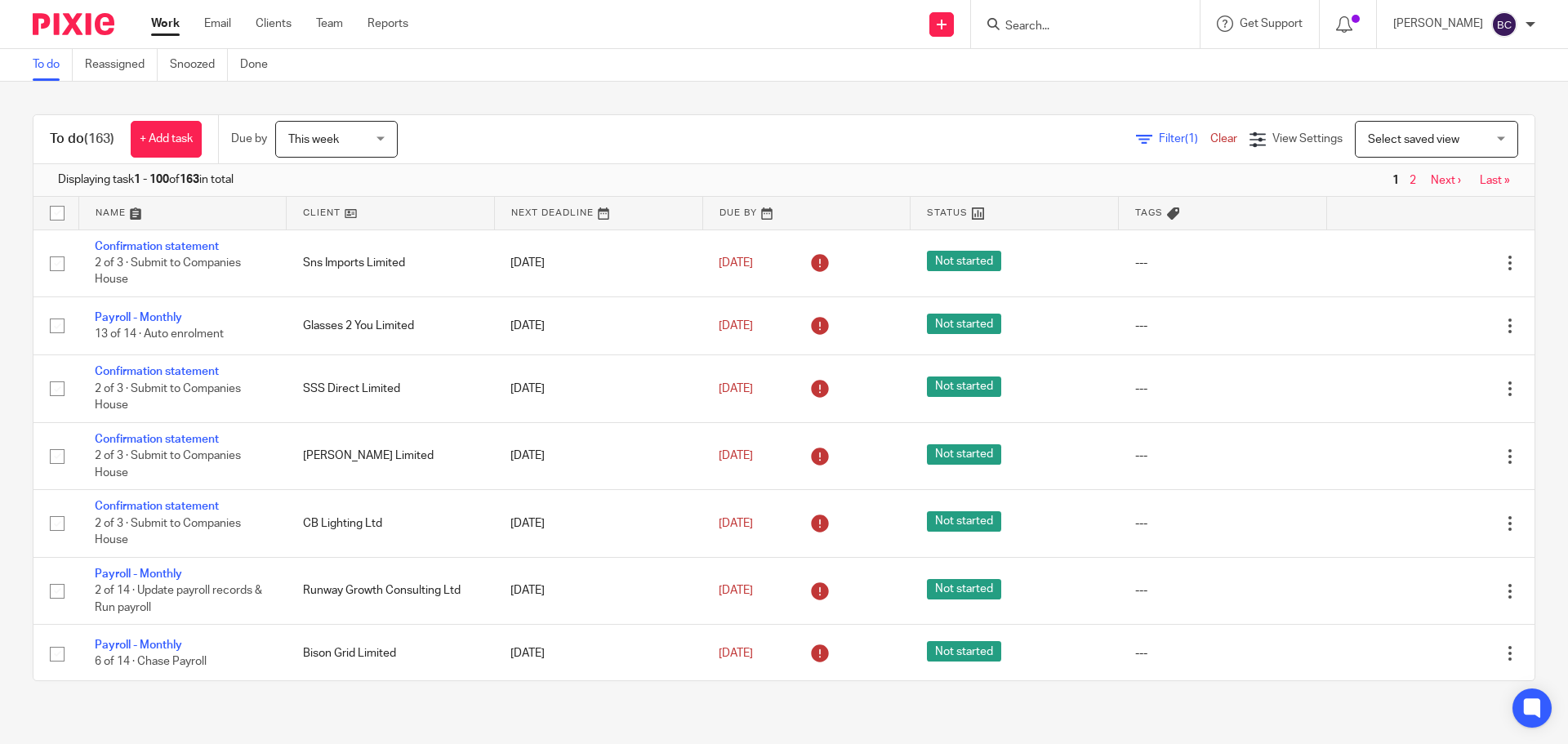
click at [515, 205] on link at bounding box center [599, 213] width 207 height 33
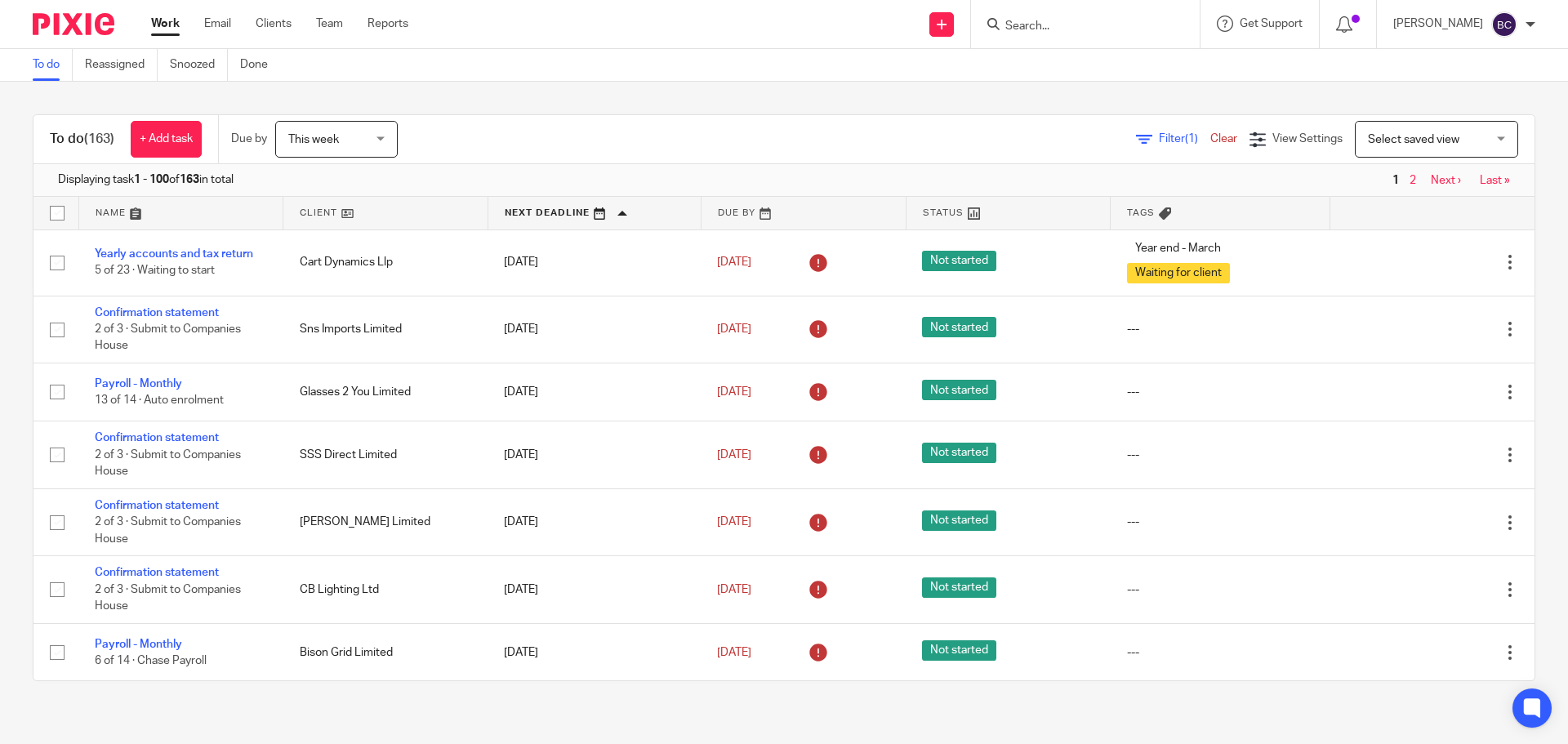
click at [518, 205] on link at bounding box center [594, 213] width 213 height 33
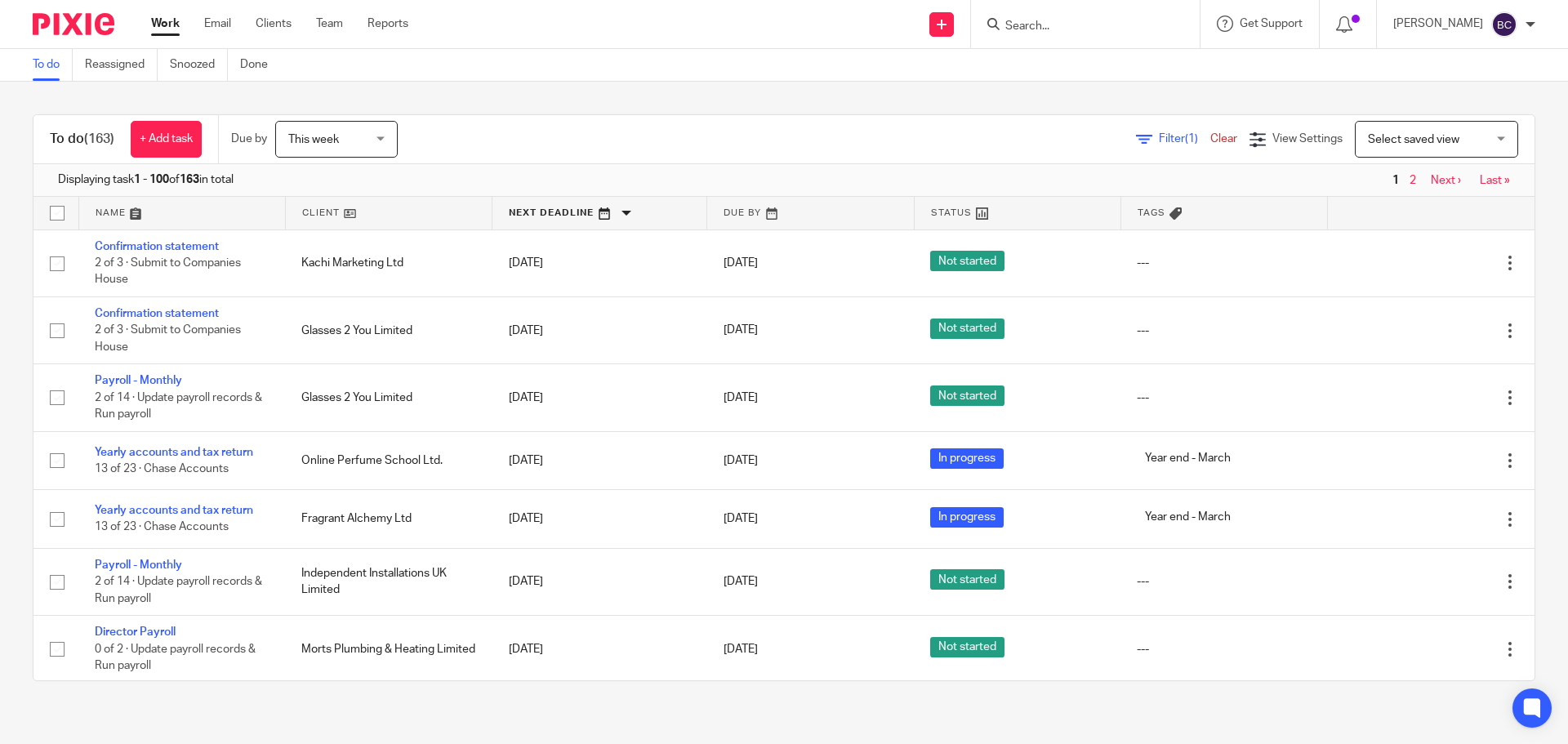
click at [561, 216] on link at bounding box center [600, 213] width 214 height 33
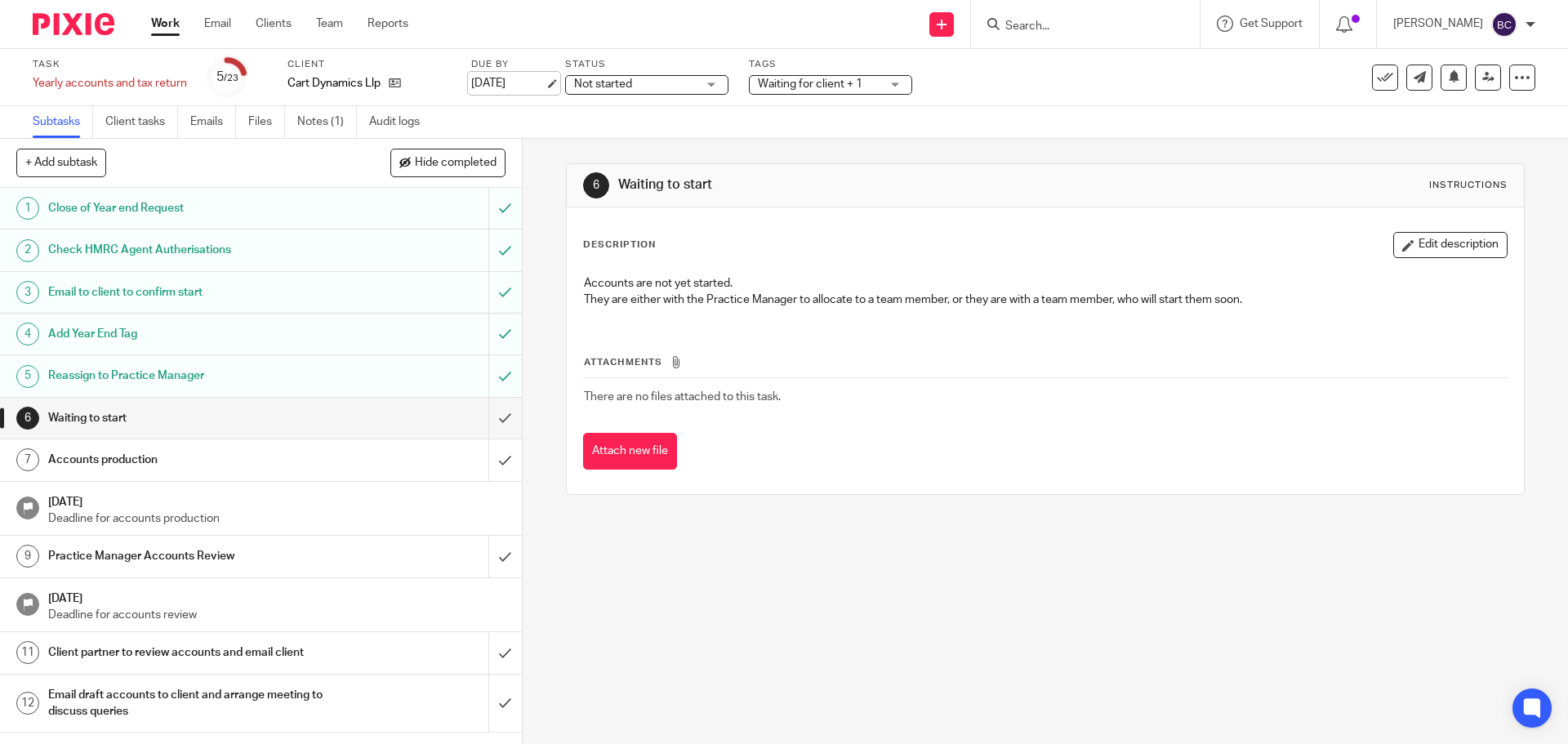
click at [519, 88] on link "[DATE]" at bounding box center [507, 84] width 73 height 17
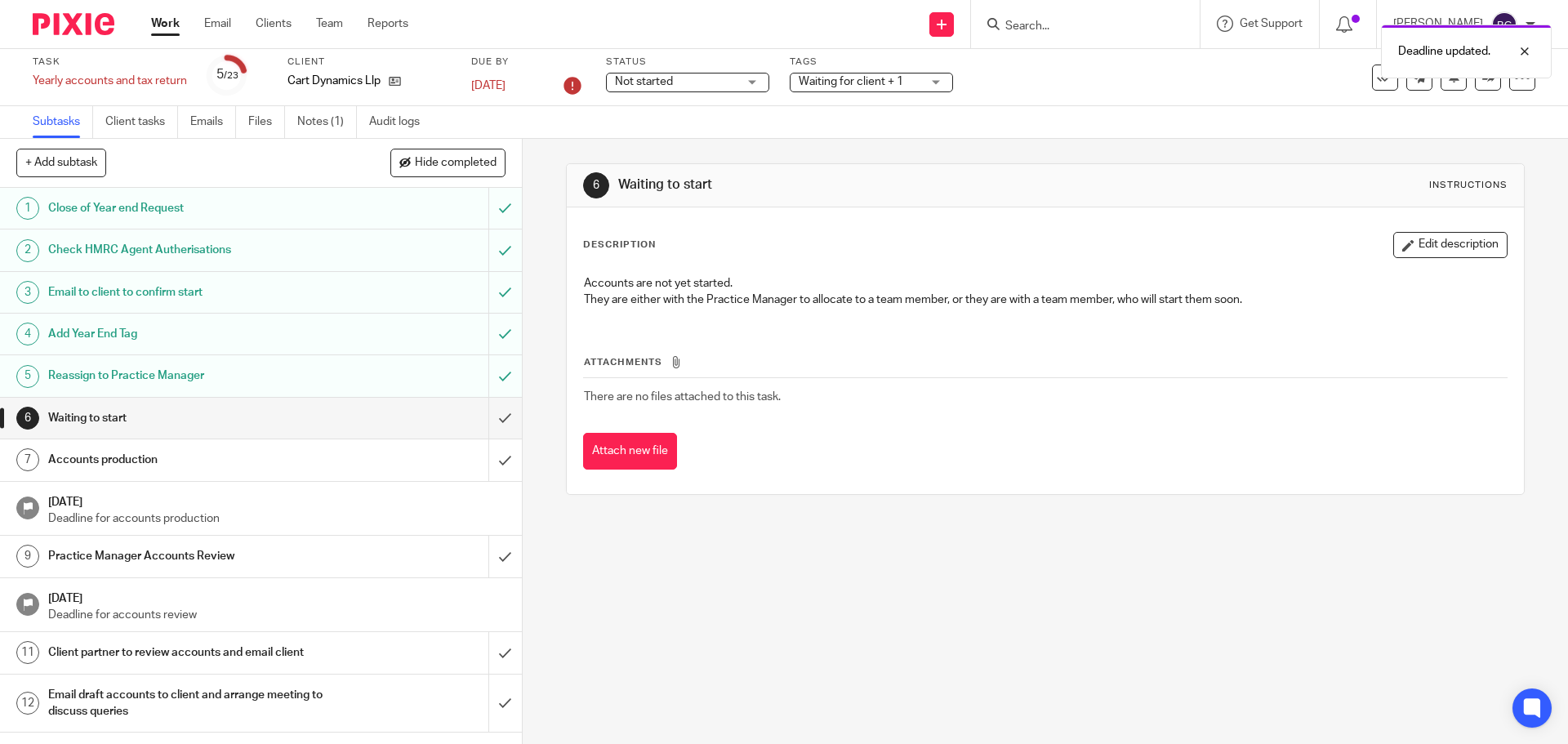
click at [808, 530] on div "6 Waiting to start Instructions Description Edit description Accounts are not y…" at bounding box center [1045, 442] width 1045 height 605
click at [1514, 85] on icon at bounding box center [1521, 77] width 16 height 16
click at [1465, 144] on link "Advanced task editor" at bounding box center [1458, 143] width 108 height 11
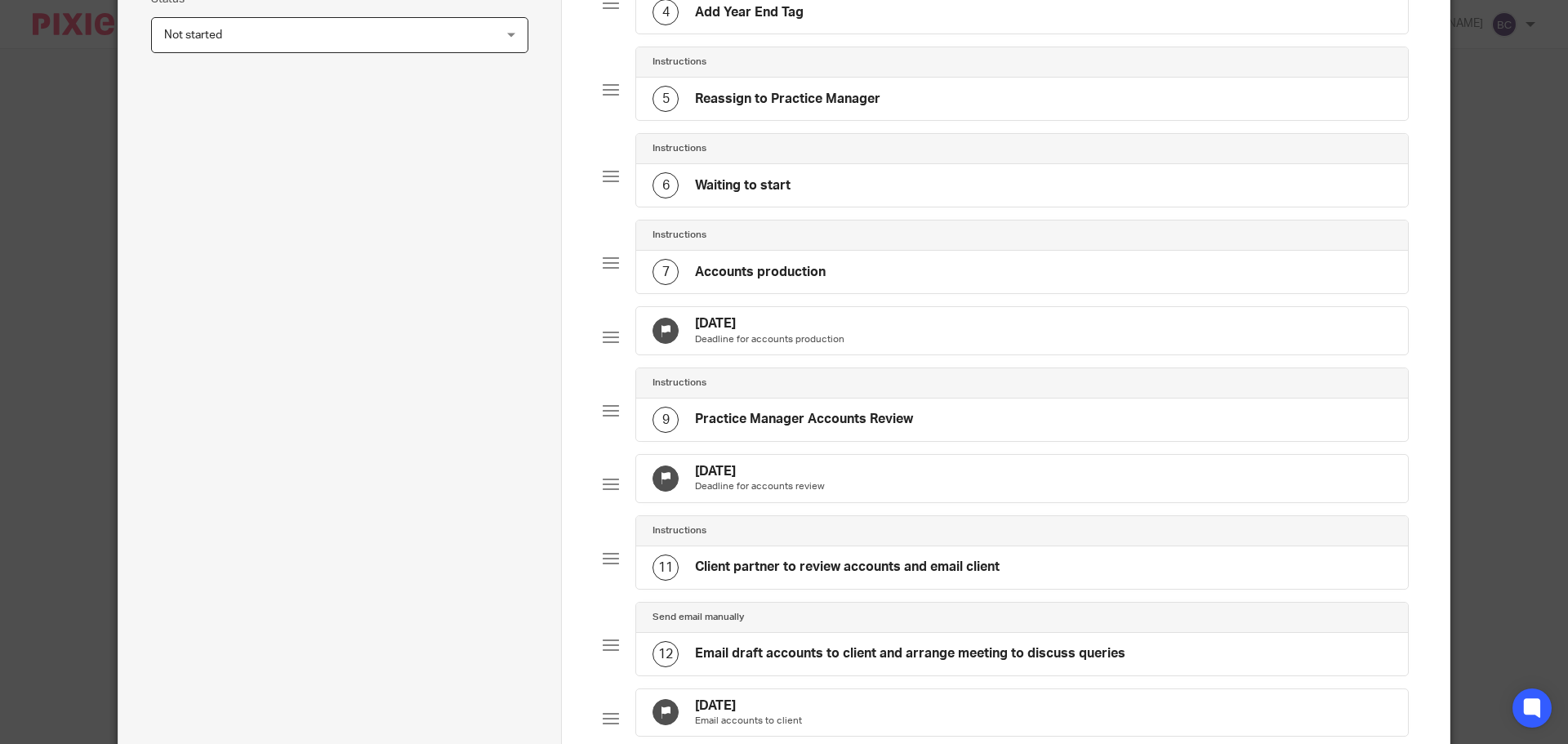
scroll to position [572, 0]
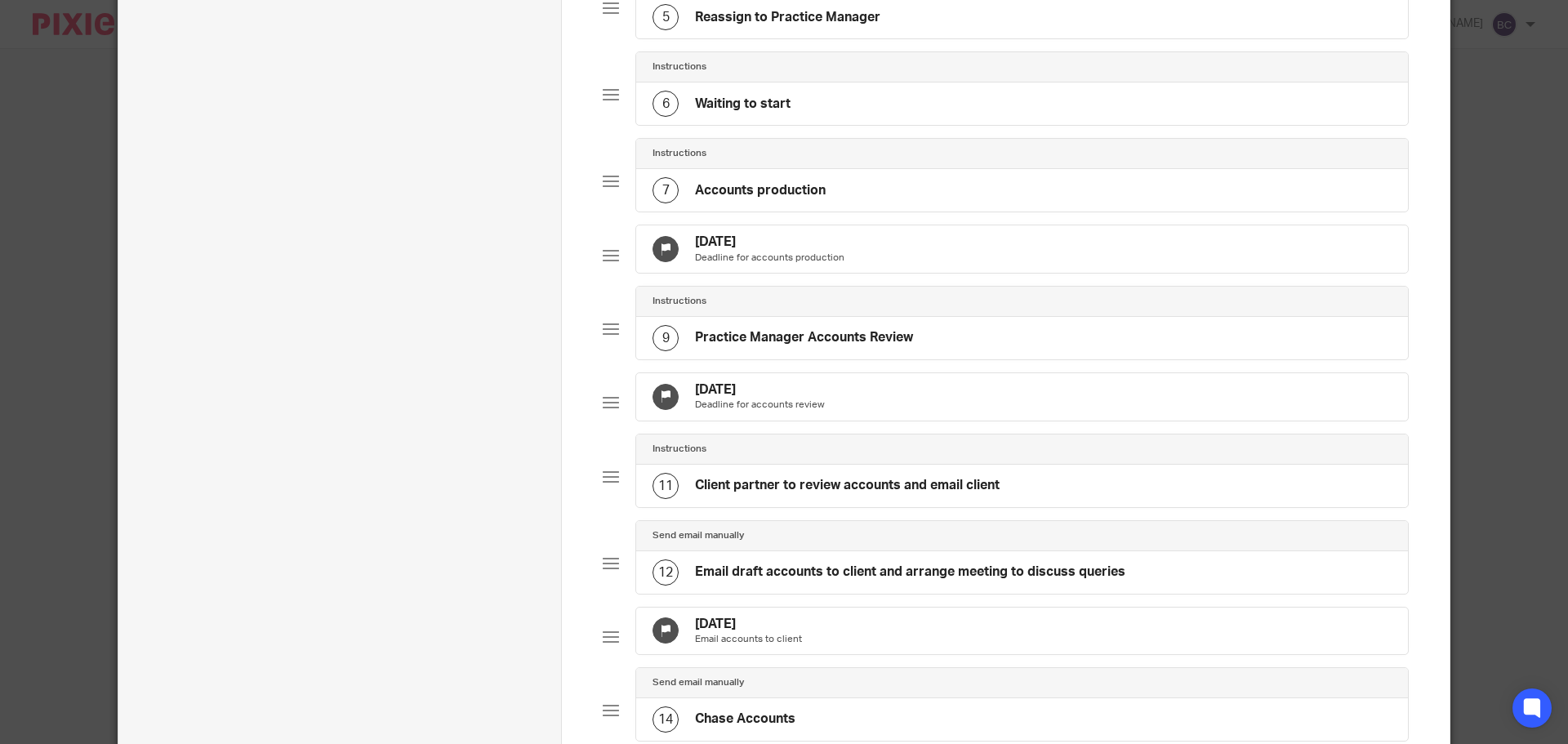
click at [879, 264] on div "31 Jul 2025 Deadline for accounts production" at bounding box center [1021, 249] width 771 height 48
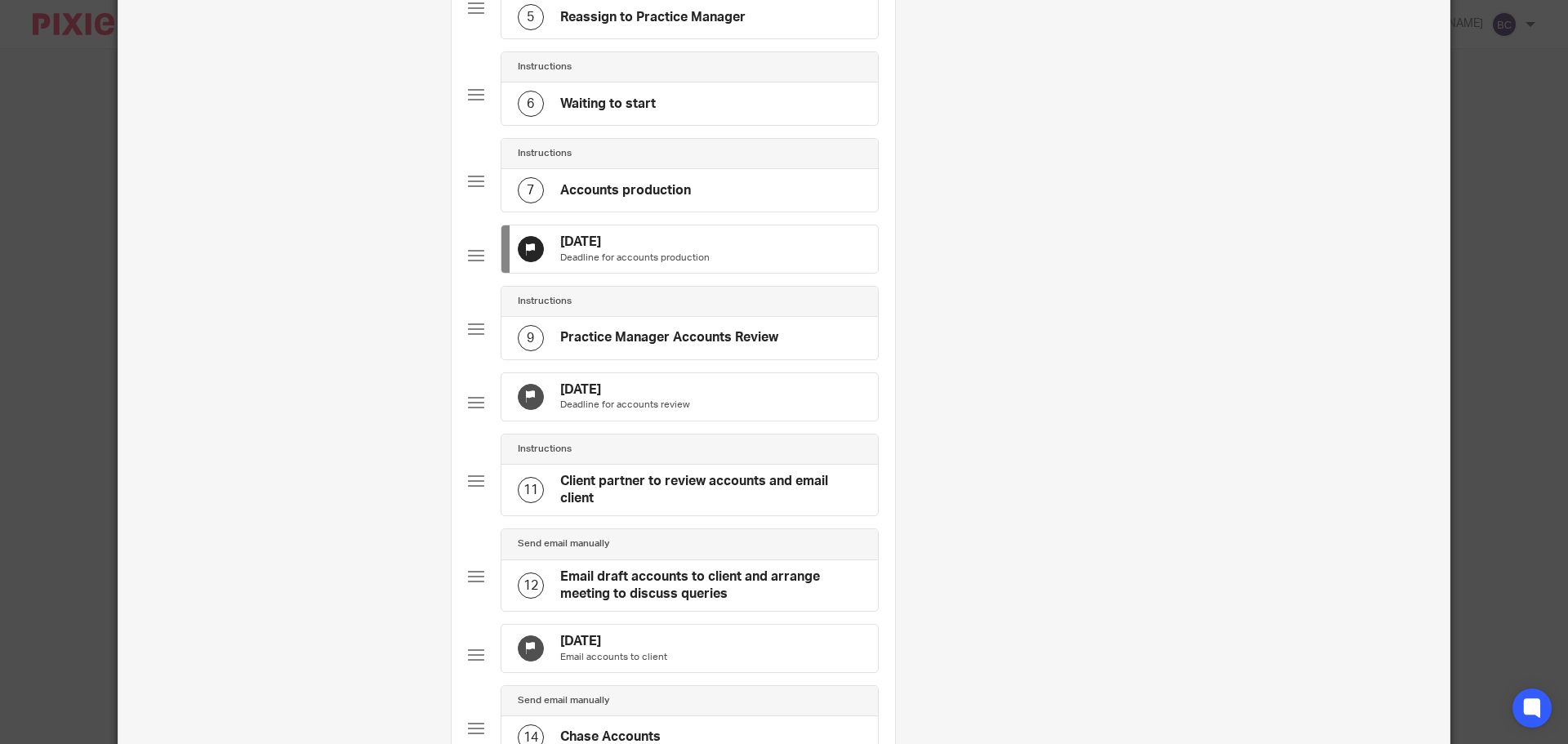
scroll to position [0, 0]
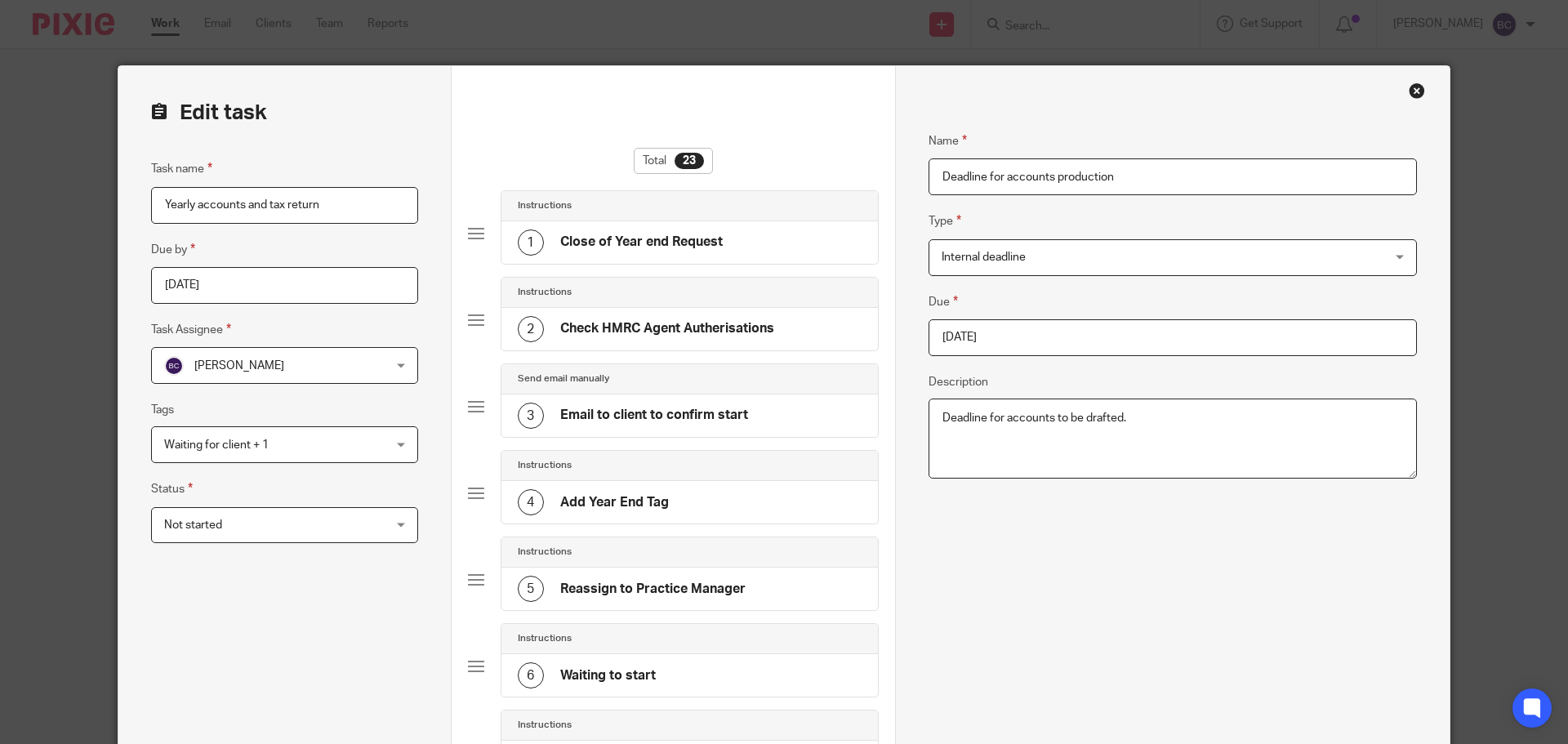
click at [1047, 329] on input "2025-07-31" at bounding box center [1172, 338] width 488 height 37
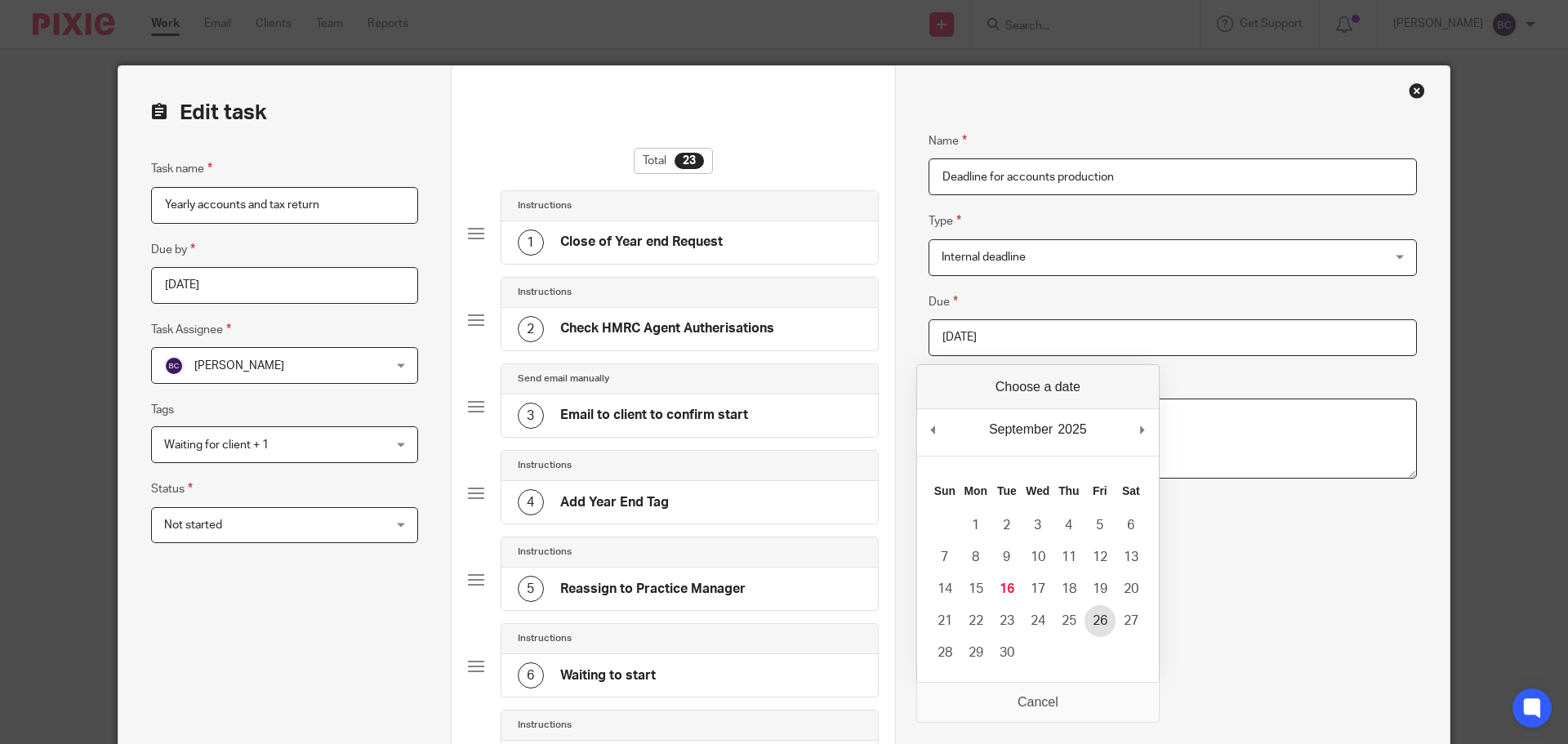
type input "2025-09-26"
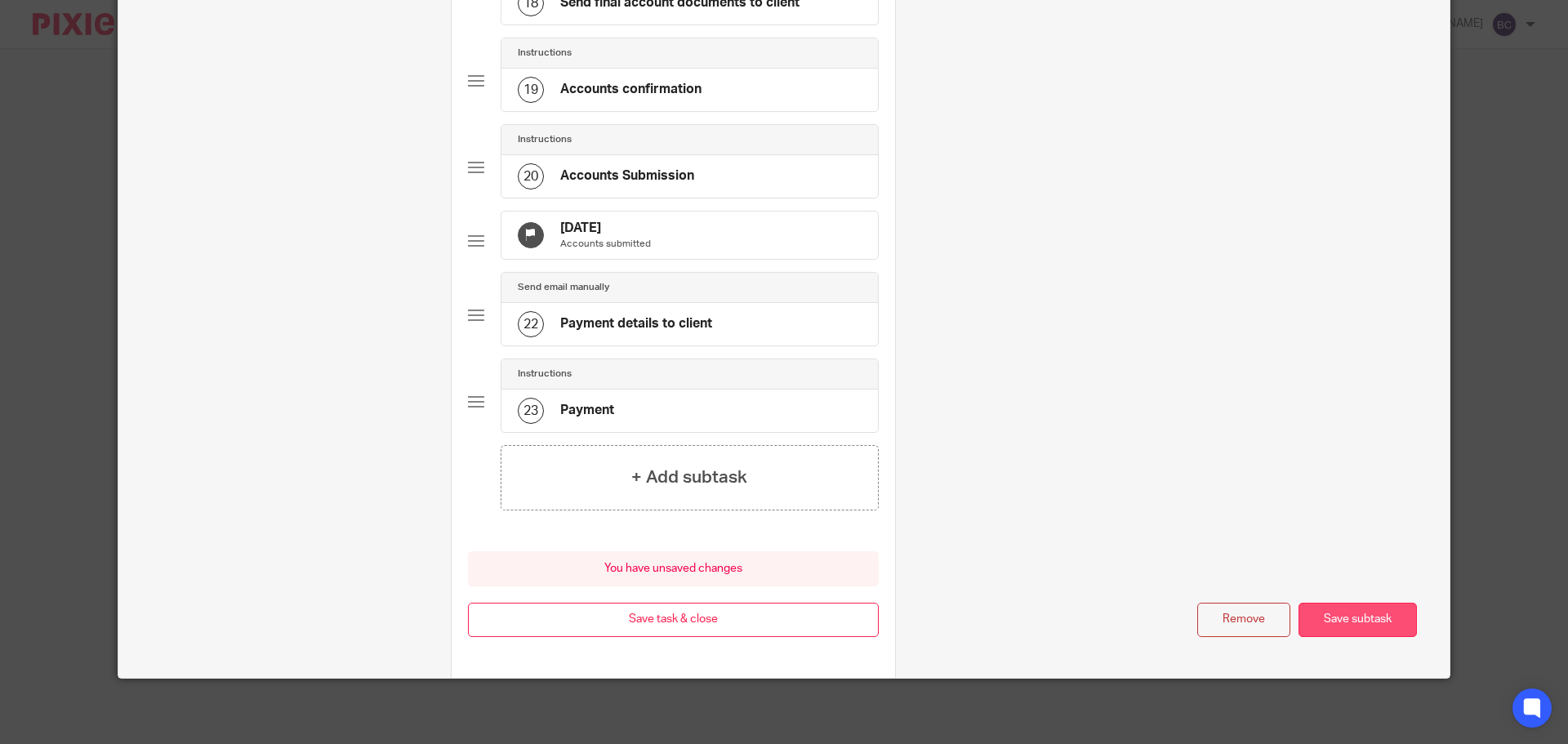
click at [1336, 614] on button "Save subtask" at bounding box center [1357, 620] width 118 height 35
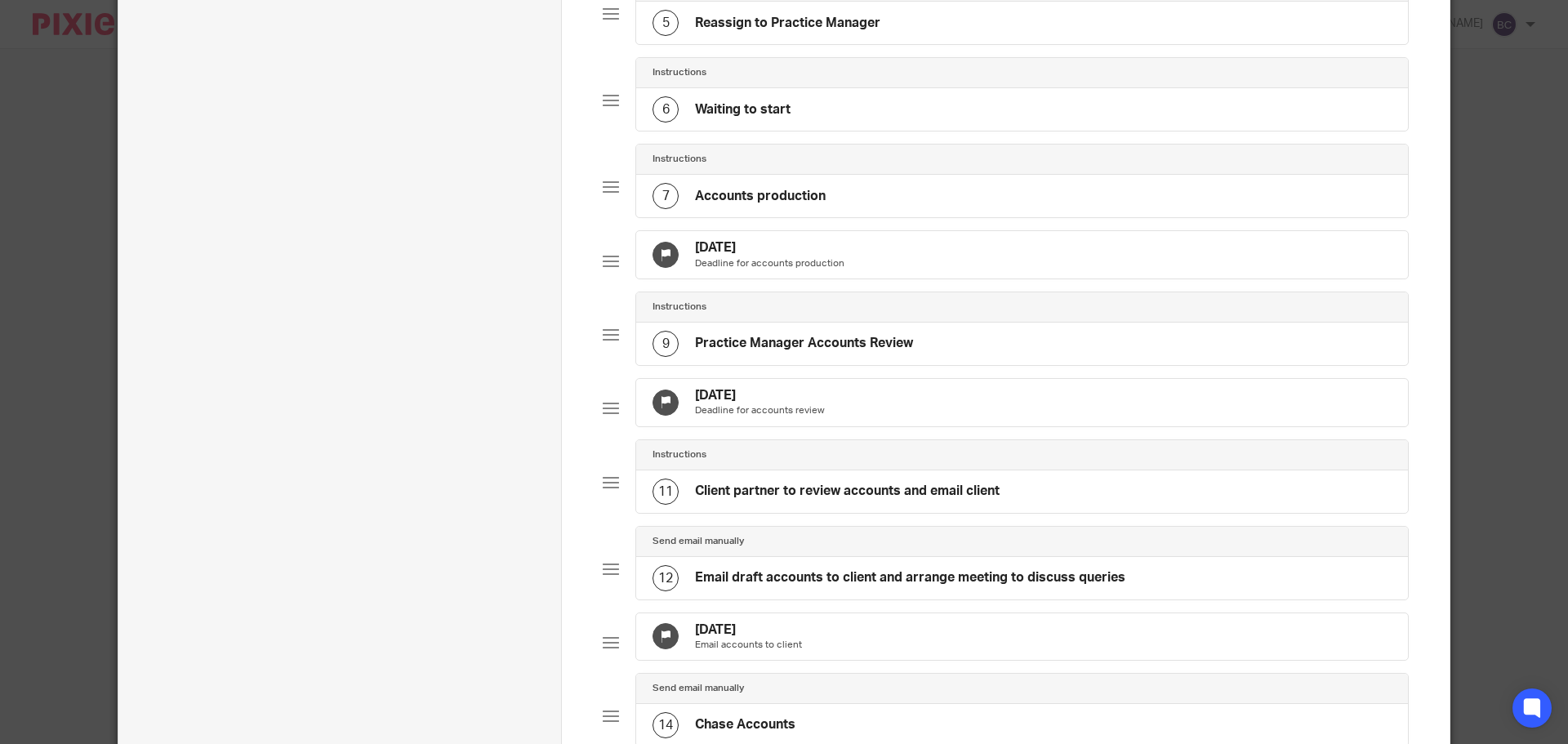
scroll to position [549, 0]
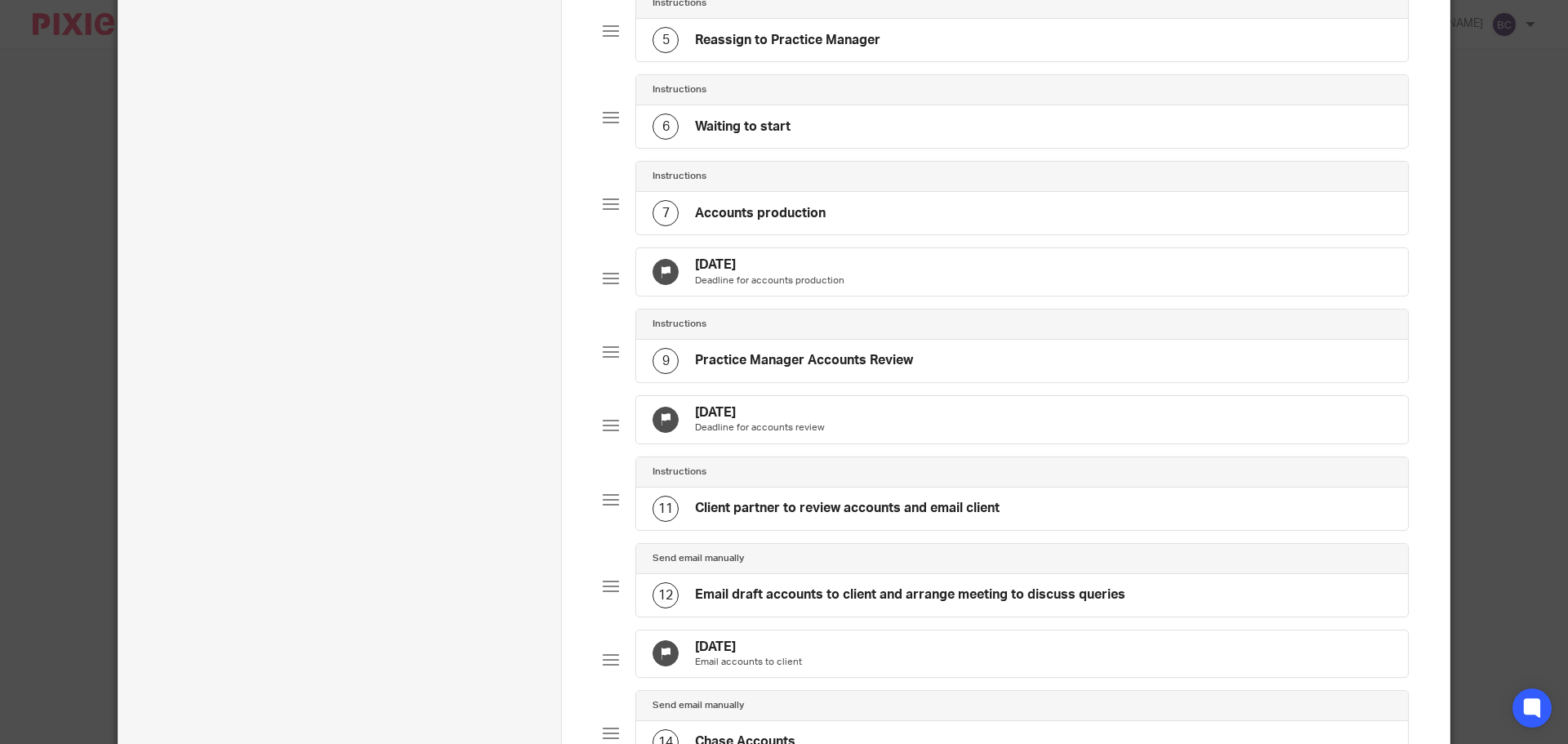
click at [820, 423] on div "15 Aug 2025 Deadline for accounts review" at bounding box center [1021, 419] width 771 height 48
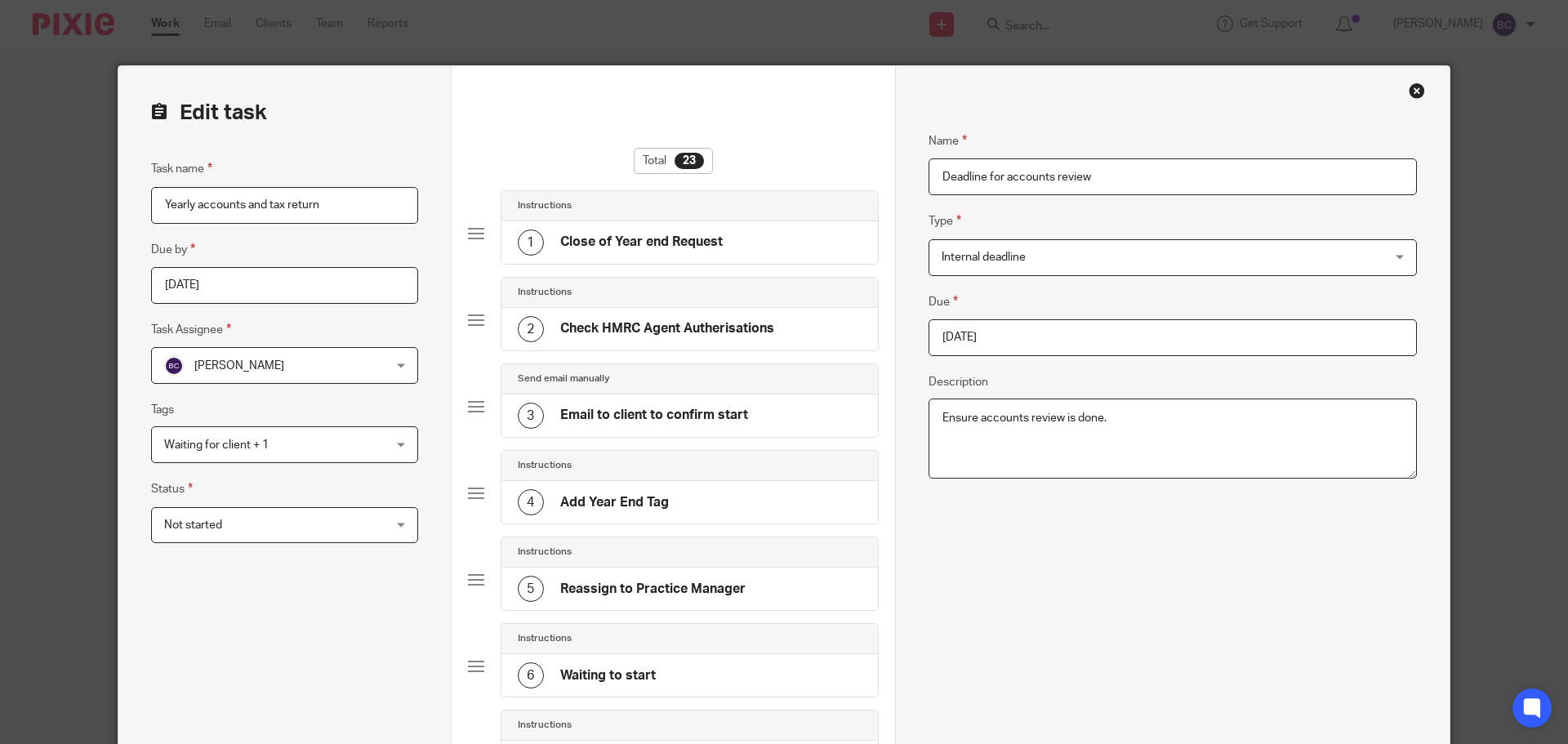
click at [1059, 343] on input "2025-08-15" at bounding box center [1172, 338] width 488 height 37
type input "2025-10-03"
click at [1107, 520] on div "Name Deadline for accounts review Type Internal deadline Internal deadline Inst…" at bounding box center [1172, 320] width 488 height 426
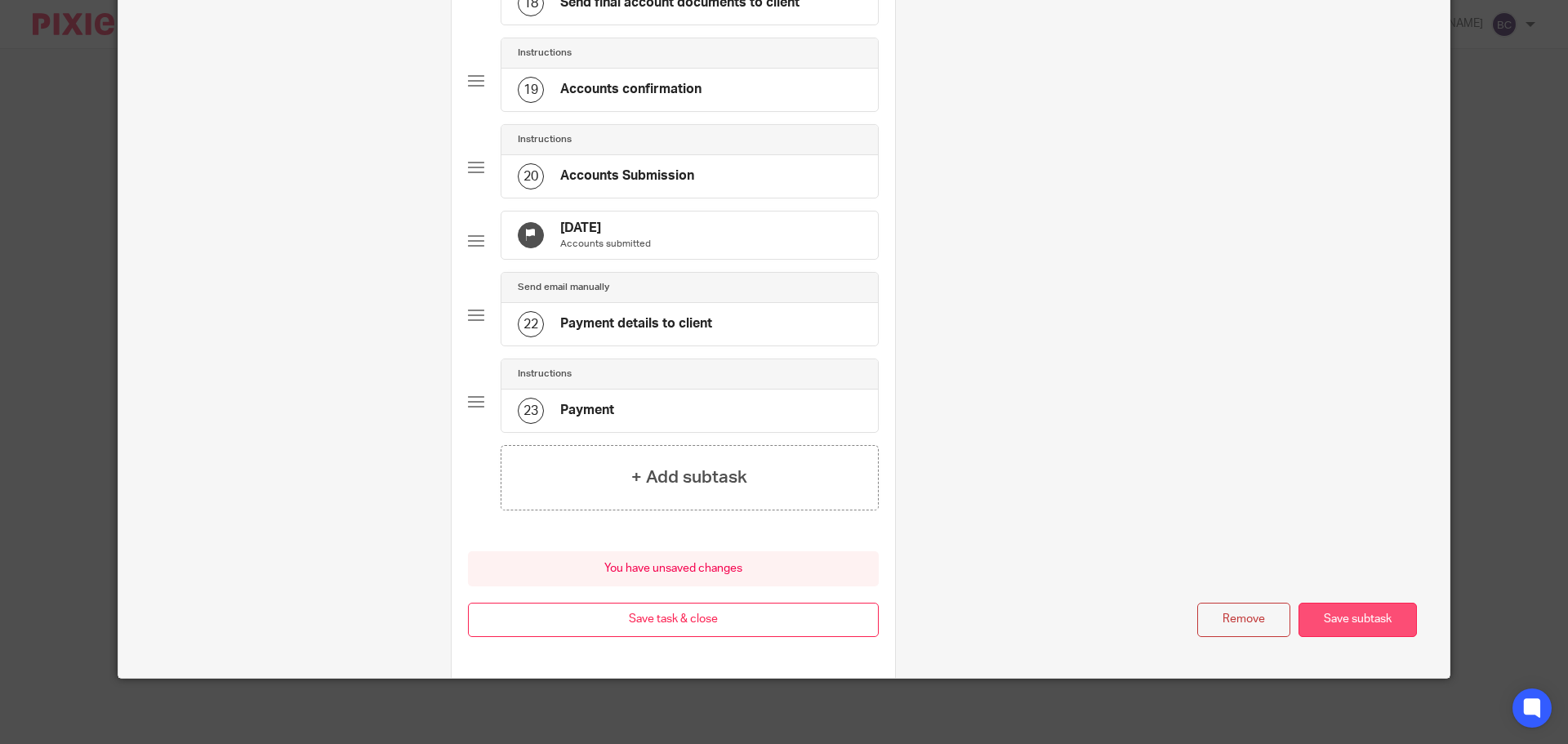
click at [1317, 608] on button "Save subtask" at bounding box center [1357, 620] width 118 height 35
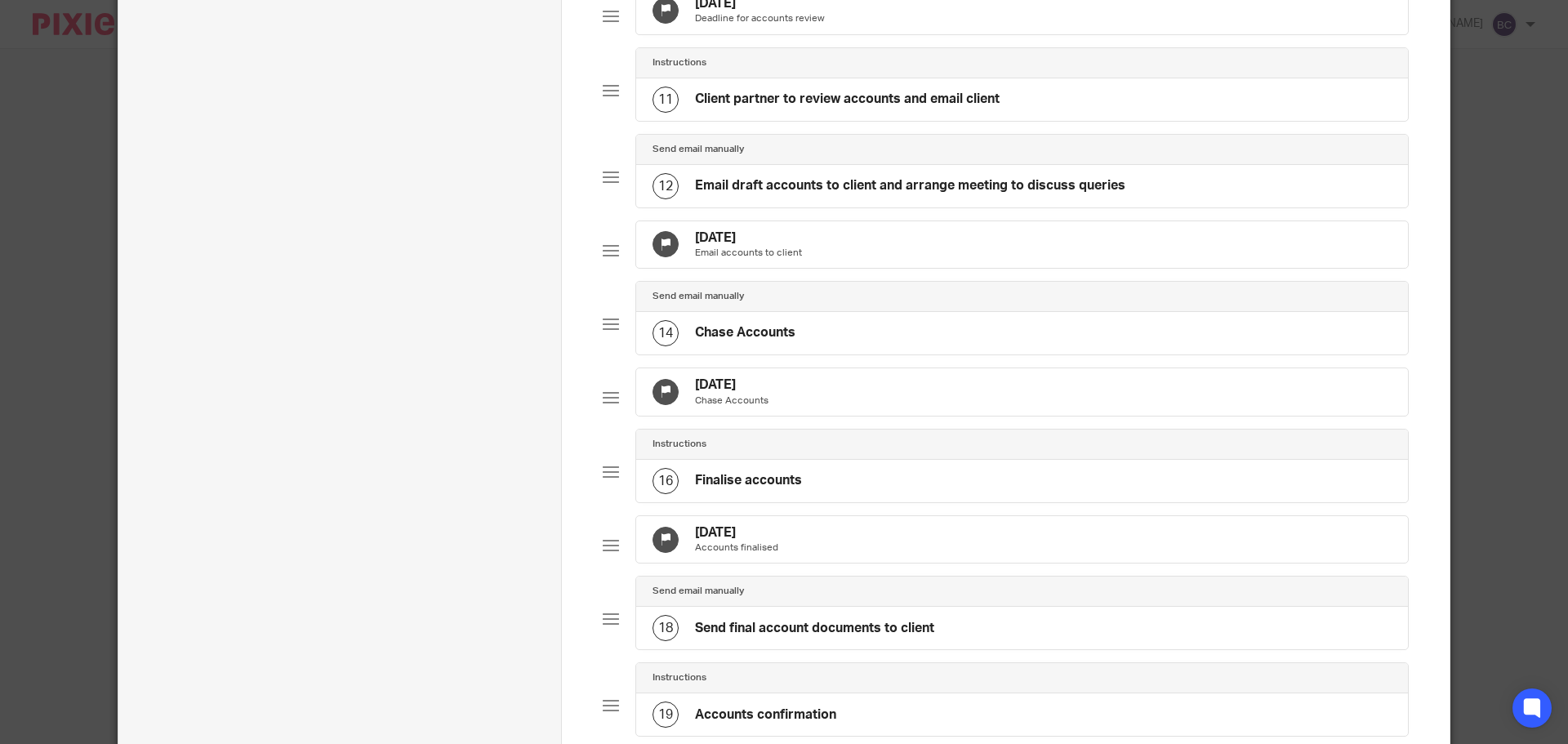
scroll to position [794, 0]
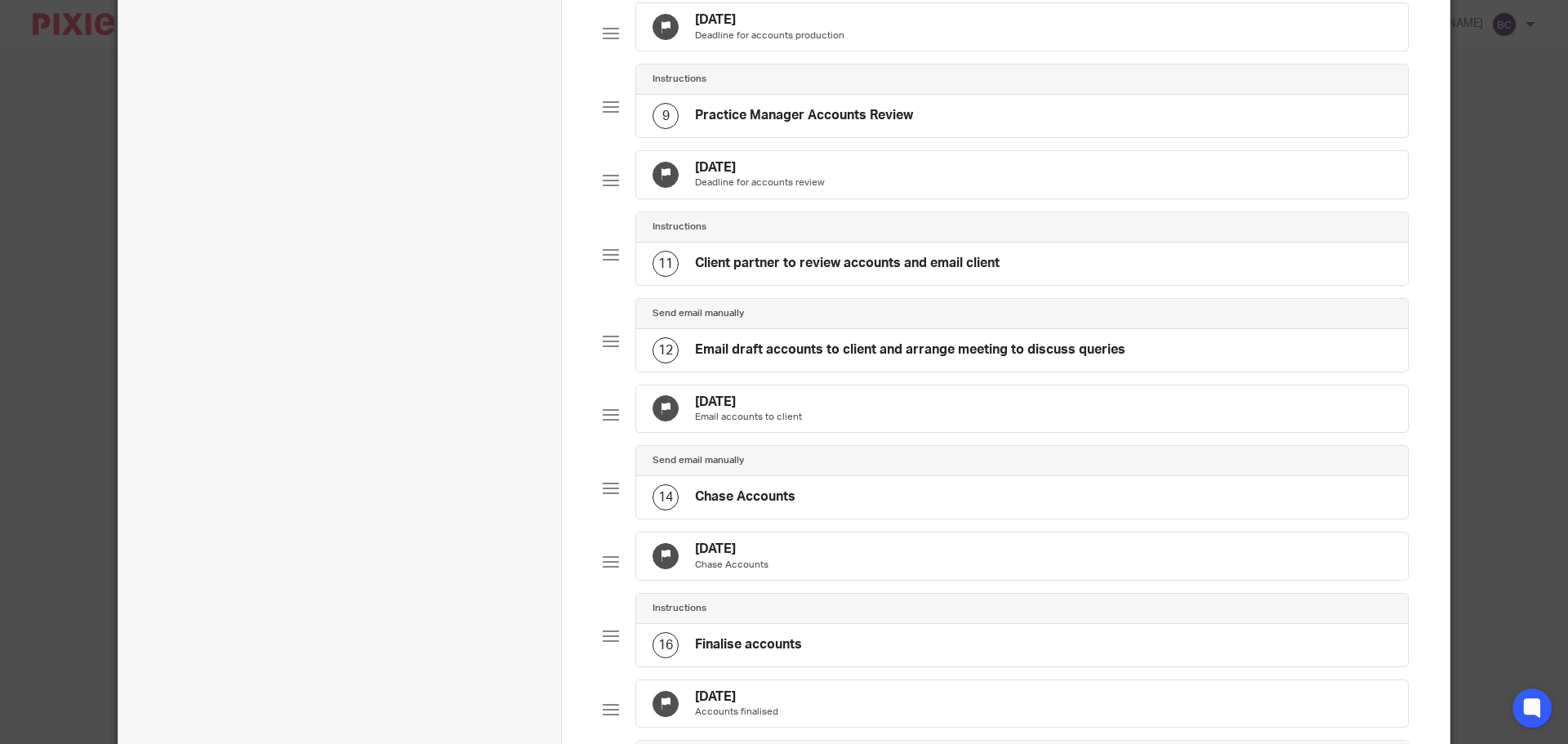
click at [776, 410] on h4 "[DATE]" at bounding box center [748, 403] width 107 height 17
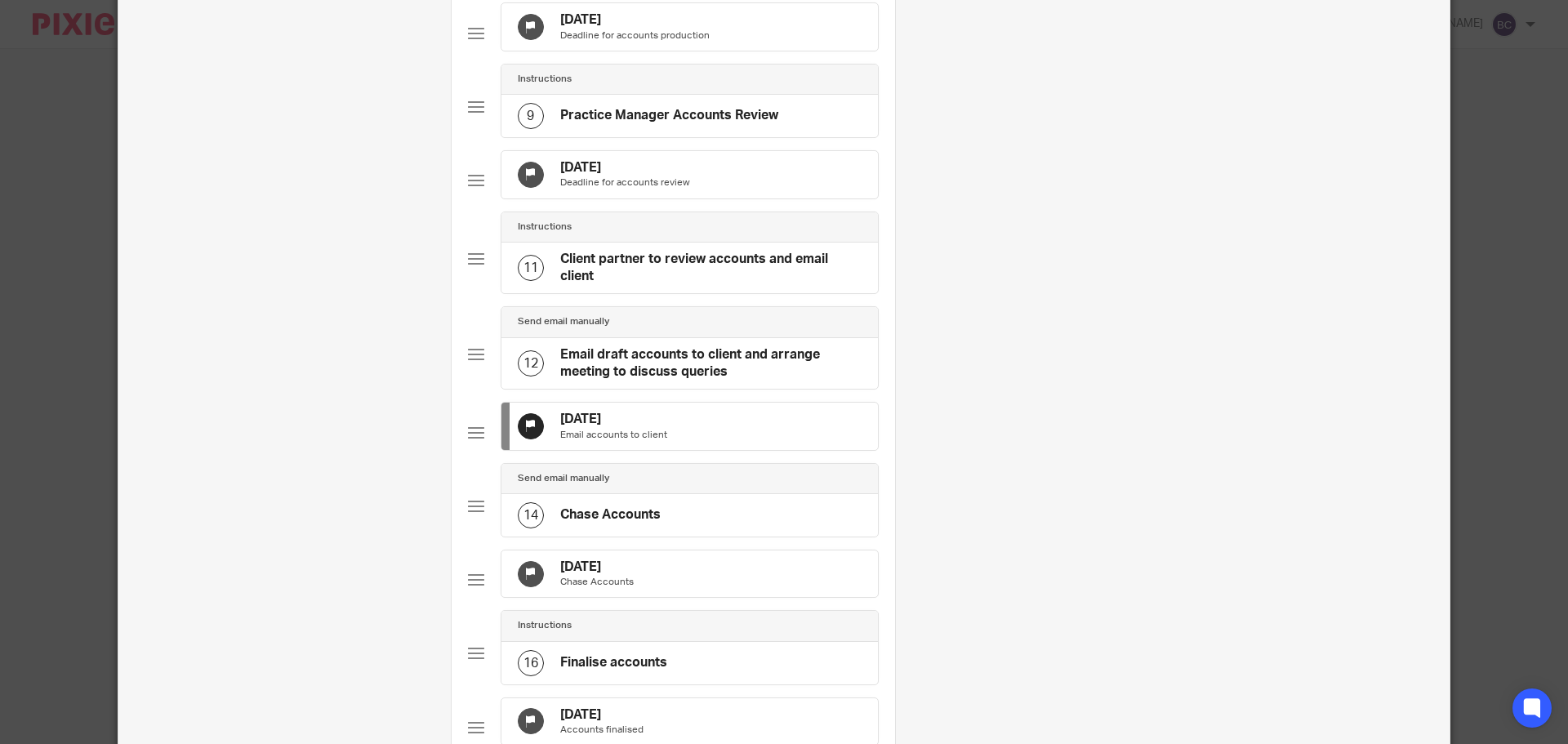
scroll to position [0, 0]
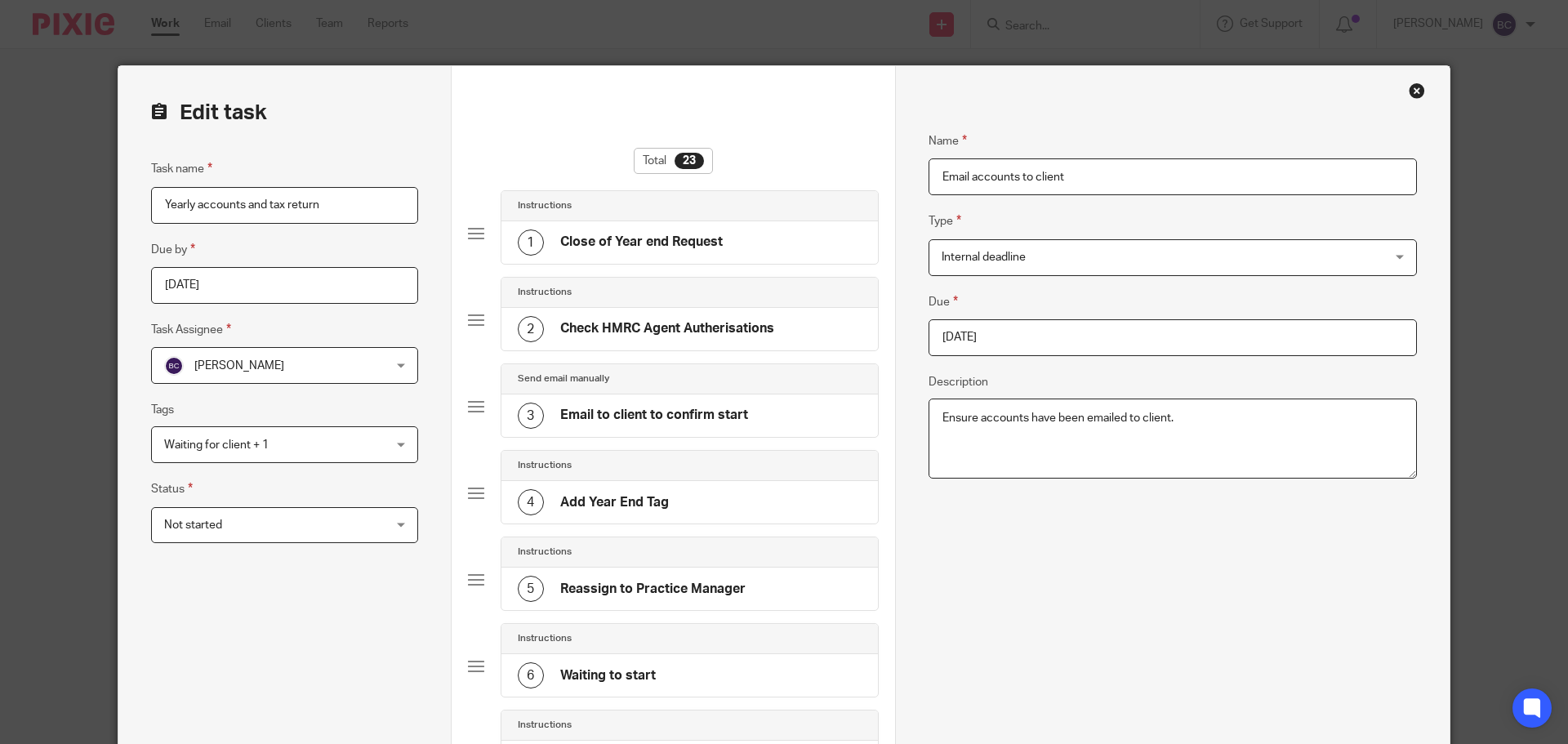
click at [1037, 343] on input "2025-08-31" at bounding box center [1172, 338] width 488 height 37
type input "2025-10-03"
click at [1100, 525] on div "Name Email accounts to client Type Internal deadline Internal deadline Instruct…" at bounding box center [1172, 320] width 488 height 426
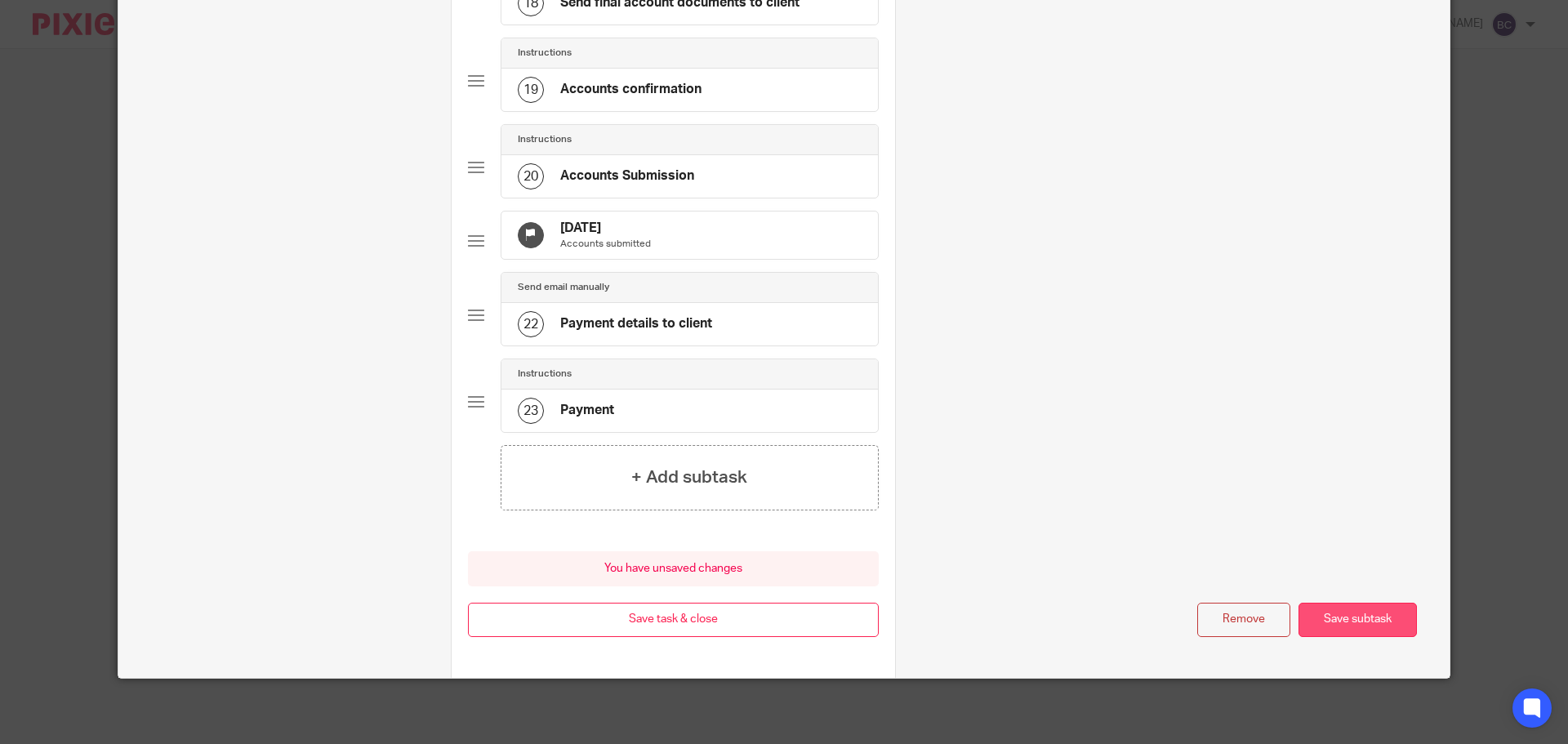
click at [1355, 606] on button "Save subtask" at bounding box center [1357, 620] width 118 height 35
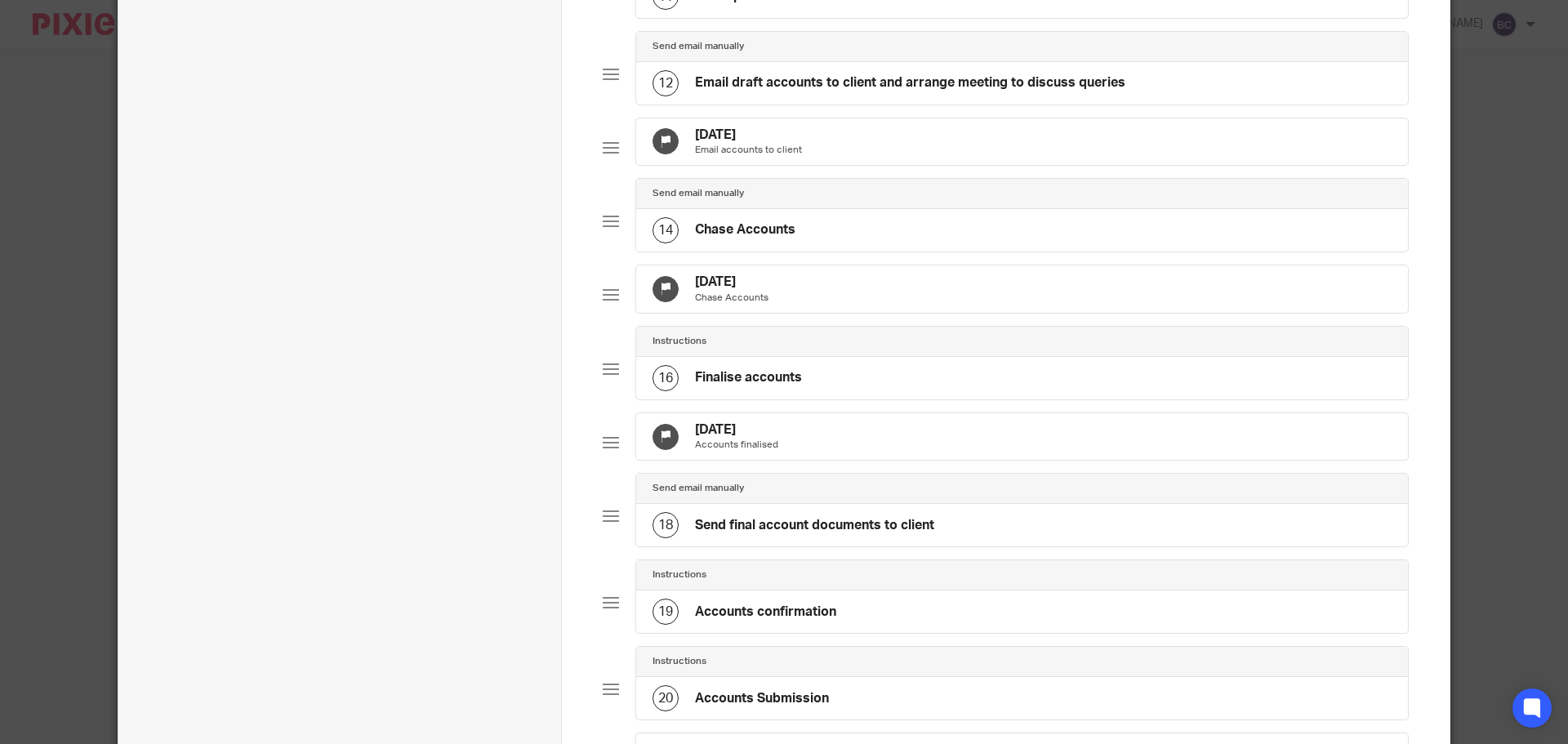
scroll to position [1039, 0]
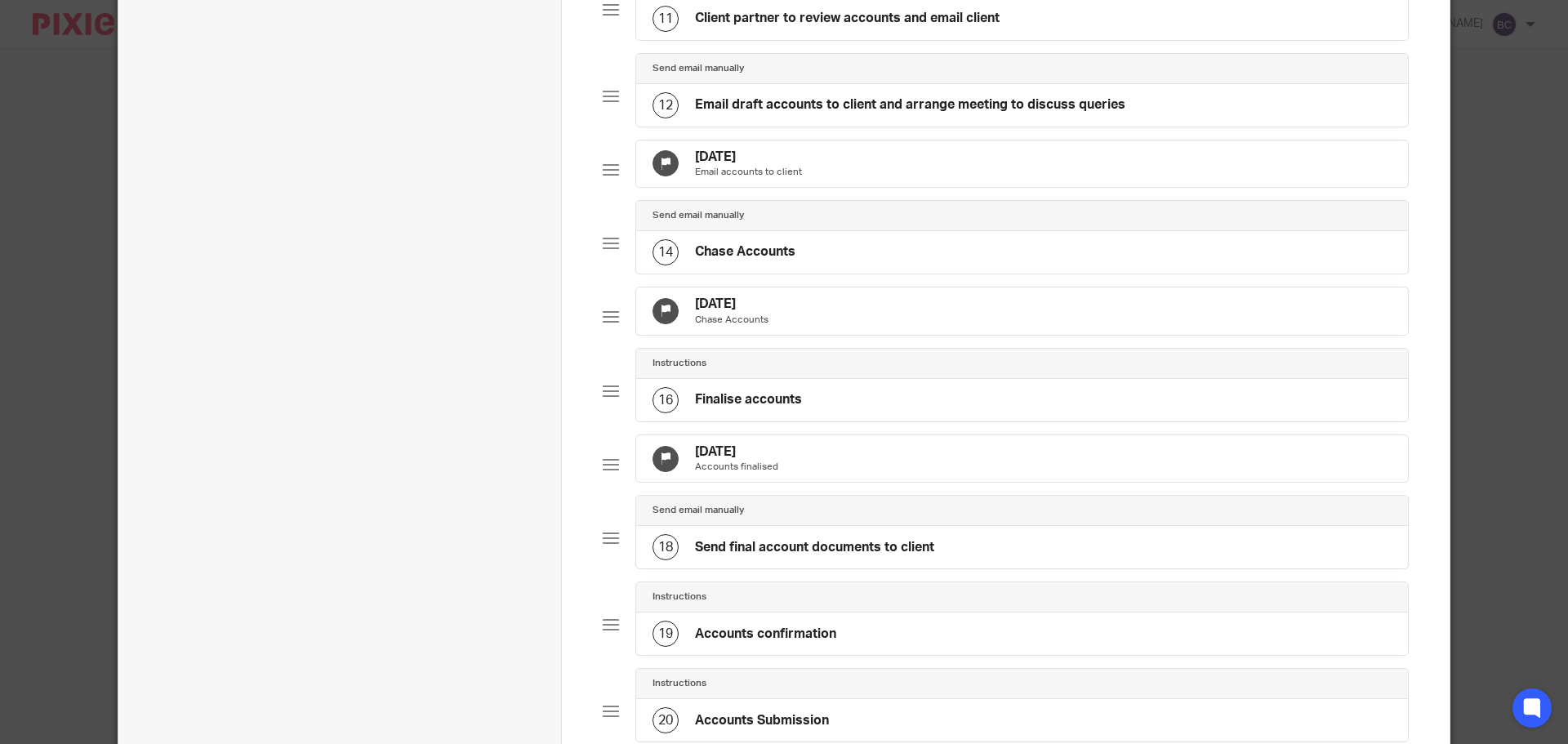
click at [731, 327] on p "Chase Accounts" at bounding box center [731, 320] width 73 height 13
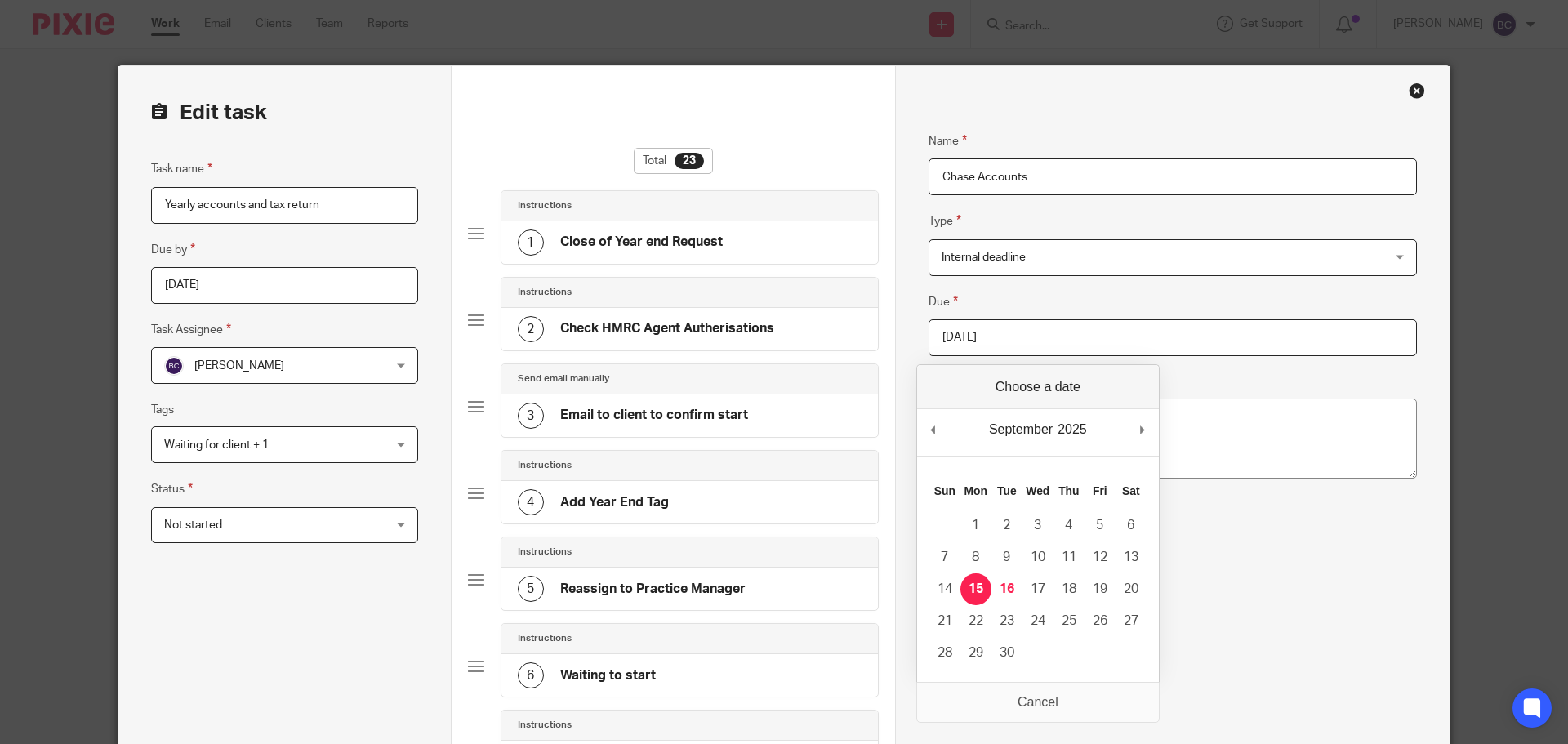
click at [1069, 343] on input "2025-09-15" at bounding box center [1172, 338] width 488 height 37
type input "2025-10-10"
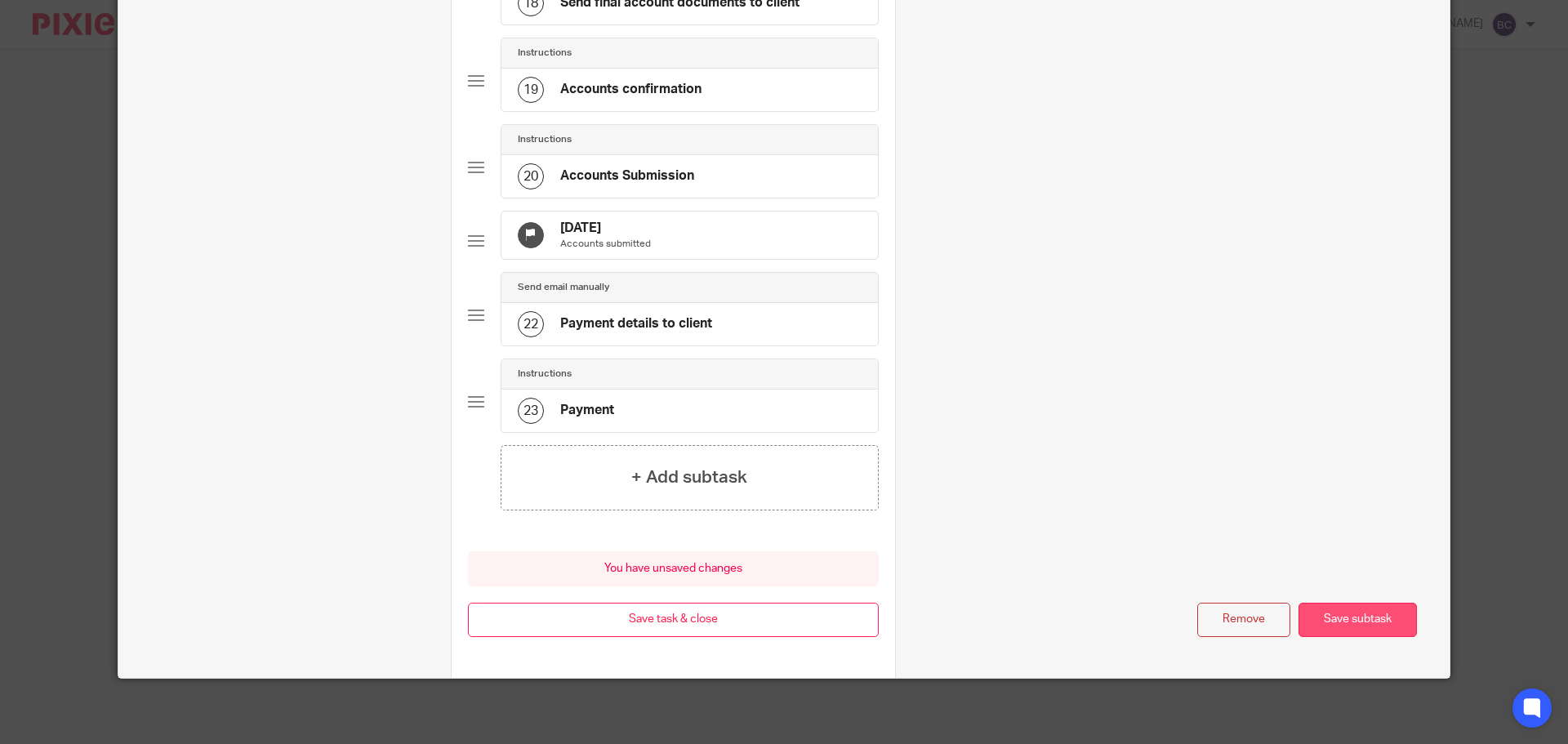
click at [1361, 610] on button "Save subtask" at bounding box center [1357, 620] width 118 height 35
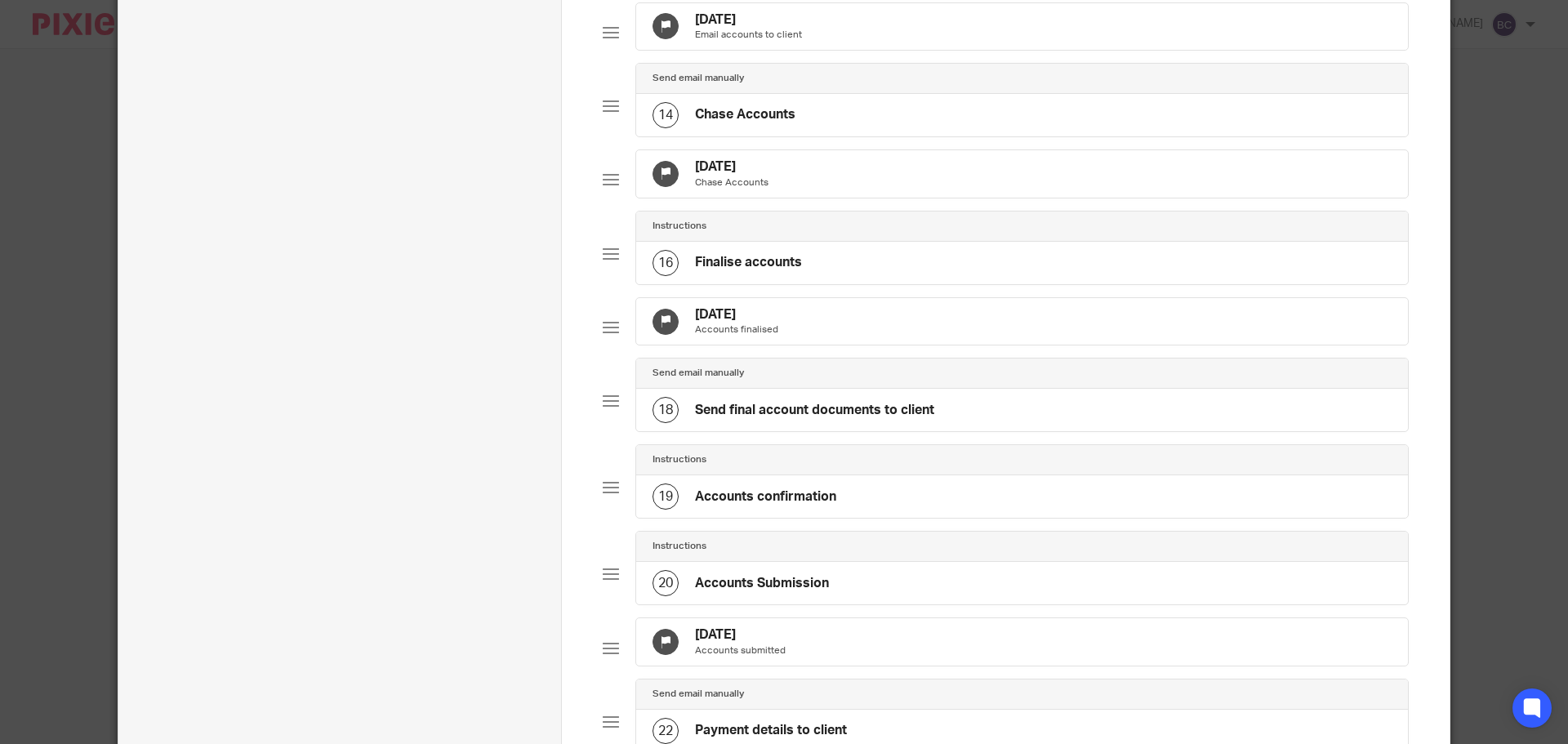
scroll to position [1121, 0]
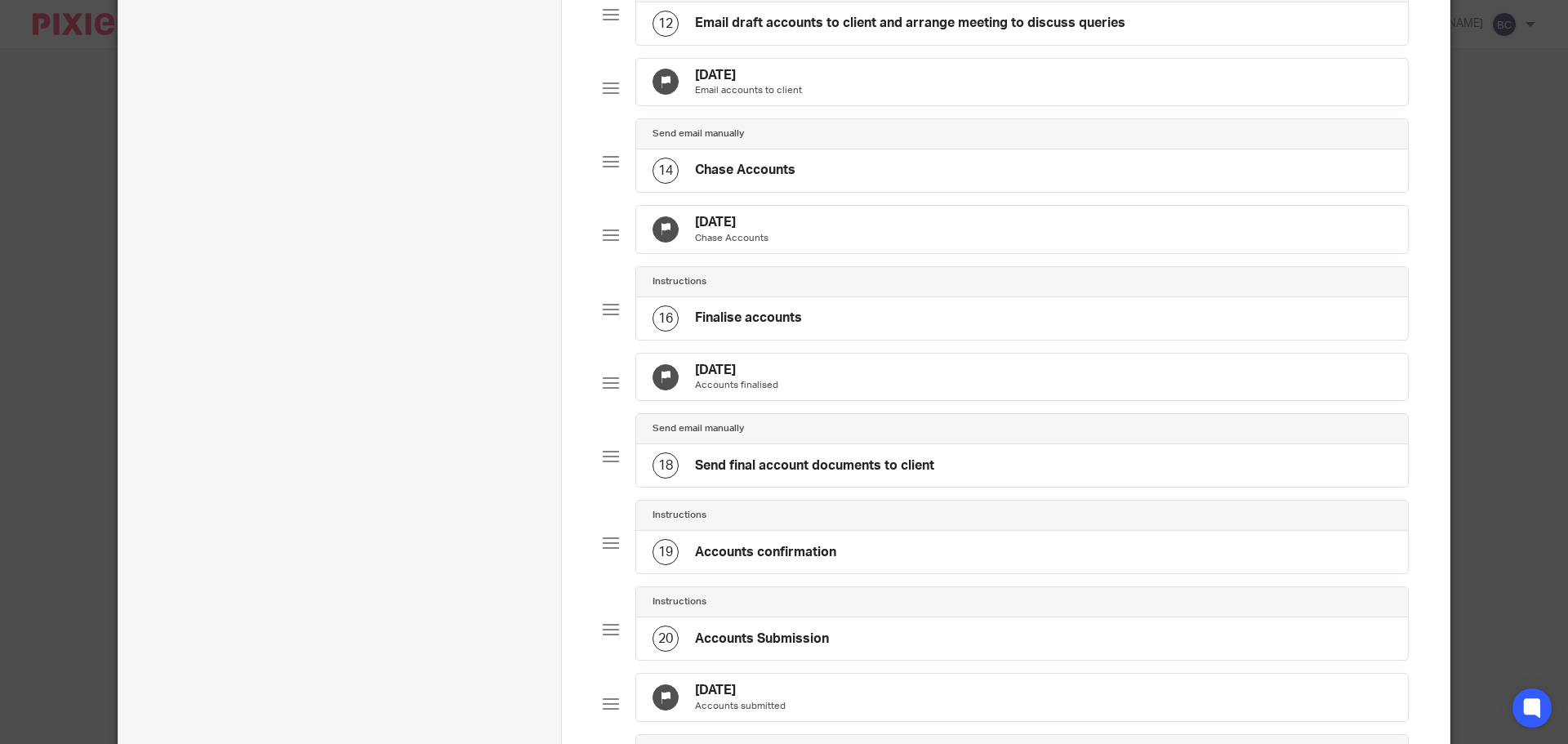
click at [880, 401] on div "30 Sep 2025 Accounts finalised" at bounding box center [1021, 377] width 771 height 48
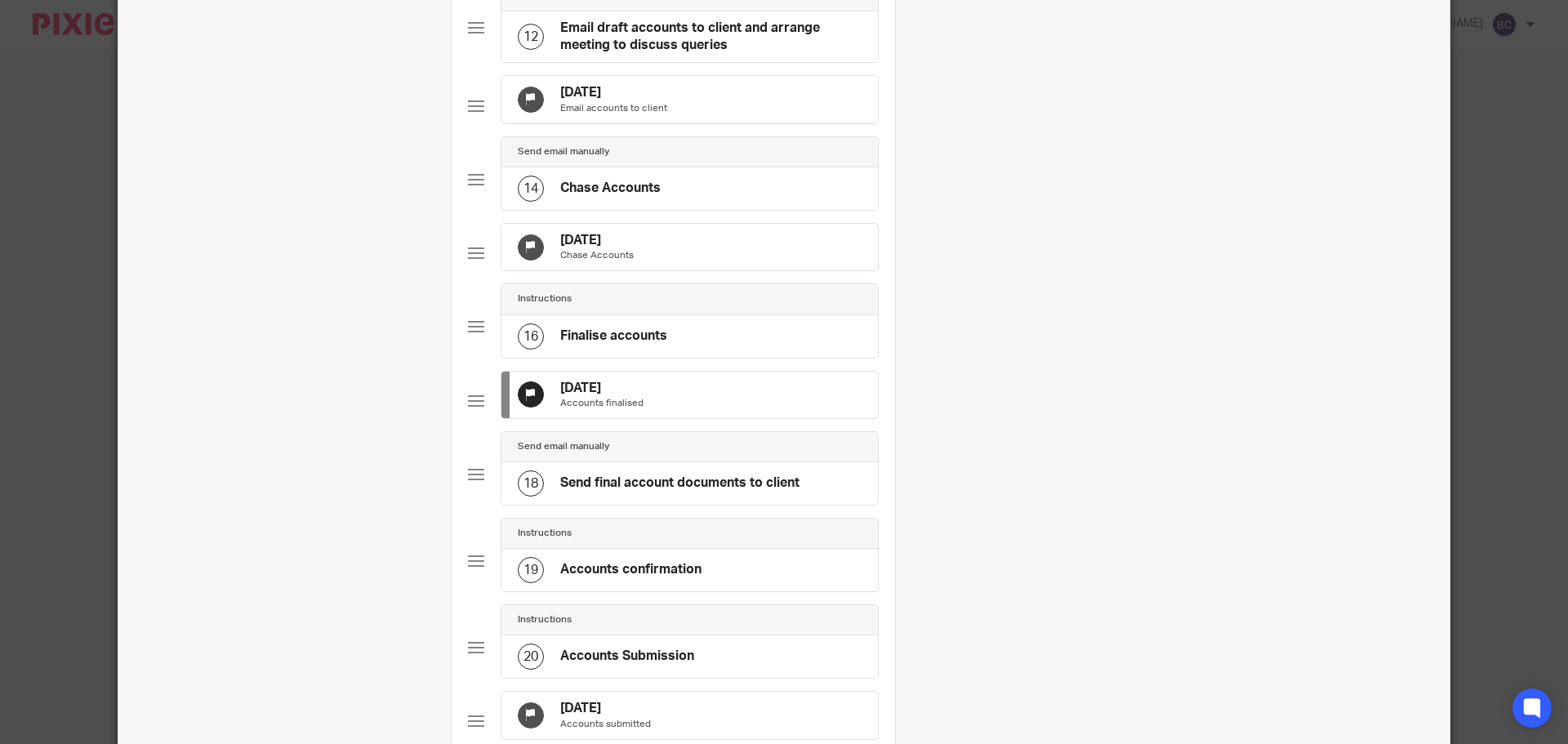
scroll to position [0, 0]
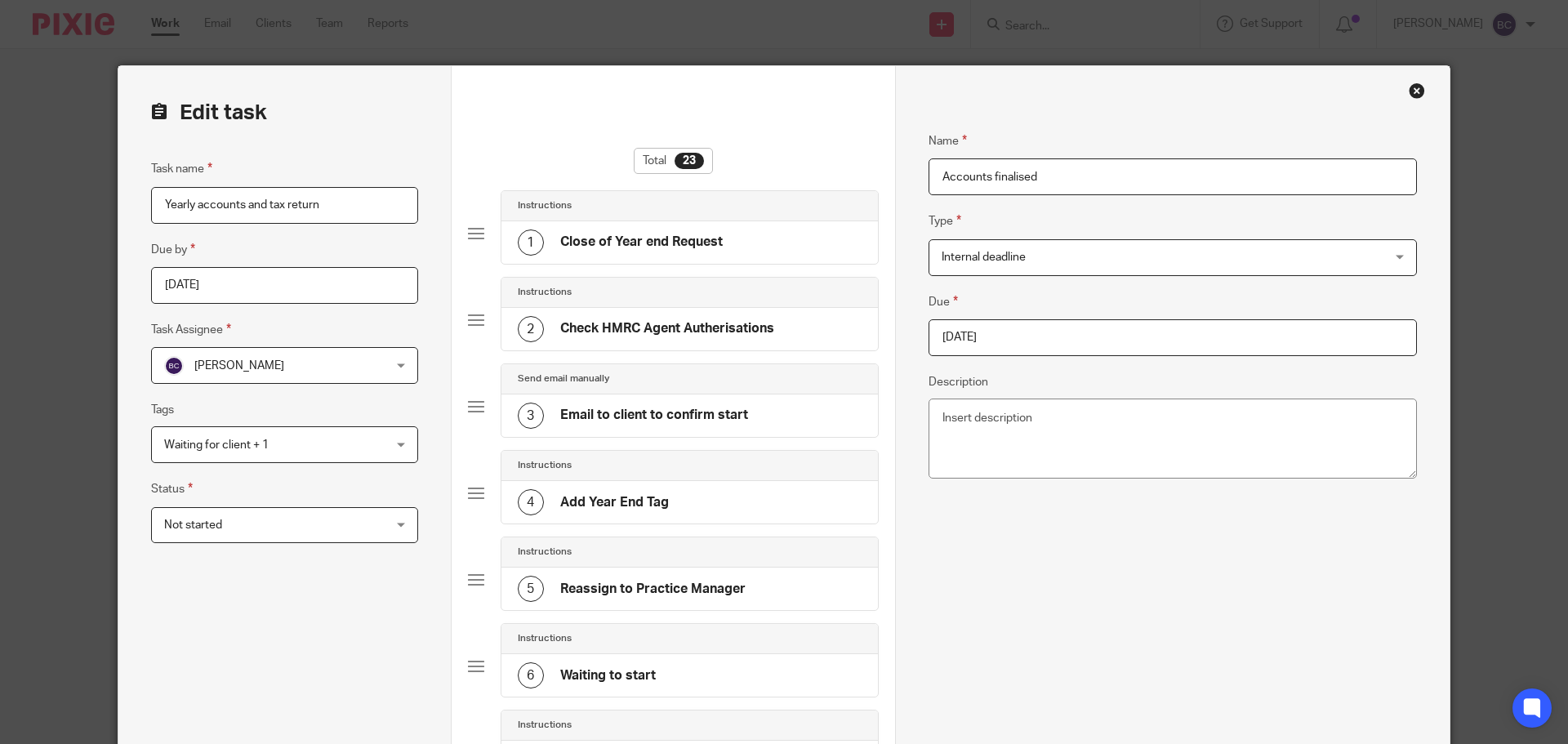
click at [1059, 336] on input "2025-09-30" at bounding box center [1172, 338] width 488 height 37
type input "2025-10-17"
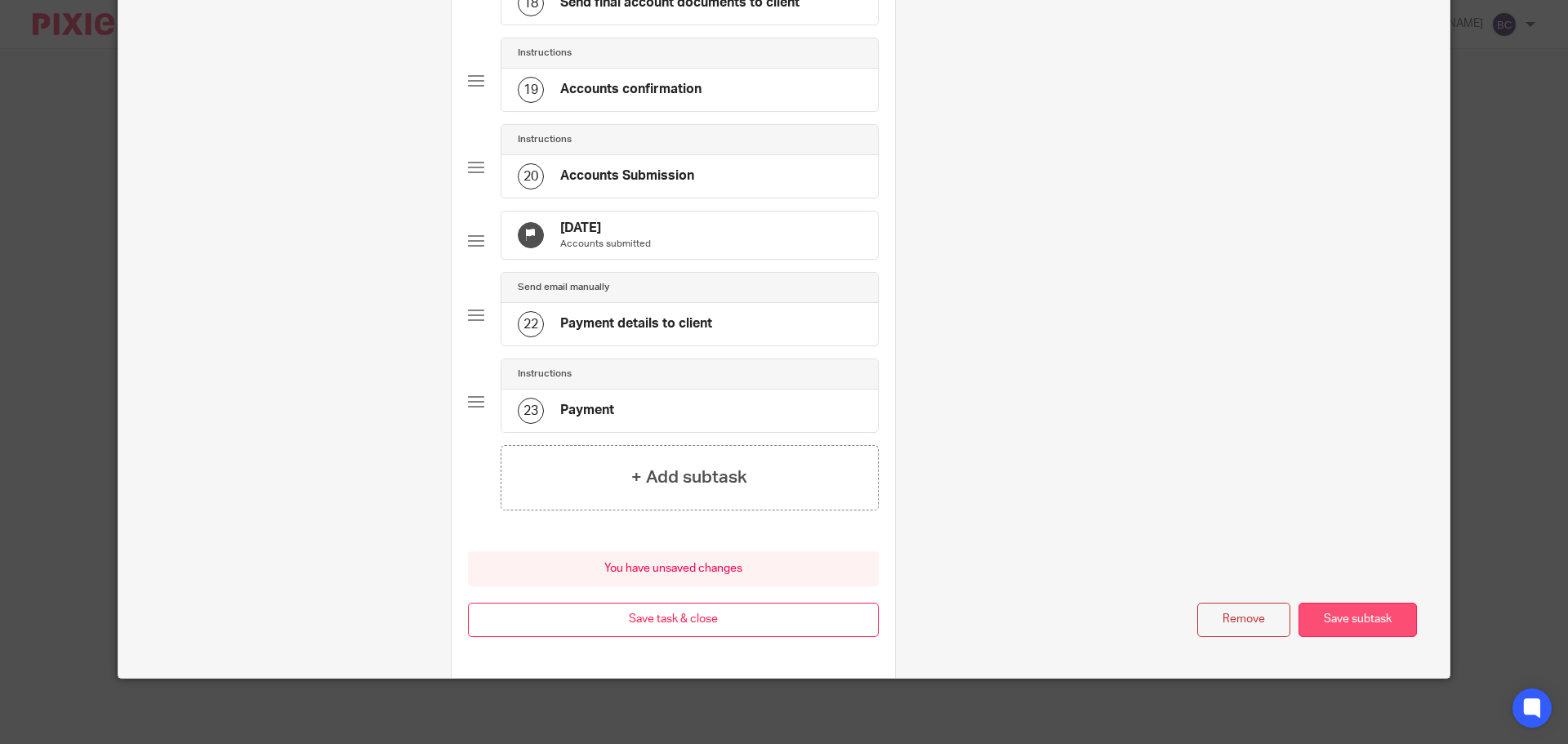
click at [1375, 615] on button "Save subtask" at bounding box center [1357, 620] width 118 height 35
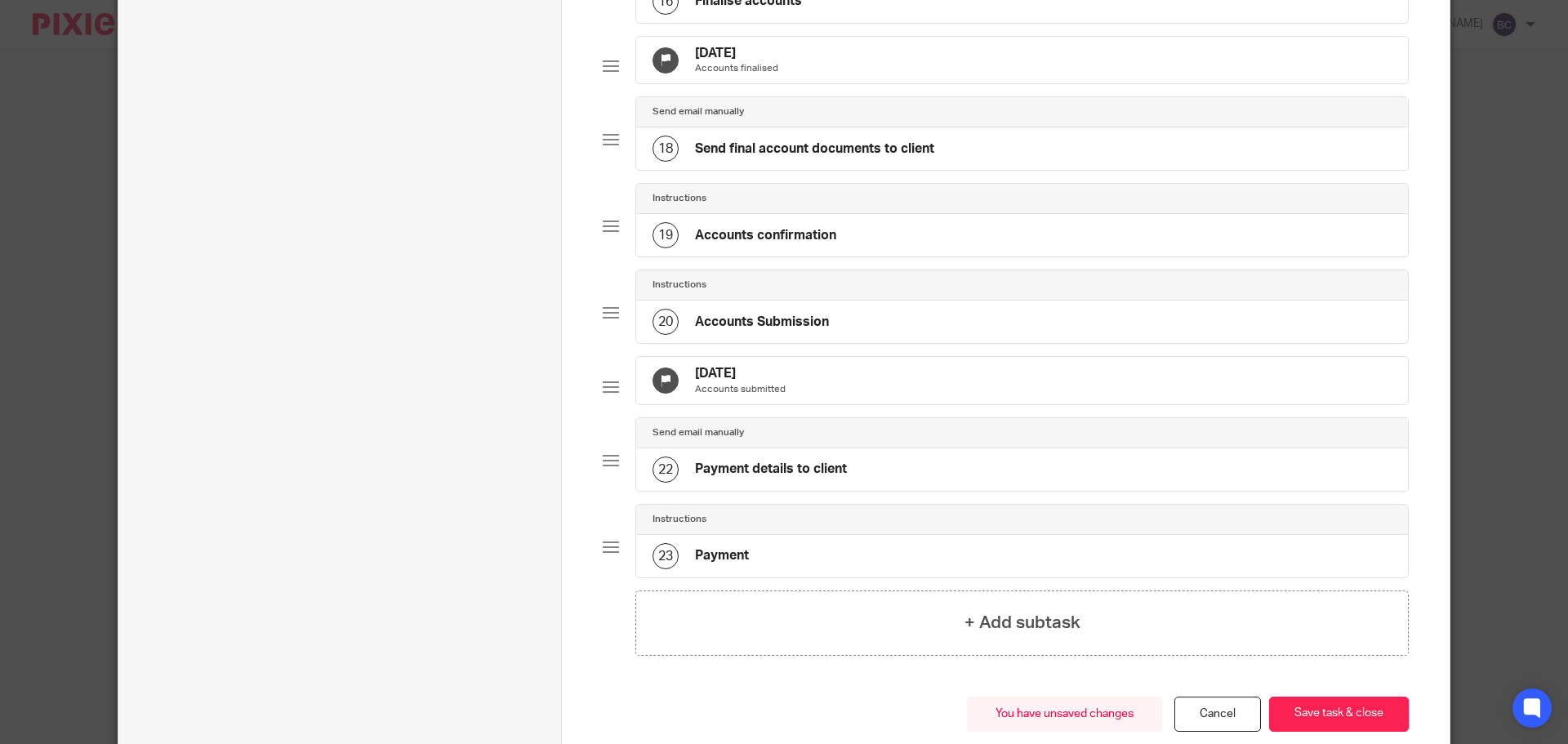
scroll to position [1365, 0]
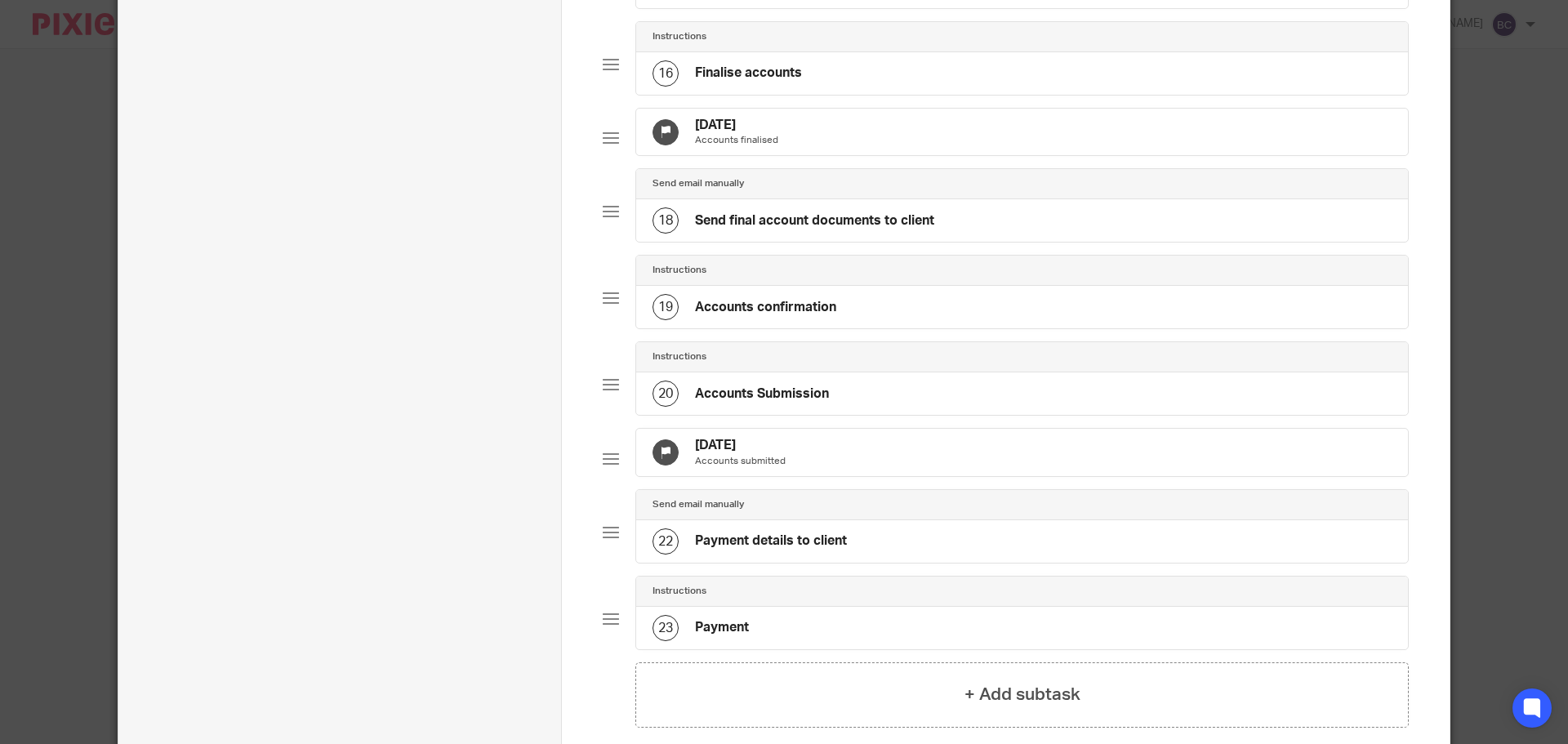
click at [729, 476] on div "30 Sep 2025 Accounts submitted" at bounding box center [1021, 452] width 771 height 48
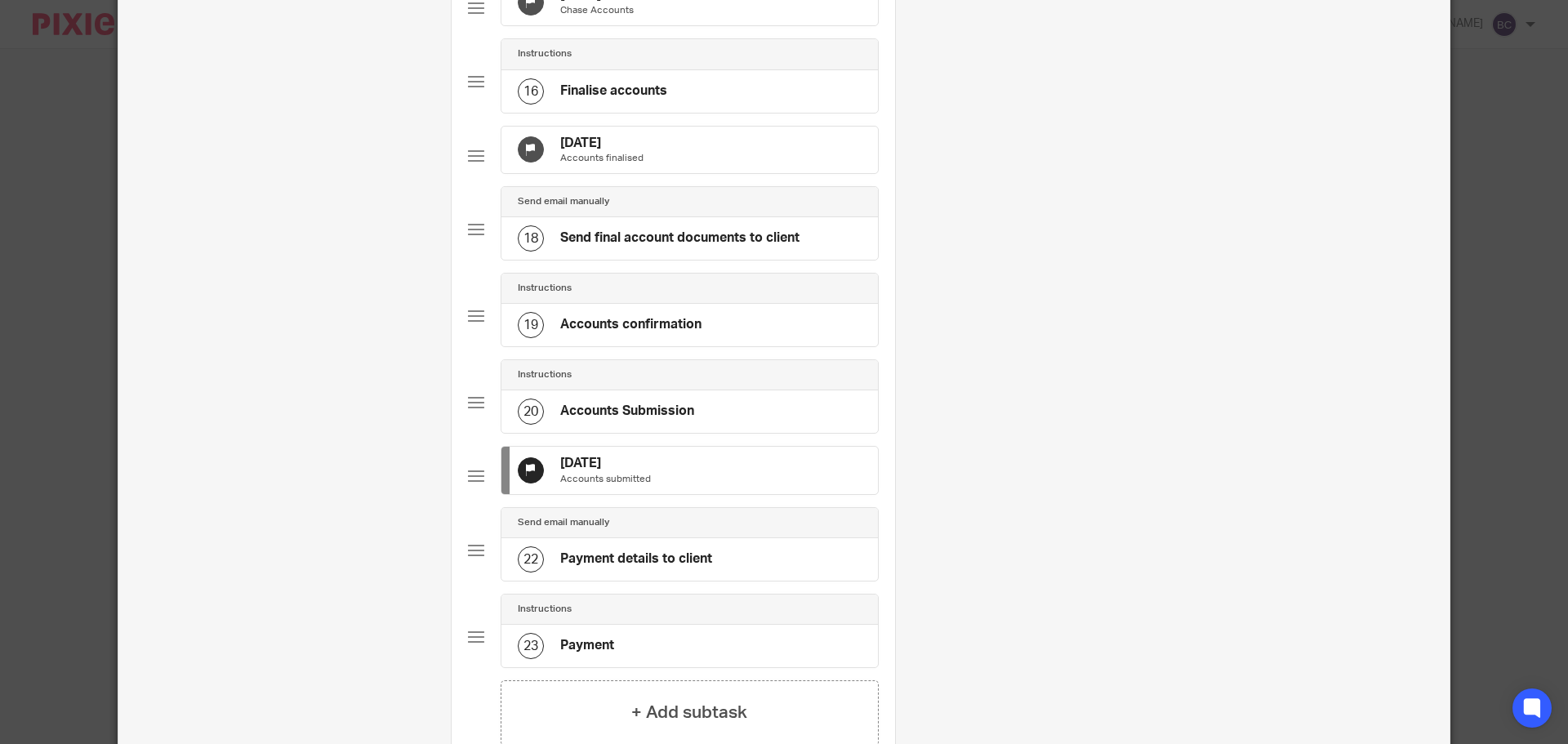
scroll to position [0, 0]
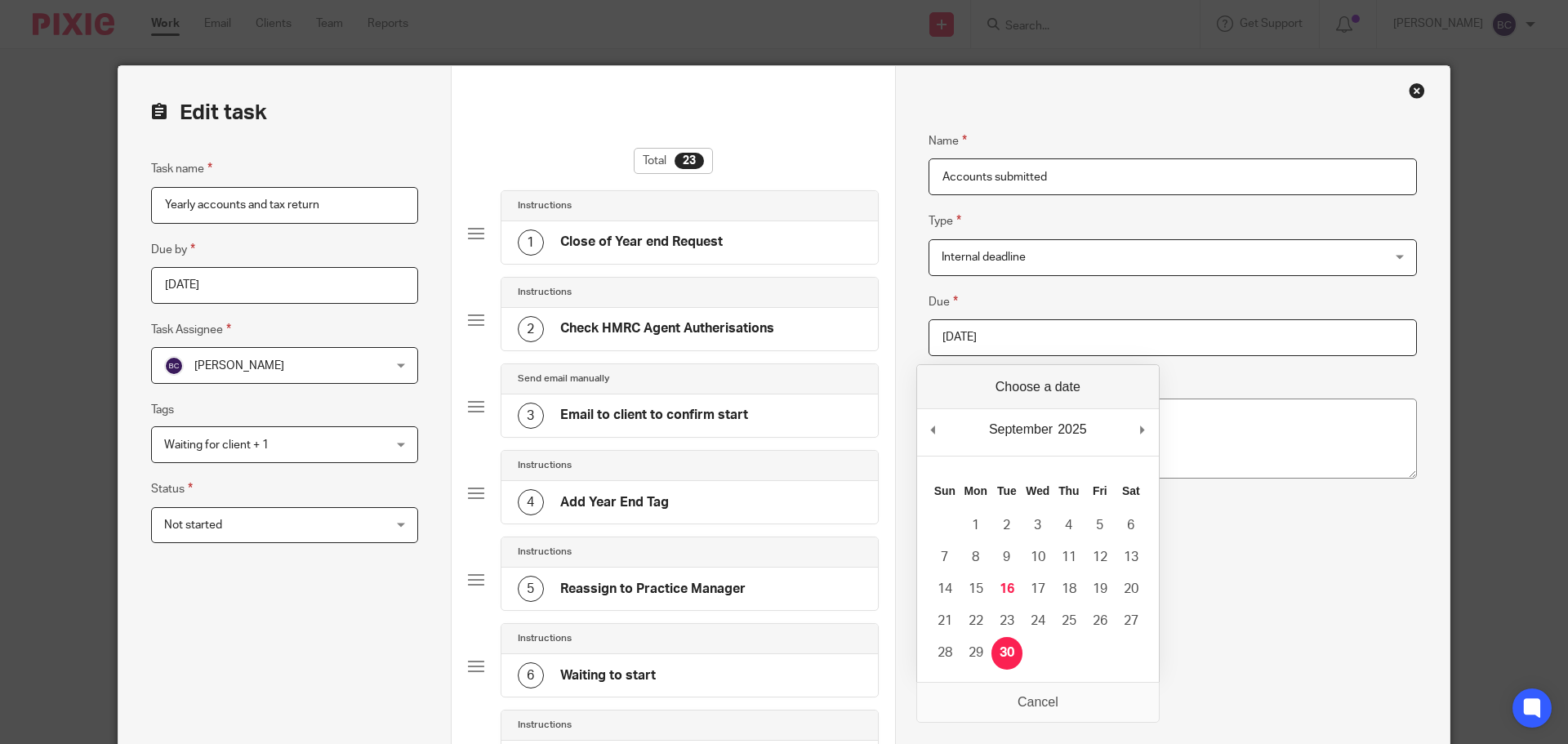
click at [1102, 323] on input "2025-09-30" at bounding box center [1172, 338] width 488 height 37
type input "2025-10-31"
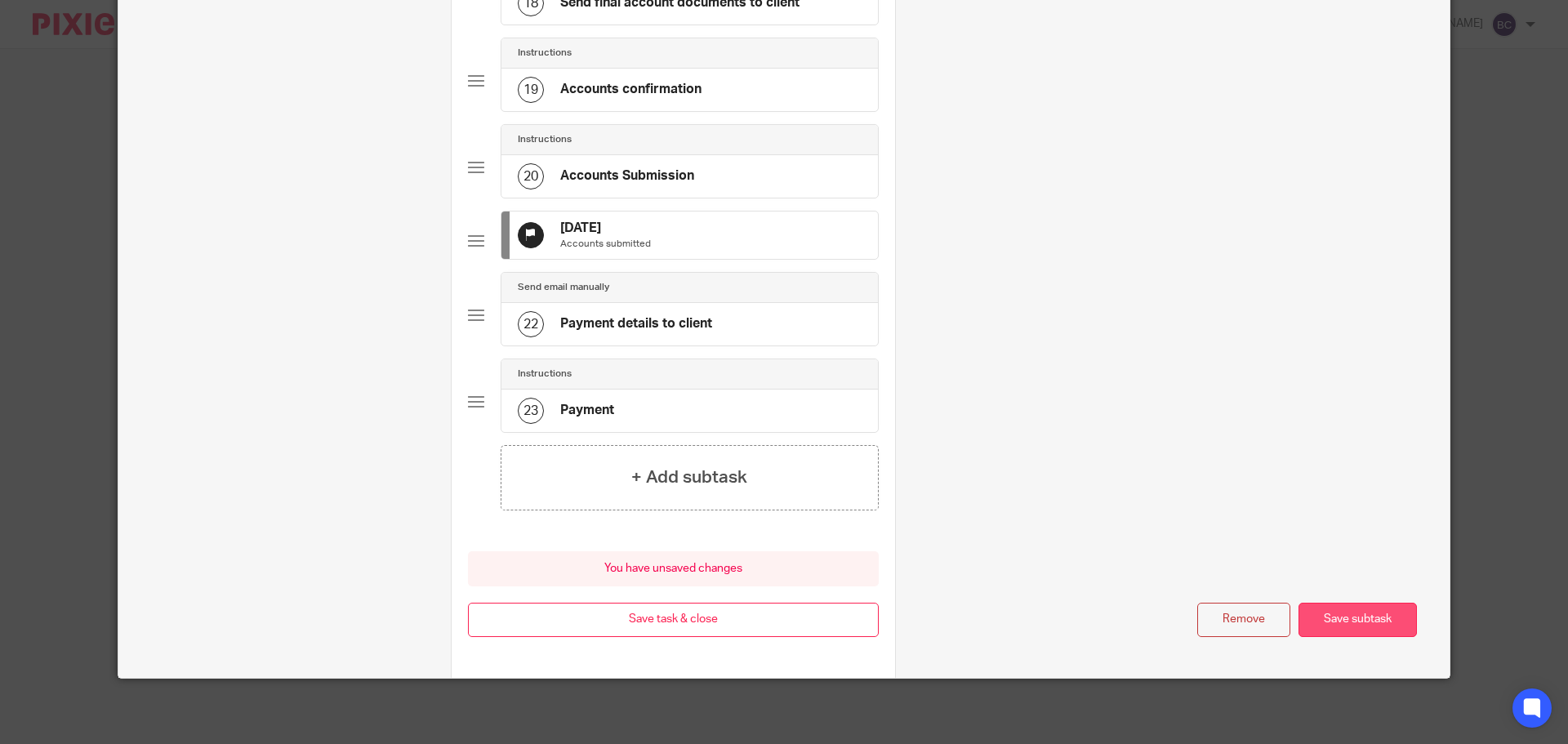
click at [1371, 629] on button "Save subtask" at bounding box center [1357, 620] width 118 height 35
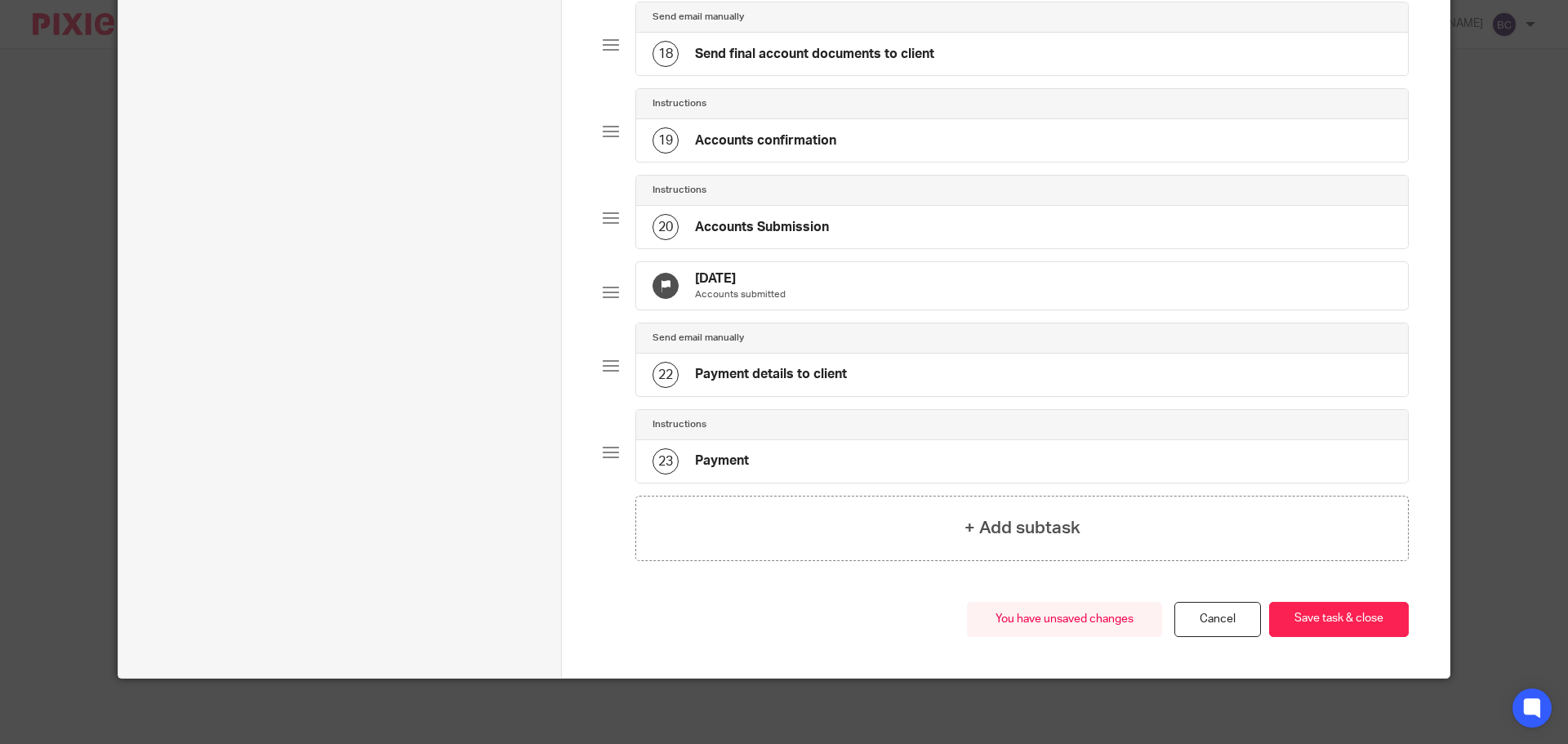
click at [1371, 629] on button "Save task & close" at bounding box center [1339, 620] width 140 height 35
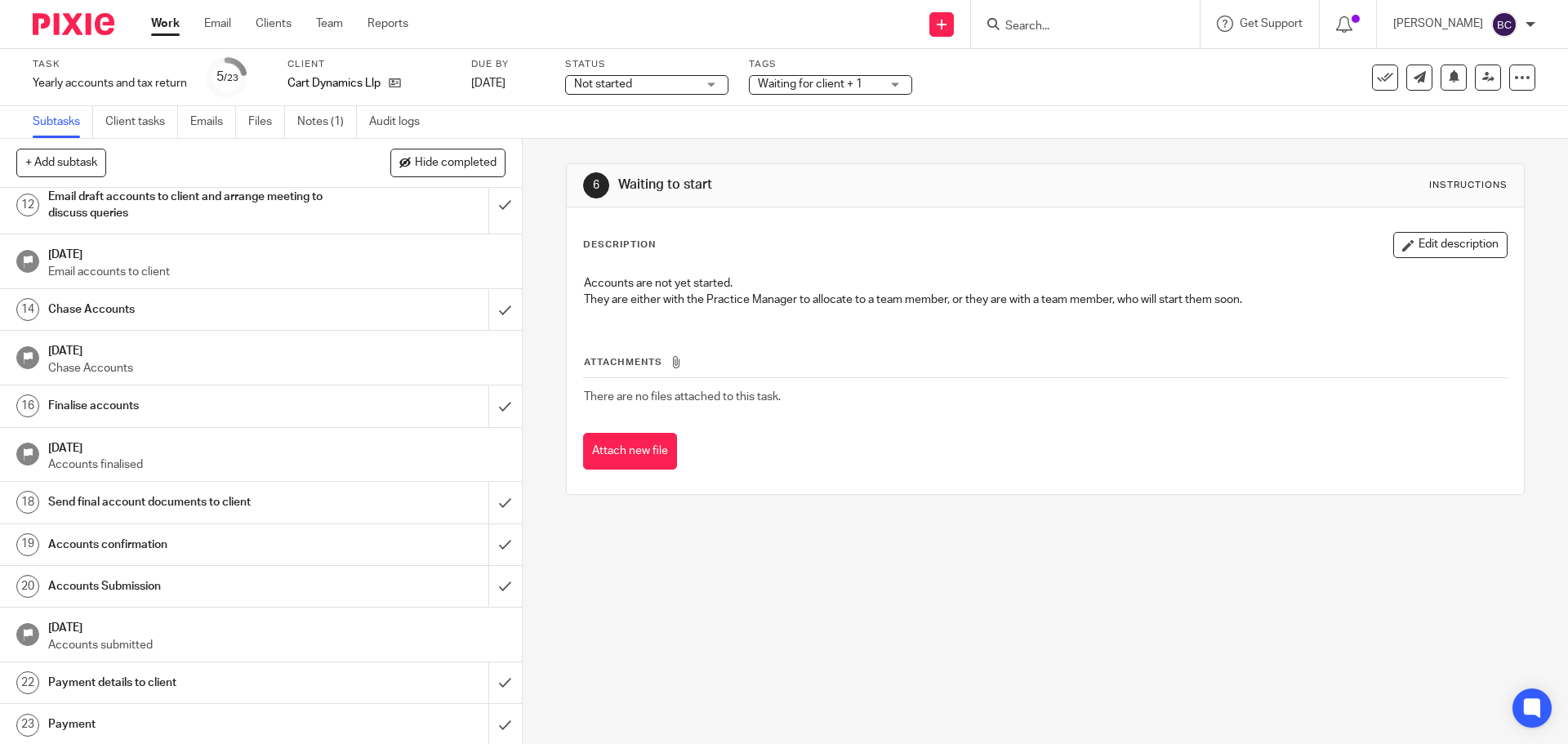
scroll to position [500, 0]
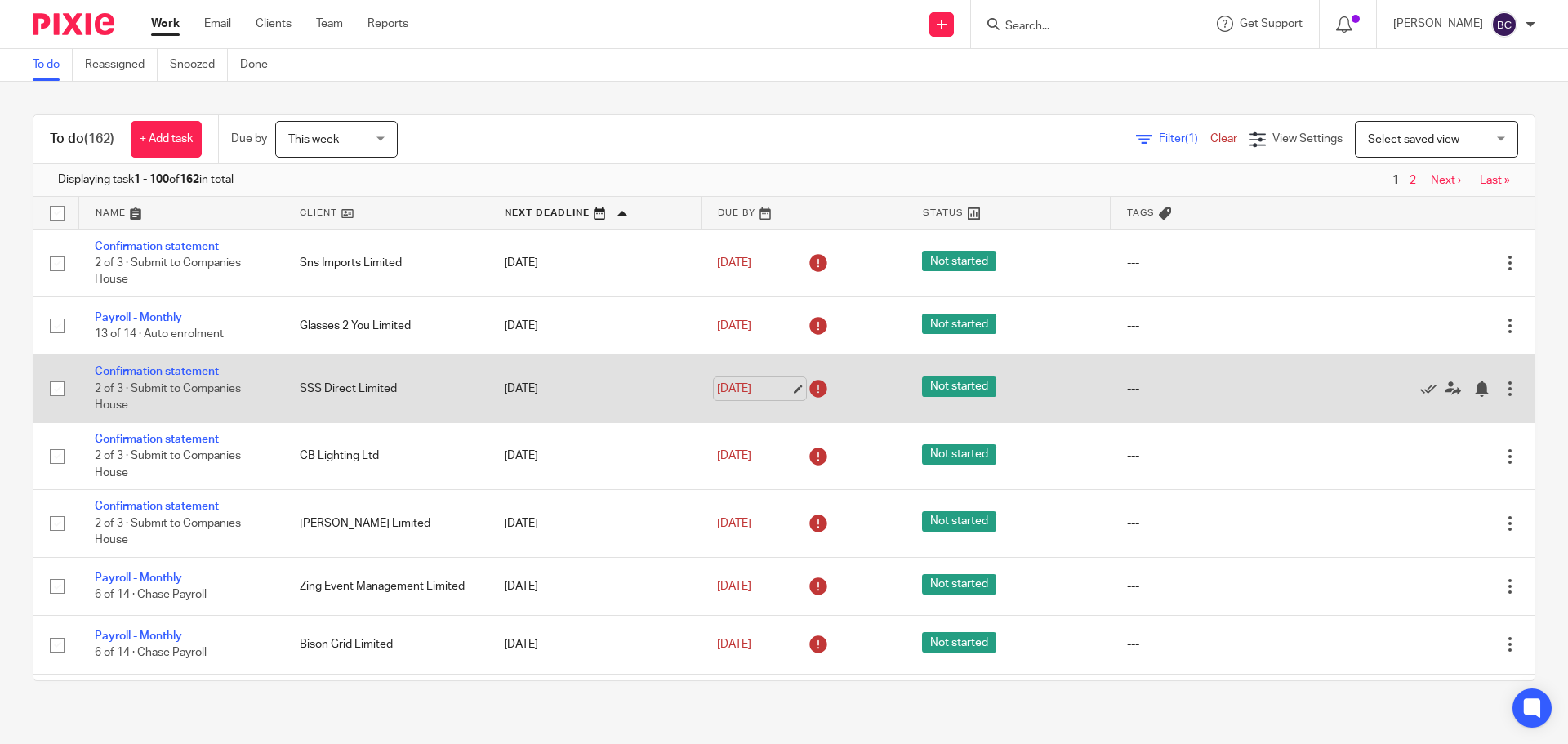
click at [784, 387] on link "[DATE]" at bounding box center [753, 389] width 73 height 17
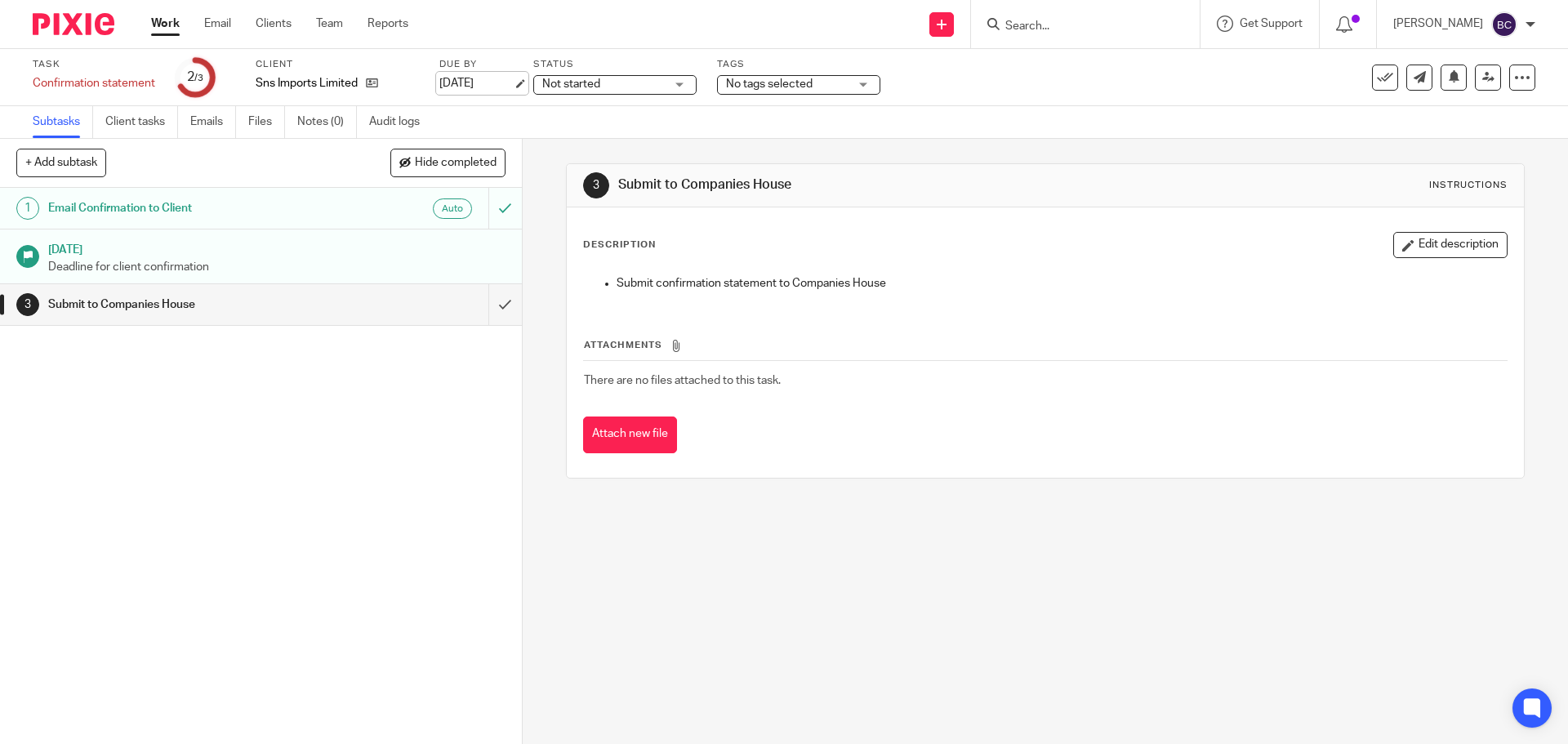
click at [471, 75] on link "[DATE]" at bounding box center [475, 84] width 73 height 17
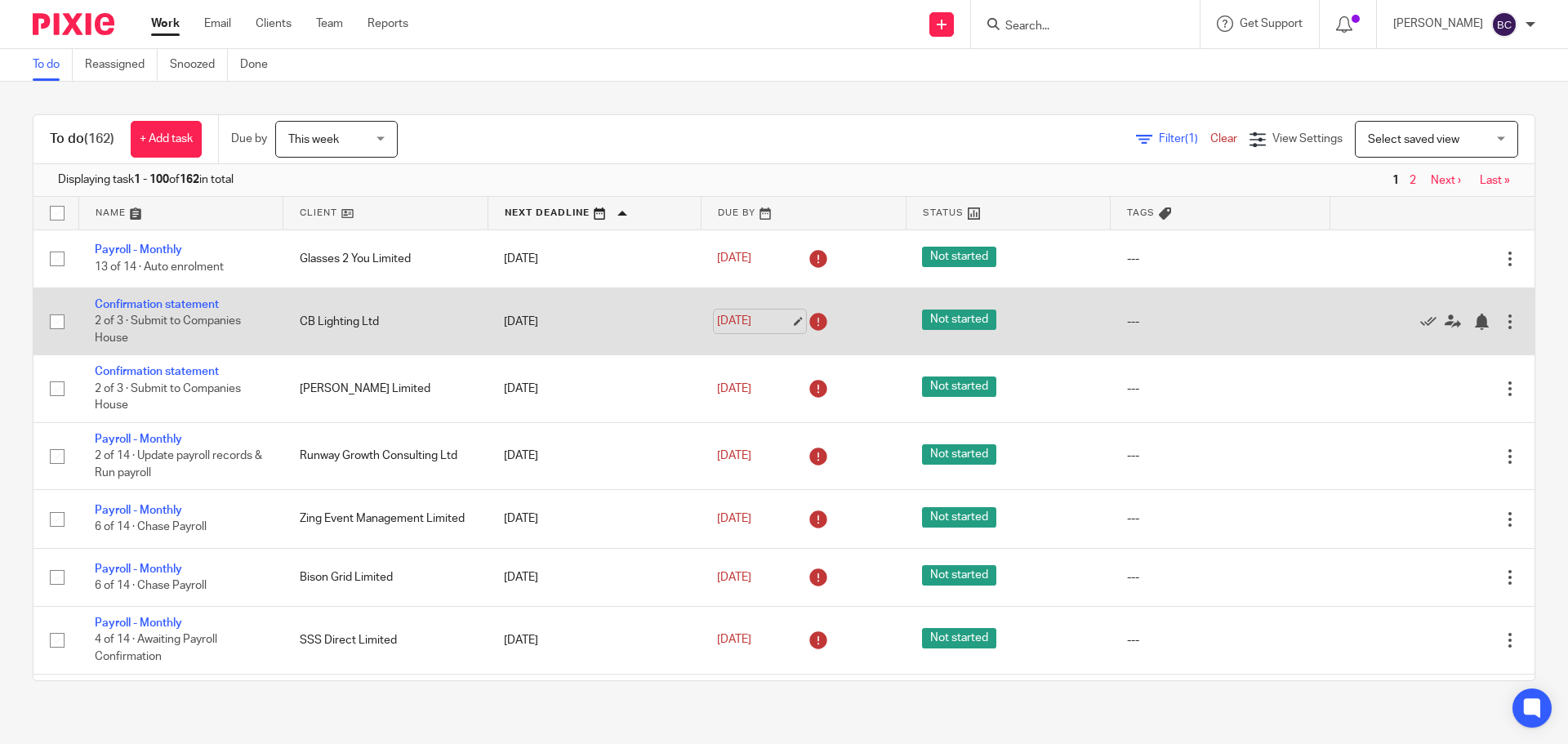
click at [777, 320] on link "23 Aug 2025" at bounding box center [753, 321] width 73 height 17
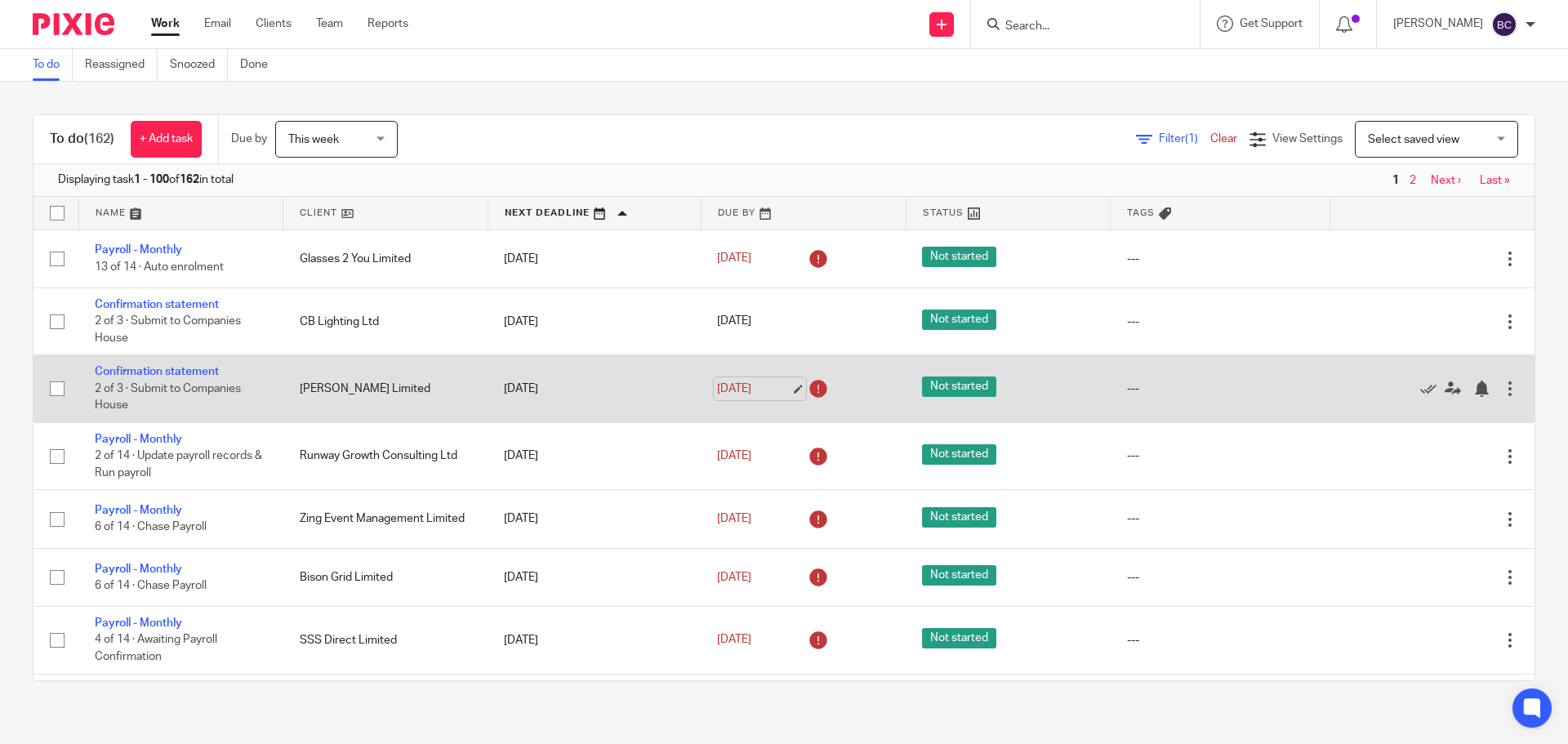
click at [781, 388] on link "23 Aug 2025" at bounding box center [753, 389] width 73 height 17
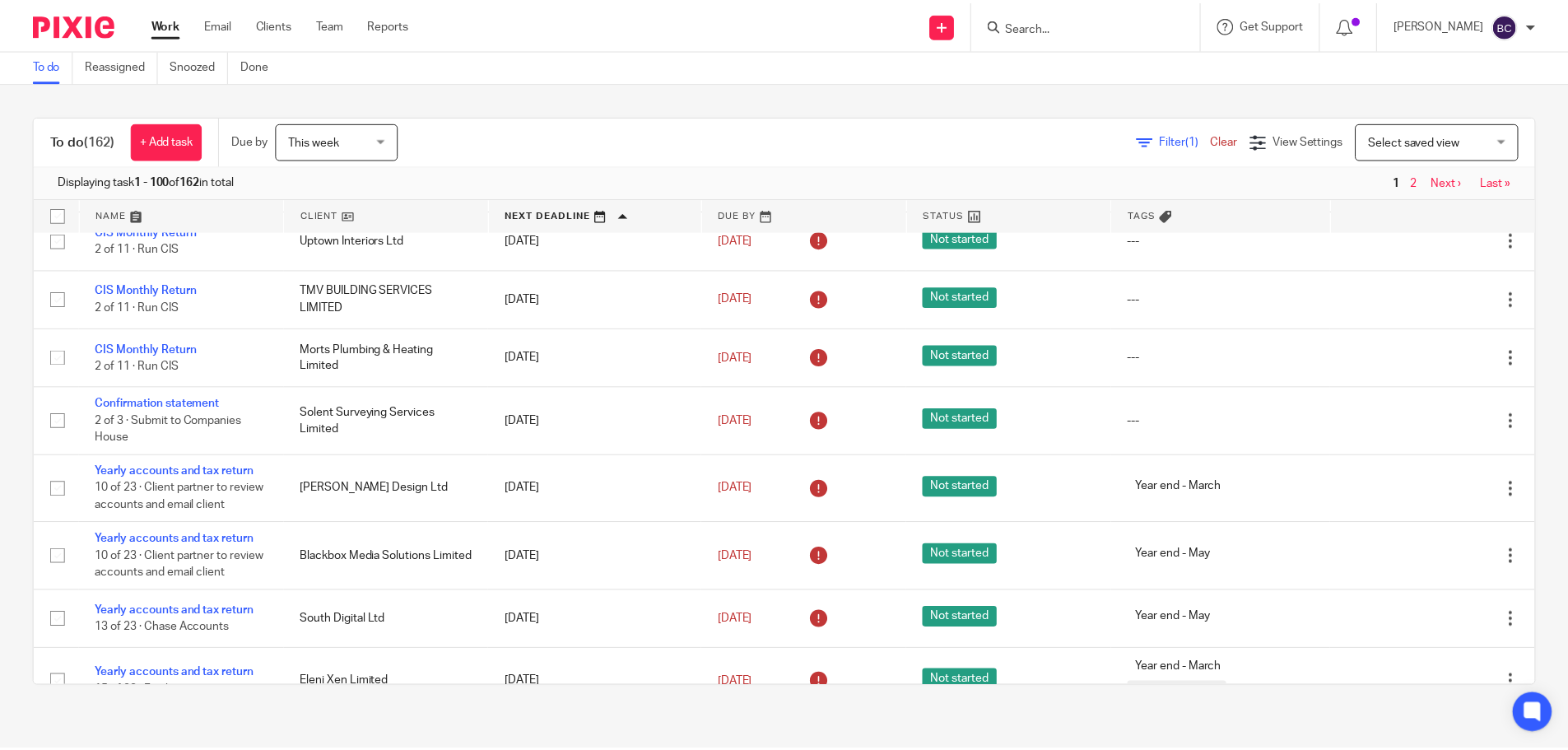
scroll to position [1482, 0]
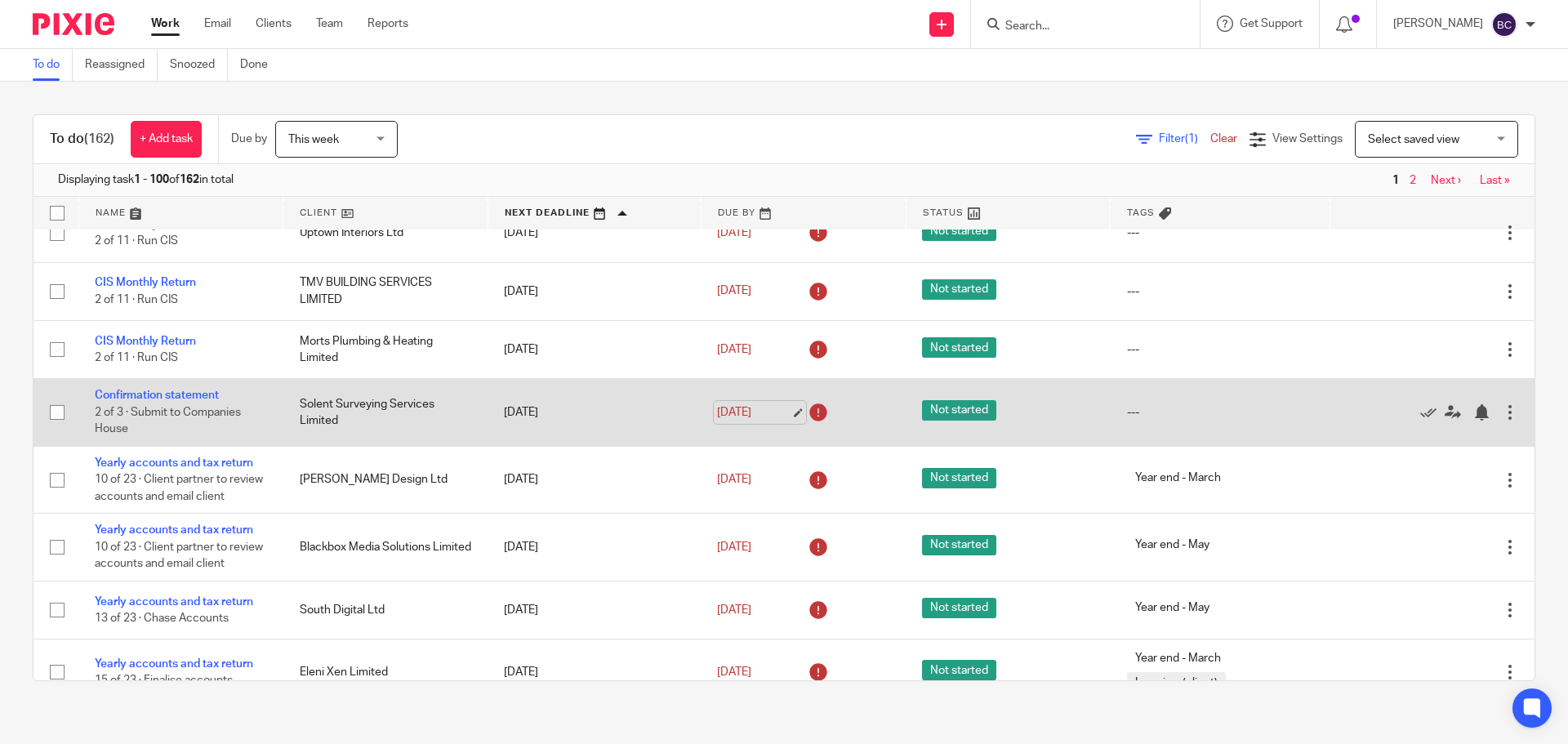
click at [779, 422] on link "7 Sep 2025" at bounding box center [753, 413] width 73 height 17
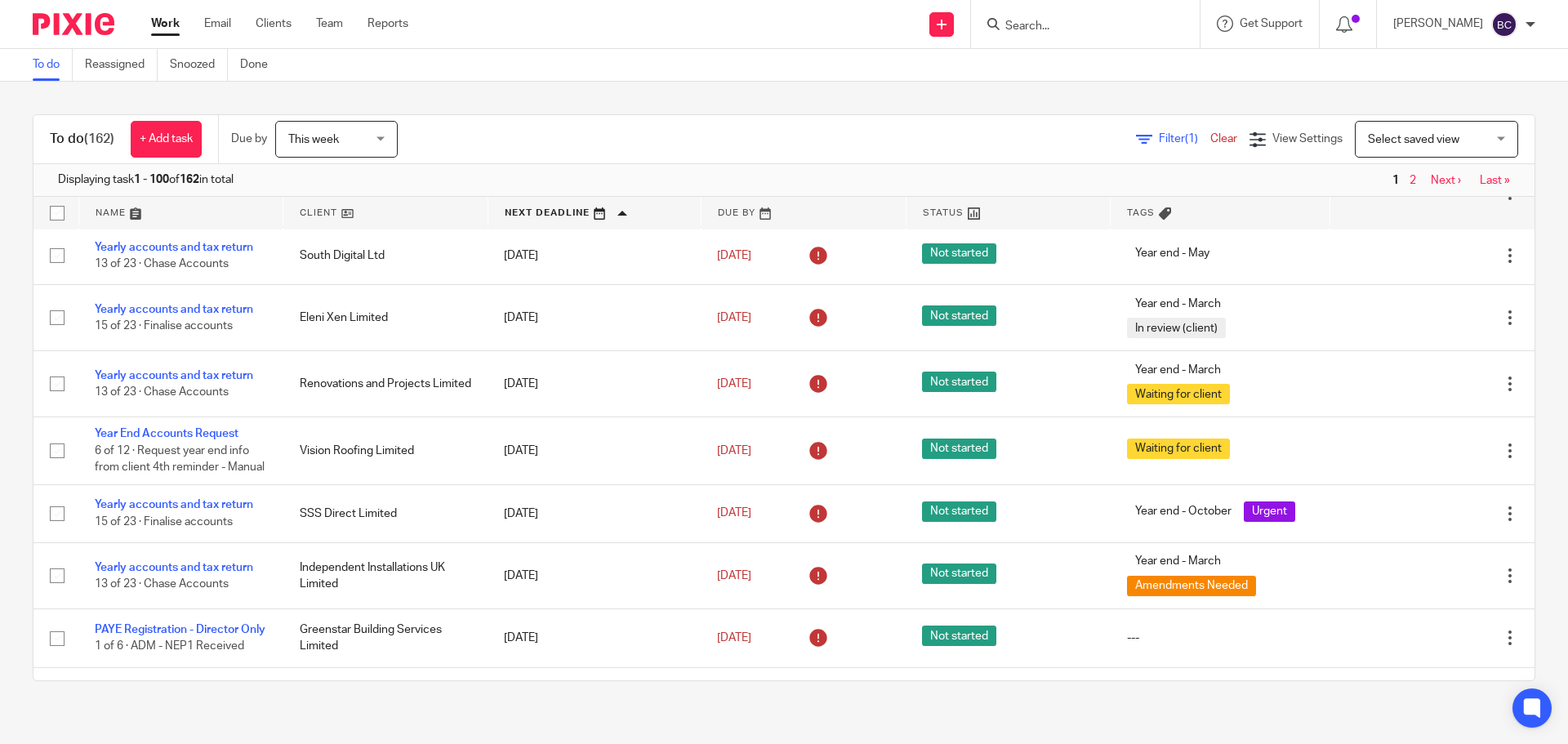
scroll to position [1552, 0]
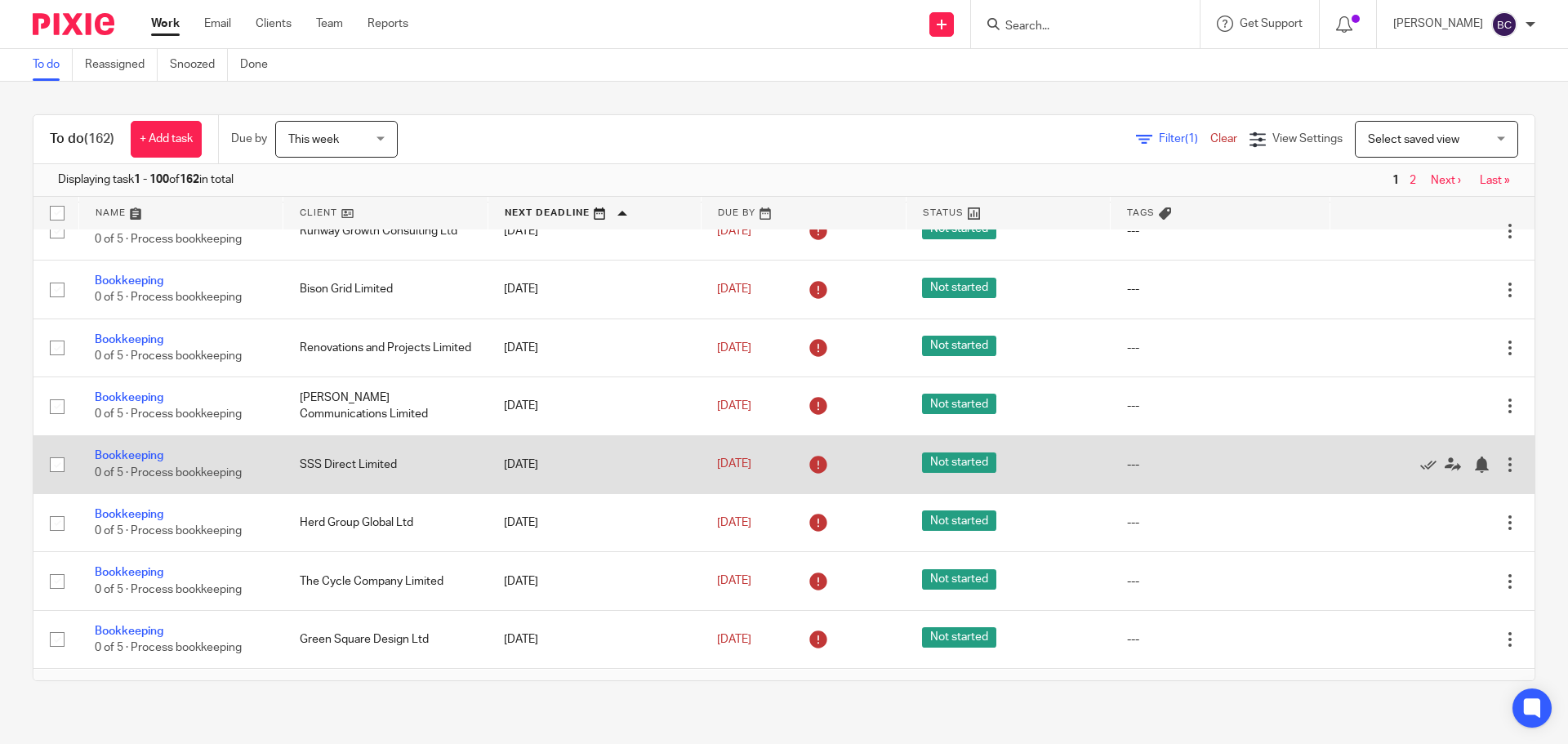
scroll to position [6082, 0]
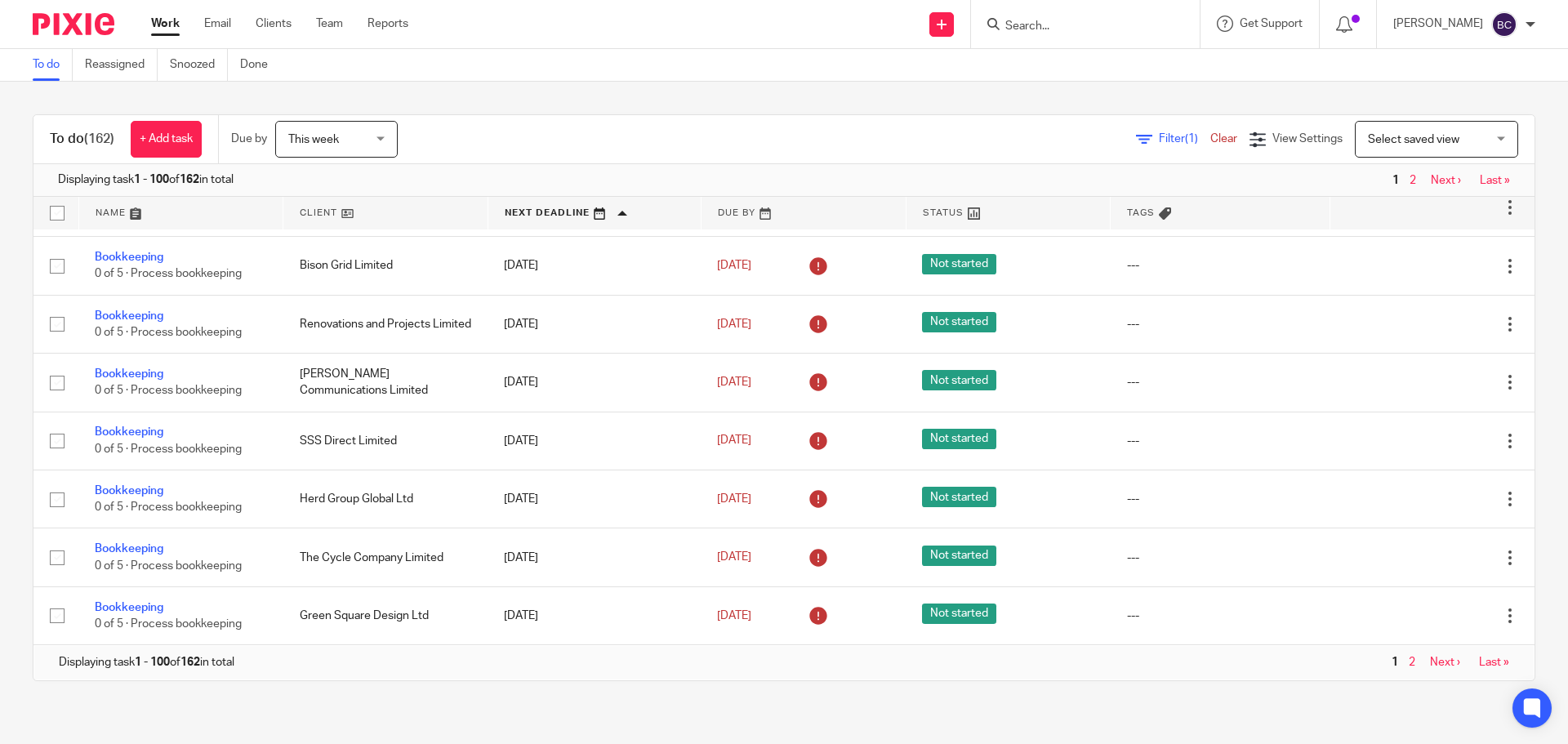
click at [1430, 665] on link "Next ›" at bounding box center [1444, 662] width 30 height 11
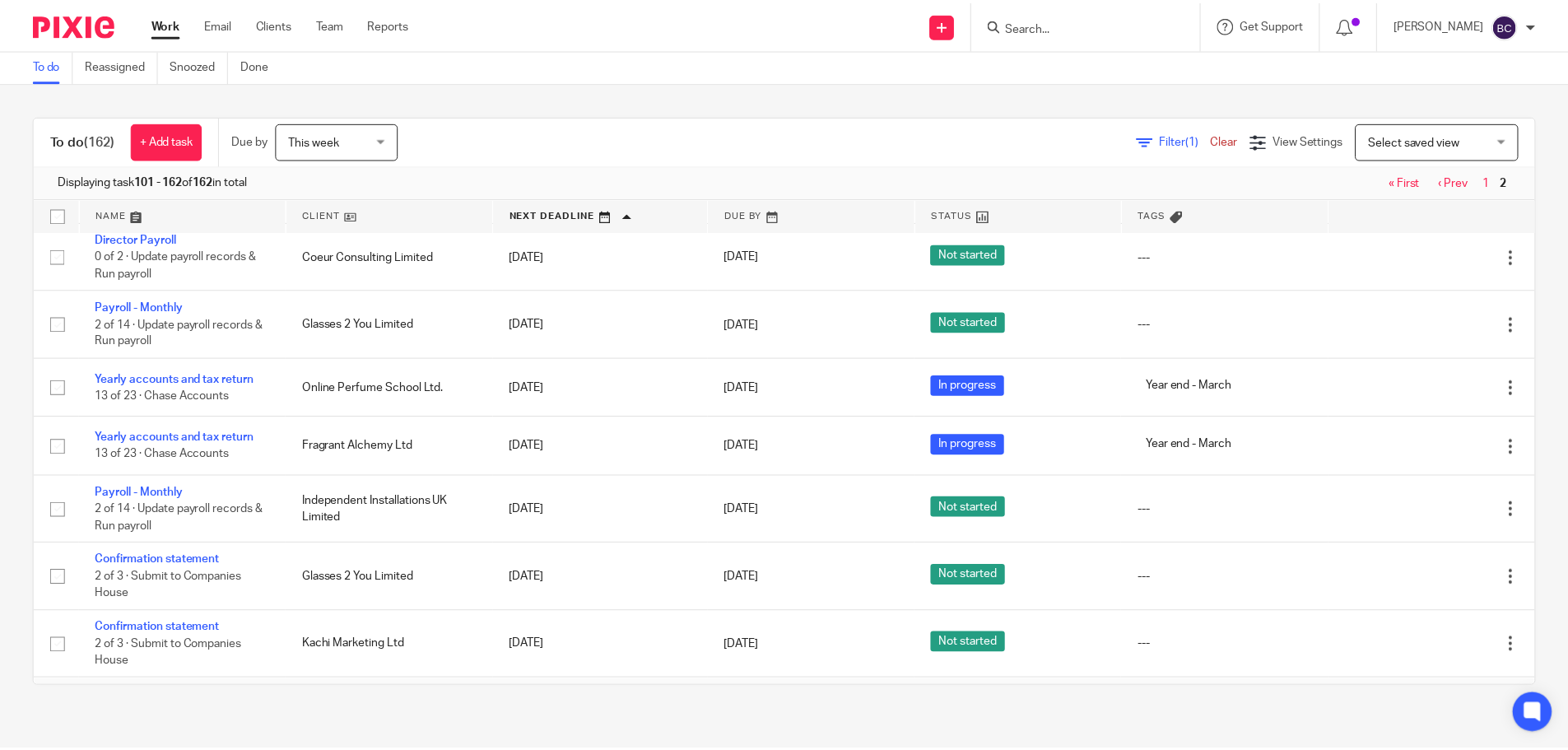
scroll to position [3763, 0]
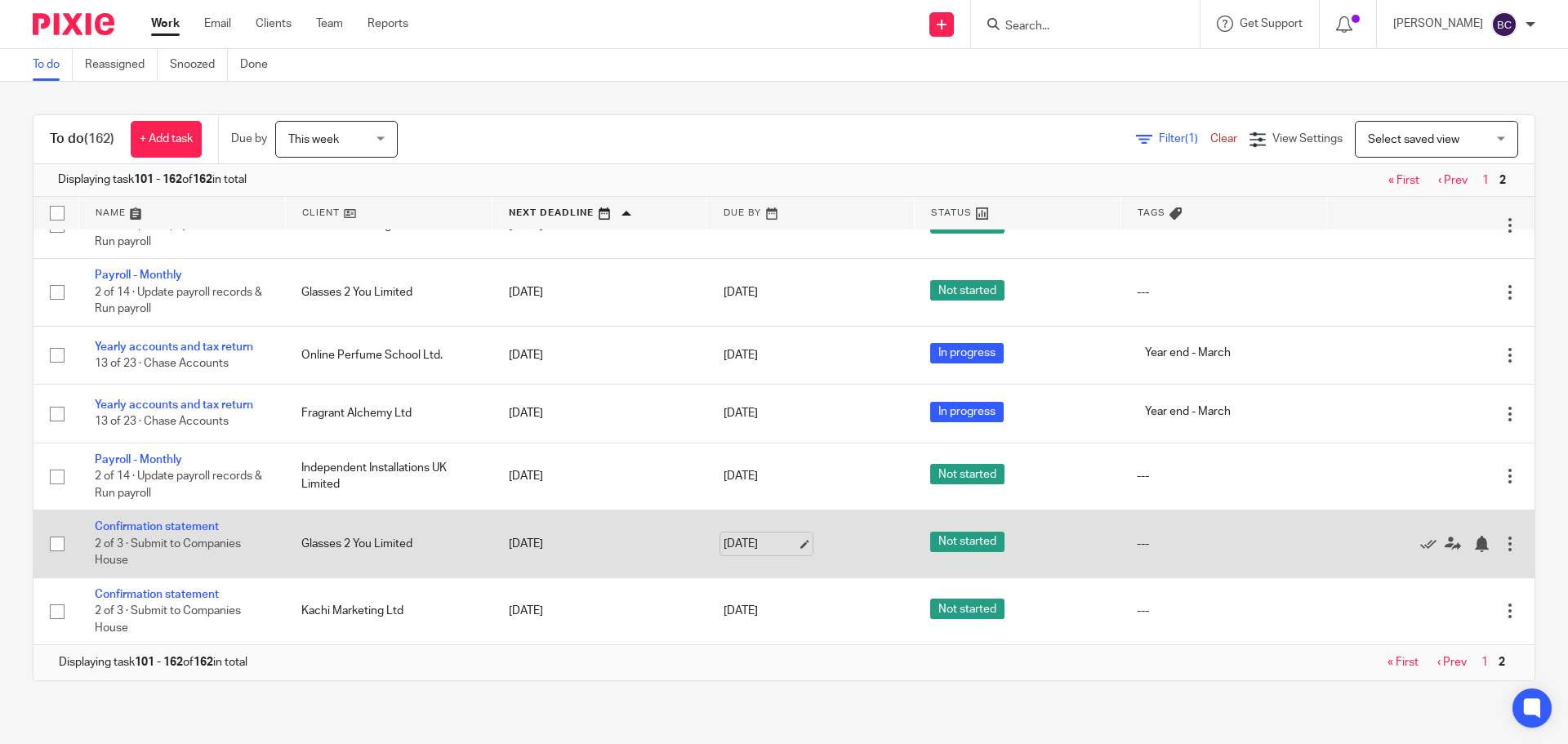
click at [789, 543] on link "[DATE]" at bounding box center [759, 544] width 73 height 17
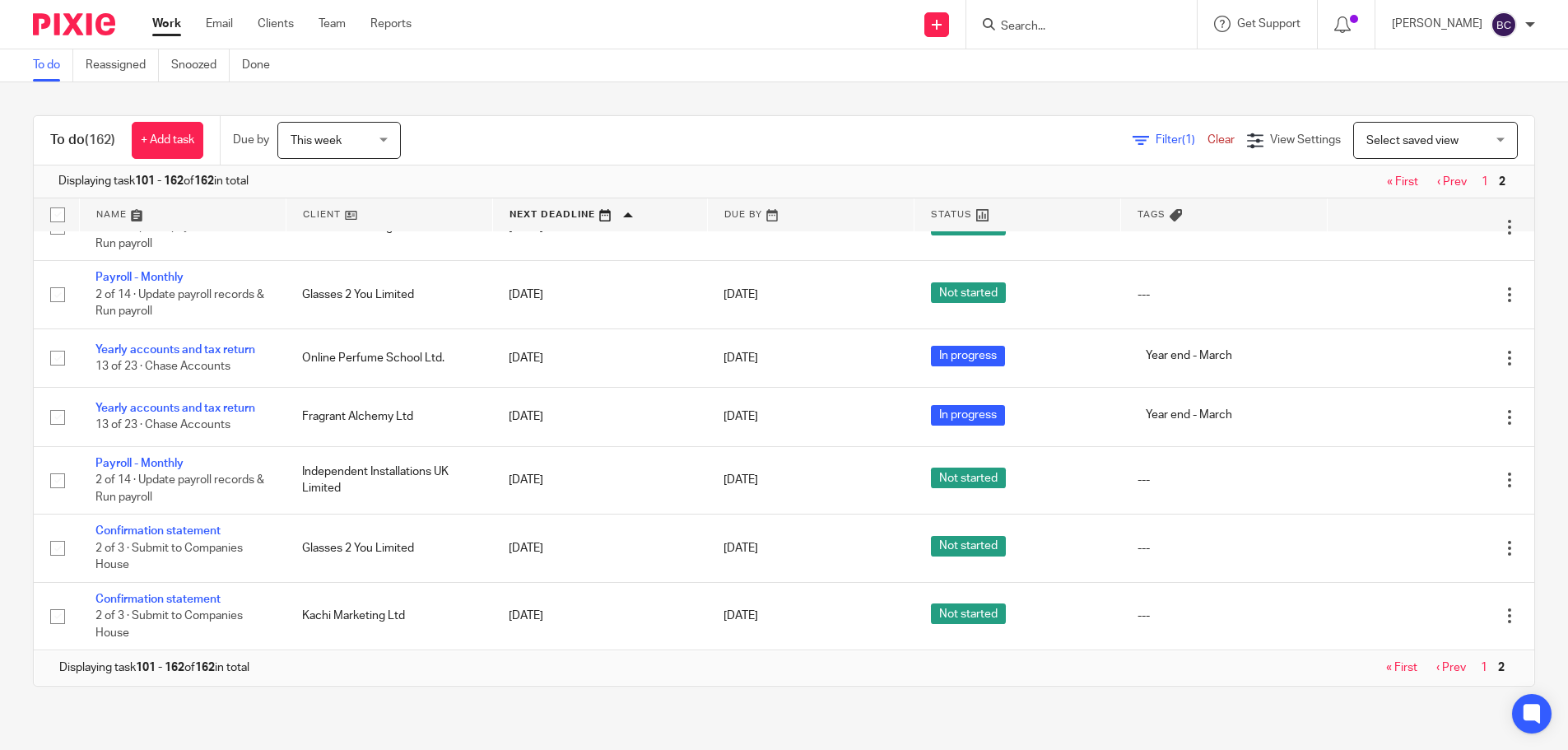
scroll to position [0, 0]
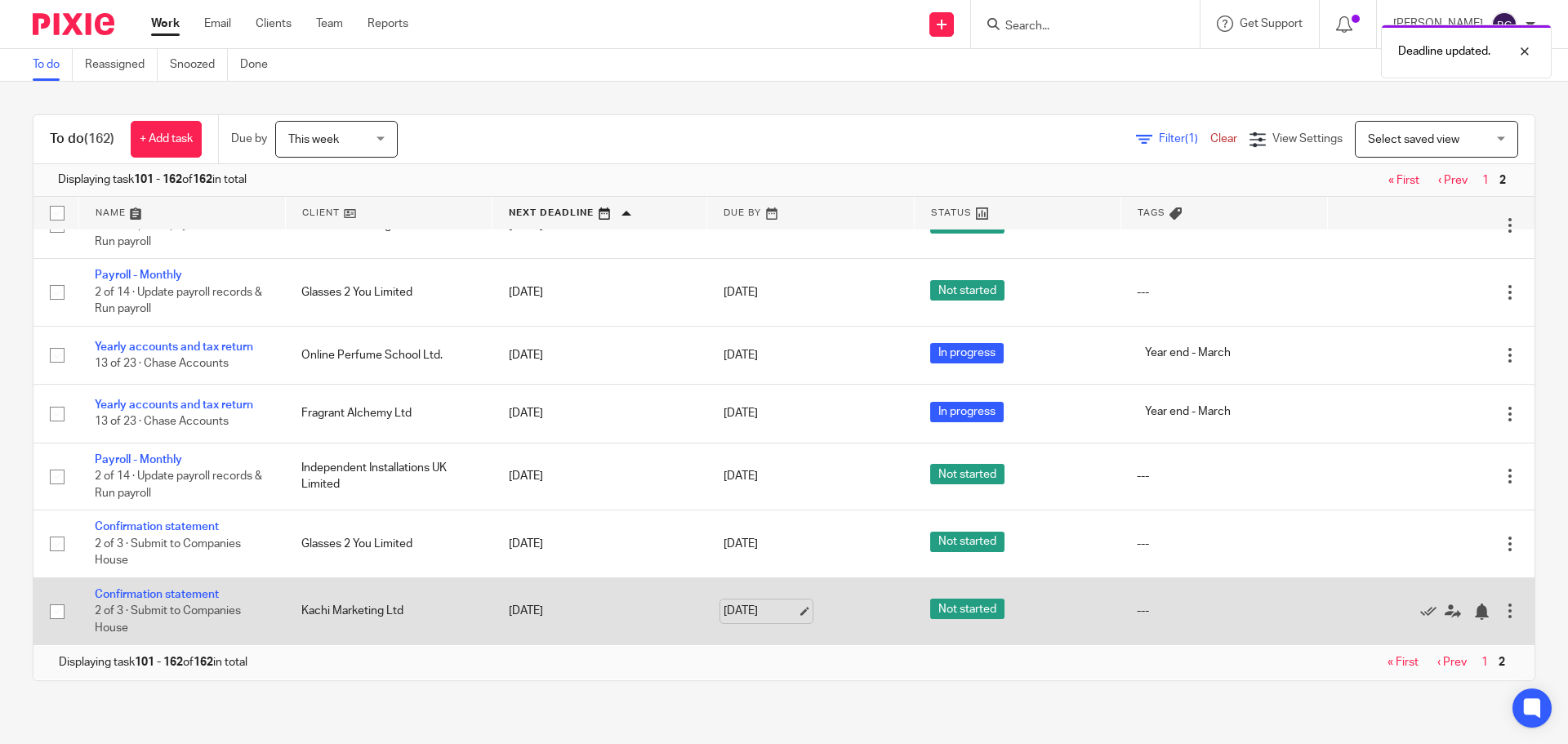
click at [789, 609] on link "[DATE]" at bounding box center [759, 611] width 73 height 17
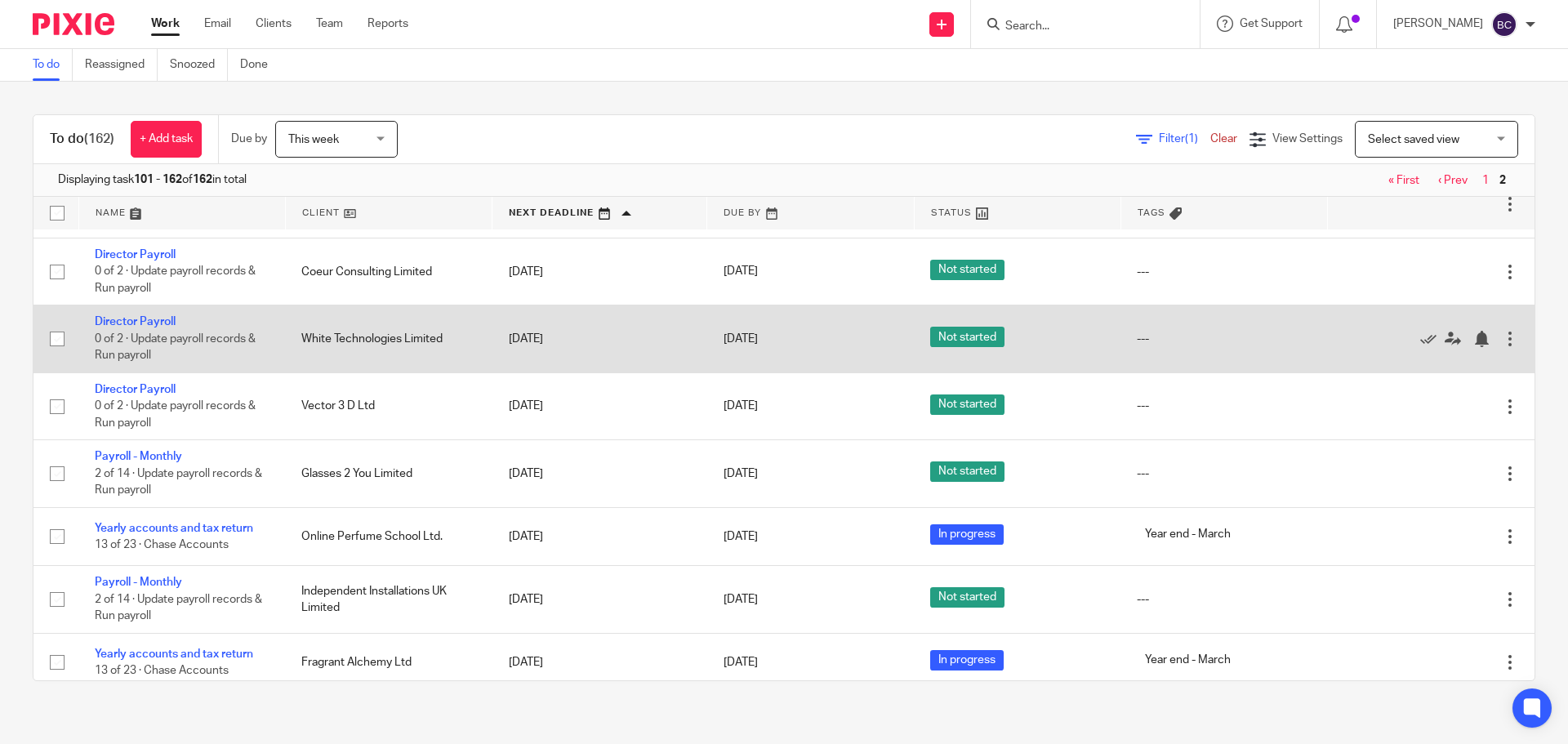
scroll to position [3733, 0]
